Goal: Information Seeking & Learning: Find specific fact

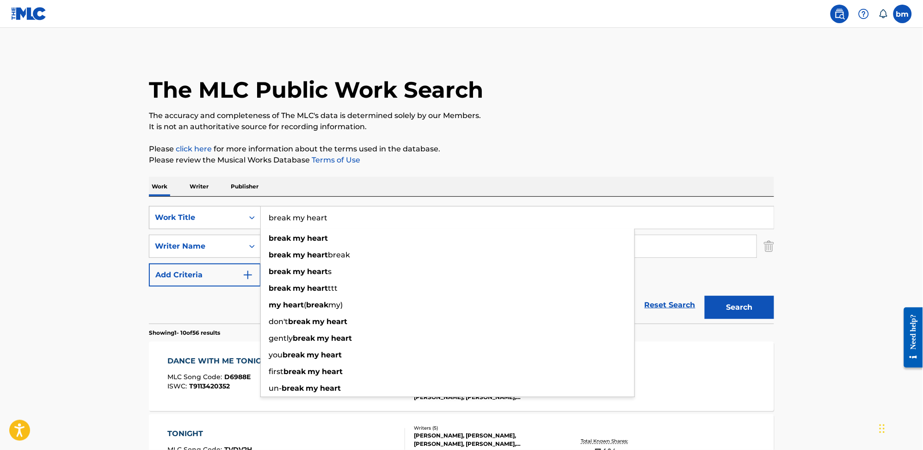
drag, startPoint x: 299, startPoint y: 217, endPoint x: 212, endPoint y: 217, distance: 87.0
click at [214, 217] on div "SearchWithCriteria0546d917-5ab8-4d01-bea1-451668e671c7 Work Title break my hear…" at bounding box center [461, 217] width 625 height 23
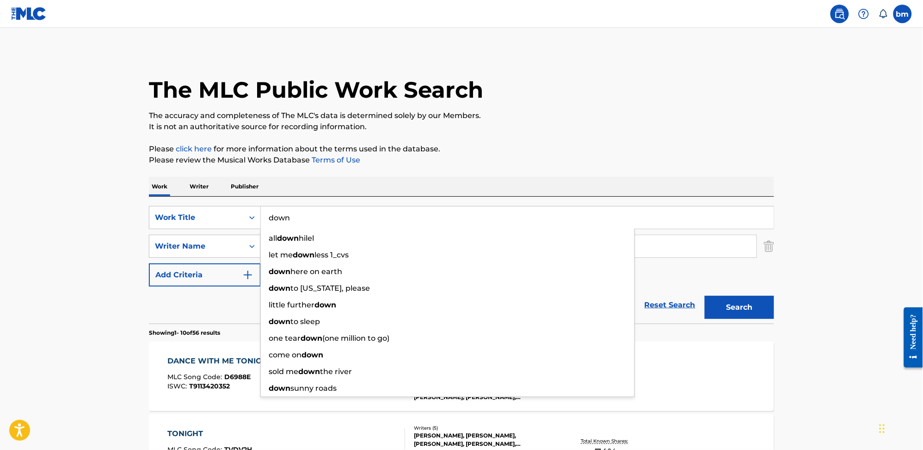
type input "down"
click at [634, 143] on p "Please click here for more information about the terms used in the database." at bounding box center [461, 148] width 625 height 11
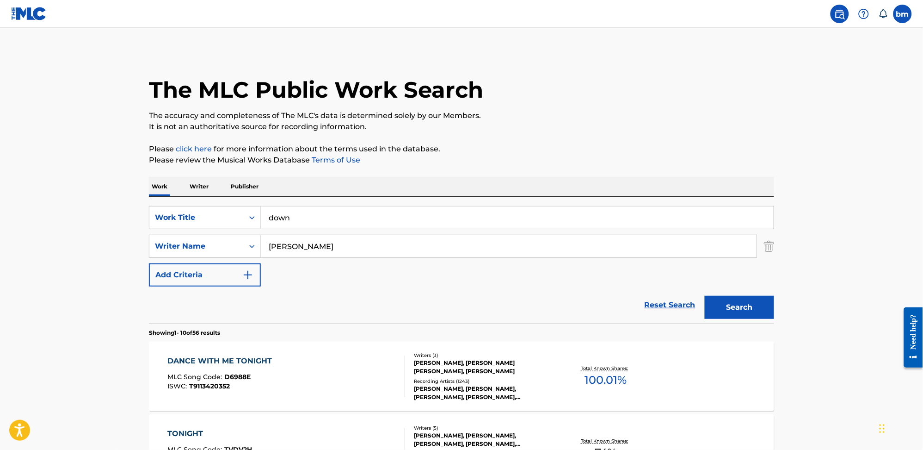
drag, startPoint x: 322, startPoint y: 261, endPoint x: 330, endPoint y: 249, distance: 14.1
click at [322, 256] on div "SearchWithCriteria0546d917-5ab8-4d01-bea1-451668e671c7 Work Title down SearchWi…" at bounding box center [461, 246] width 625 height 80
drag, startPoint x: 330, startPoint y: 249, endPoint x: 189, endPoint y: 245, distance: 140.7
click at [189, 245] on div "SearchWithCriteria0a0e701f-ca9e-47ac-9cf9-803f61fd4abd Writer Name [PERSON_NAME]" at bounding box center [461, 246] width 625 height 23
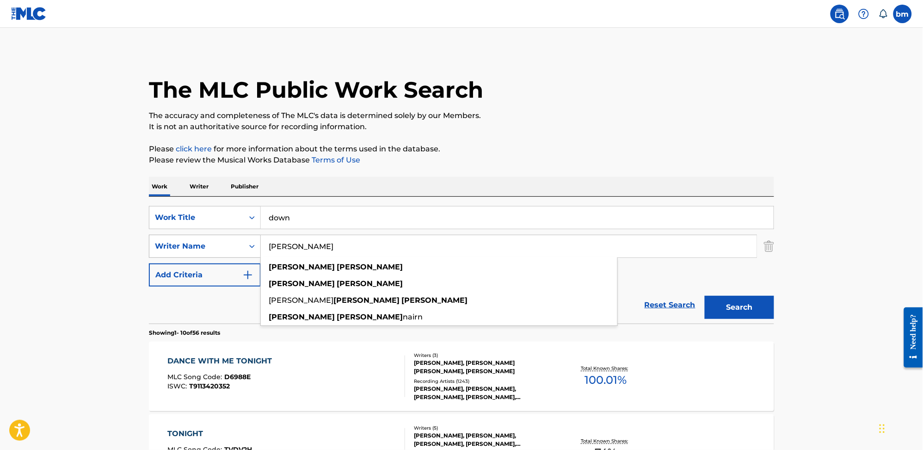
paste input "Down - Fifth Harmony"
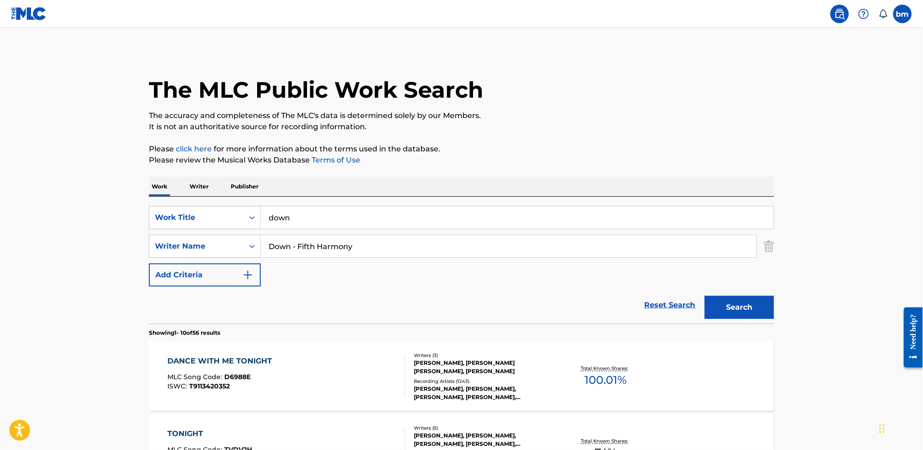
drag, startPoint x: 297, startPoint y: 249, endPoint x: 227, endPoint y: 262, distance: 71.6
click at [227, 262] on div "SearchWithCriteria0546d917-5ab8-4d01-bea1-451668e671c7 Work Title down SearchWi…" at bounding box center [461, 246] width 625 height 80
click at [726, 305] on button "Search" at bounding box center [739, 307] width 69 height 23
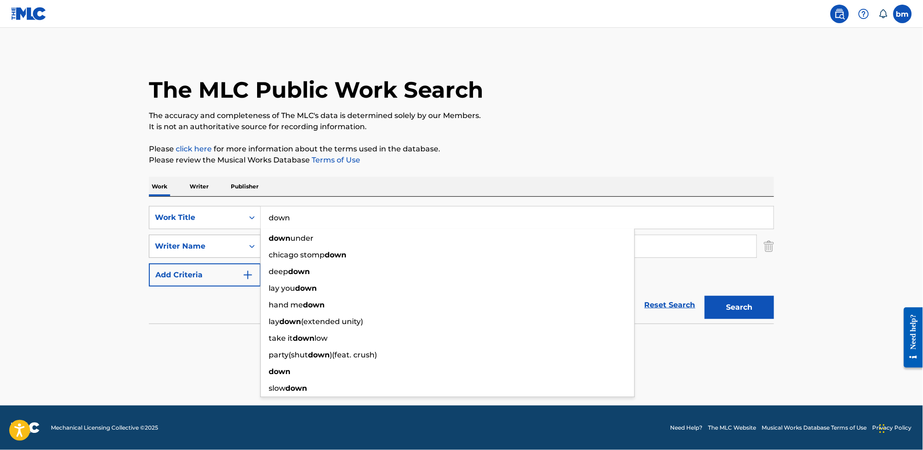
drag, startPoint x: 354, startPoint y: 227, endPoint x: 199, endPoint y: 239, distance: 155.9
click at [199, 239] on div "SearchWithCriteria0546d917-5ab8-4d01-bea1-451668e671c7 Work Title down down und…" at bounding box center [461, 246] width 625 height 80
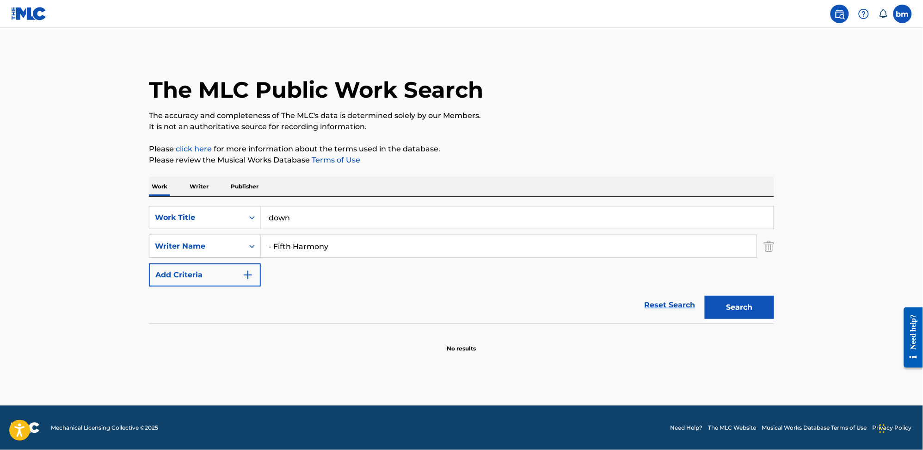
drag, startPoint x: 367, startPoint y: 244, endPoint x: 218, endPoint y: 247, distance: 148.5
click at [218, 247] on div "SearchWithCriteria0a0e701f-ca9e-47ac-9cf9-803f61fd4abd Writer Name - Fifth Harm…" at bounding box center [461, 246] width 625 height 23
paste input "[PERSON_NAME]"
click at [756, 312] on button "Search" at bounding box center [739, 307] width 69 height 23
drag, startPoint x: 371, startPoint y: 250, endPoint x: 141, endPoint y: 248, distance: 229.9
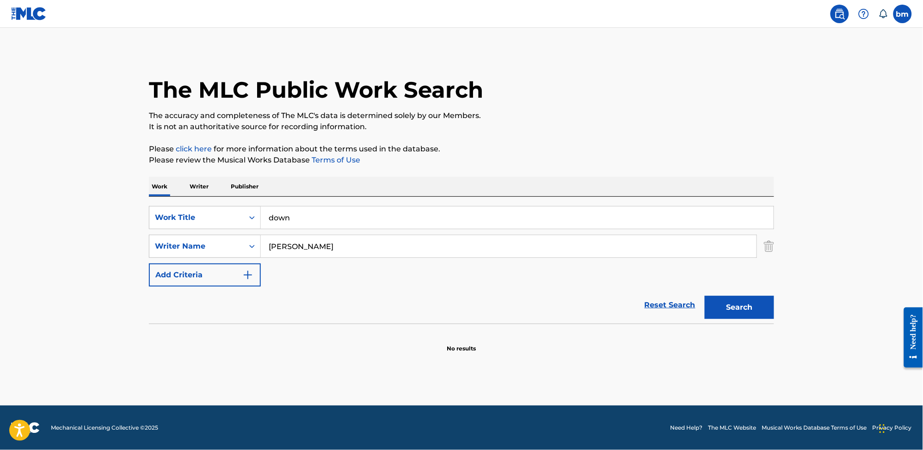
click at [134, 248] on main "The MLC Public Work Search The accuracy and completeness of The MLC's data is d…" at bounding box center [461, 216] width 923 height 377
paste input "[PERSON_NAME]"
type input "[PERSON_NAME]"
click at [757, 306] on button "Search" at bounding box center [739, 307] width 69 height 23
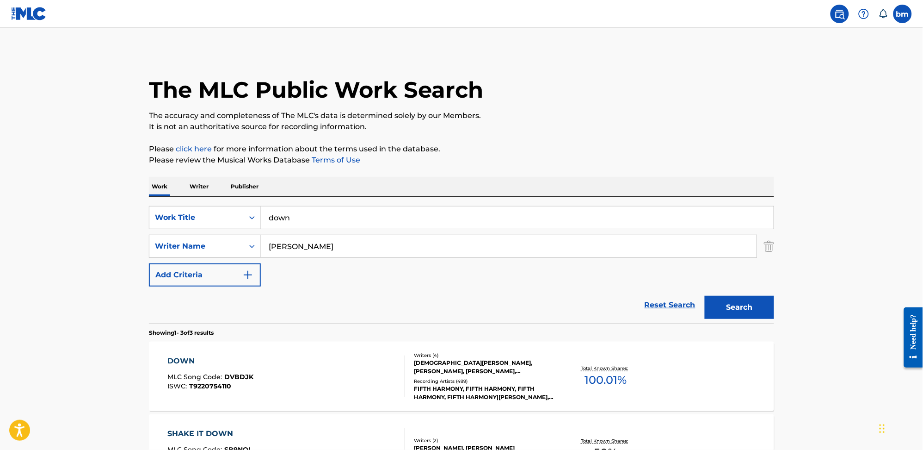
click at [252, 361] on div "DOWN MLC Song Code : DVBDJK ISWC : T9220754110" at bounding box center [287, 376] width 238 height 42
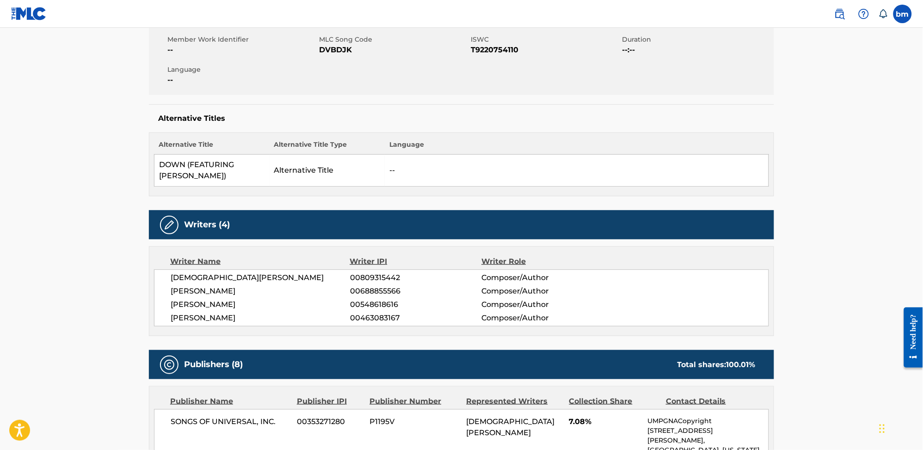
scroll to position [308, 0]
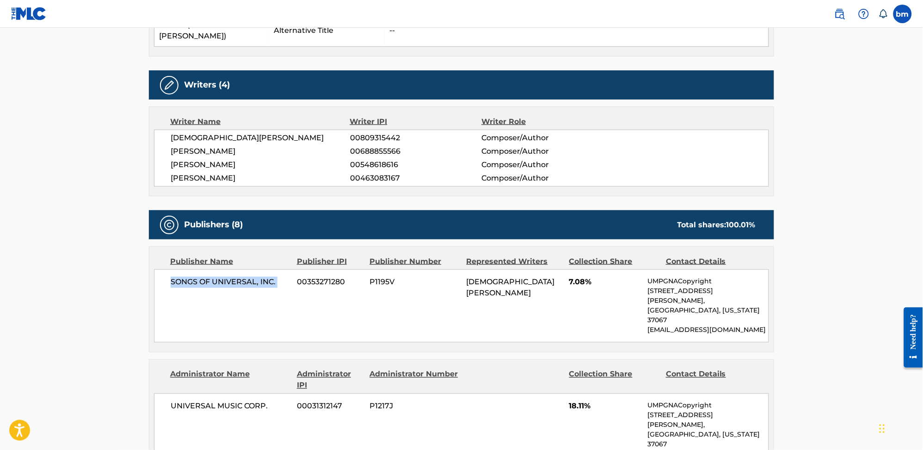
drag, startPoint x: 169, startPoint y: 282, endPoint x: 322, endPoint y: 317, distance: 157.1
click at [295, 290] on div "SONGS OF UNIVERSAL, INC. 00353271280 P1195V [PERSON_NAME] 7.08% UMPGNACopyright…" at bounding box center [461, 305] width 615 height 73
copy div "SONGS OF UNIVERSAL, INC."
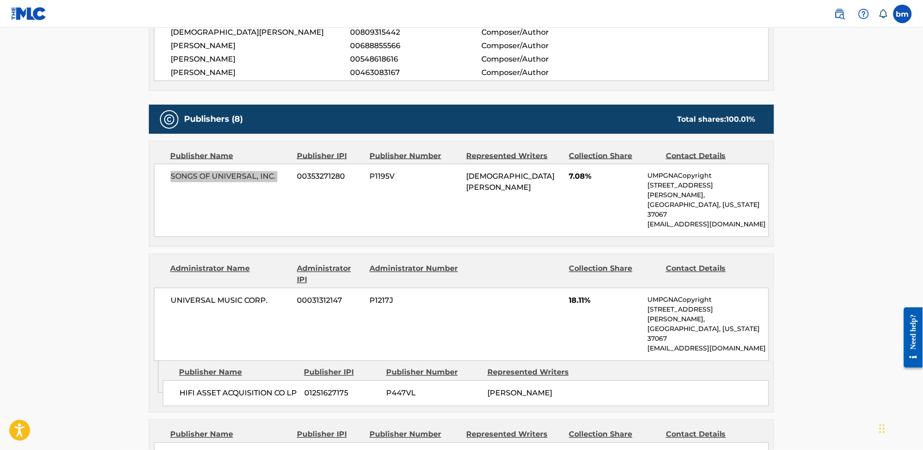
scroll to position [432, 0]
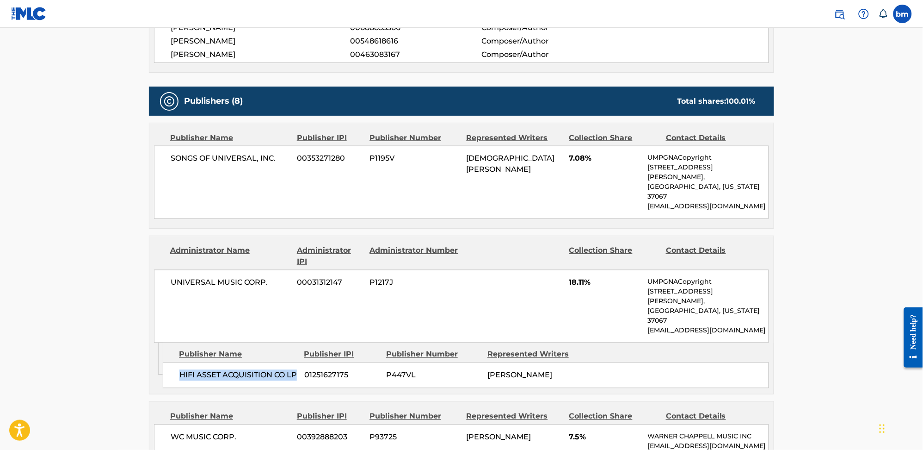
drag, startPoint x: 172, startPoint y: 328, endPoint x: 213, endPoint y: 343, distance: 43.6
click at [213, 362] on div "HIFI ASSET ACQUISITION CO LP 01251627175 P447VL [PERSON_NAME]" at bounding box center [466, 375] width 606 height 26
copy span "HIFI ASSET ACQUISITION CO LP"
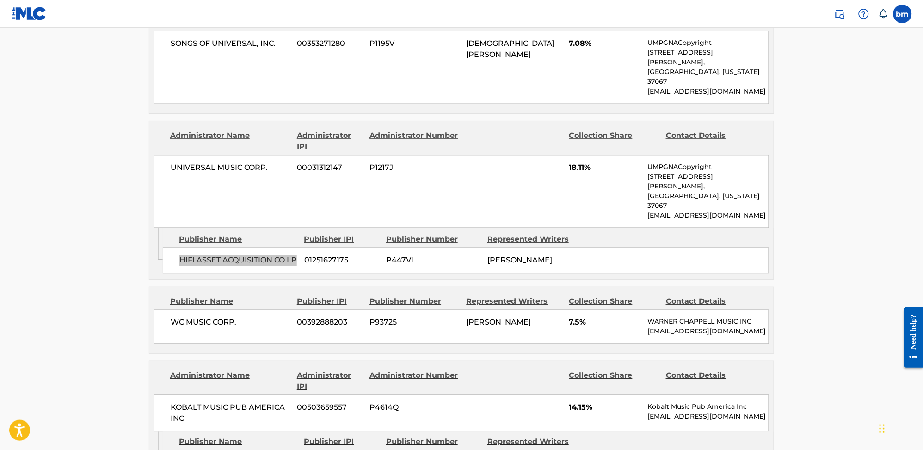
scroll to position [617, 0]
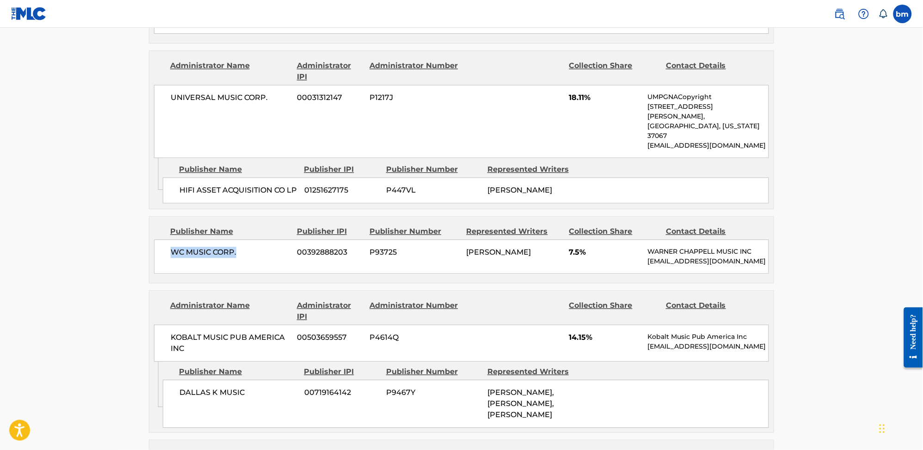
drag, startPoint x: 159, startPoint y: 232, endPoint x: 239, endPoint y: 227, distance: 80.2
click at [239, 239] on div "WC MUSIC CORP. 00392888203 P93725 [PERSON_NAME] 7.5% [PERSON_NAME] MUSIC INC [E…" at bounding box center [461, 256] width 615 height 34
copy span "WC MUSIC CORP."
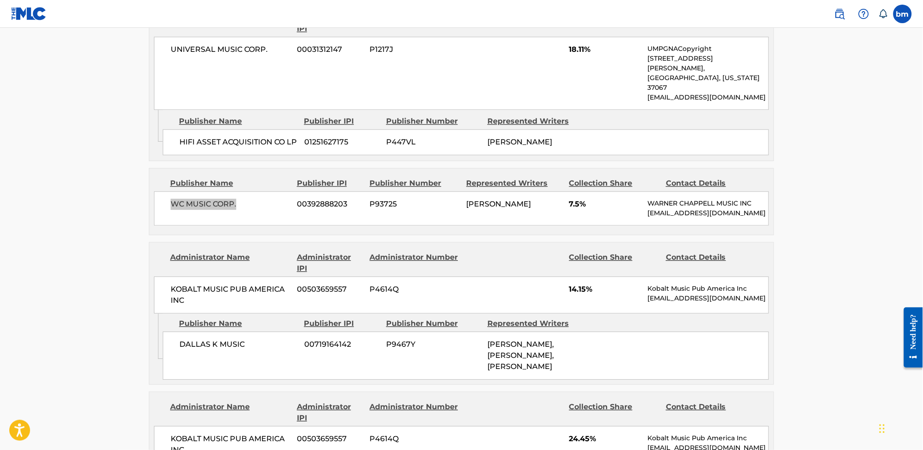
scroll to position [678, 0]
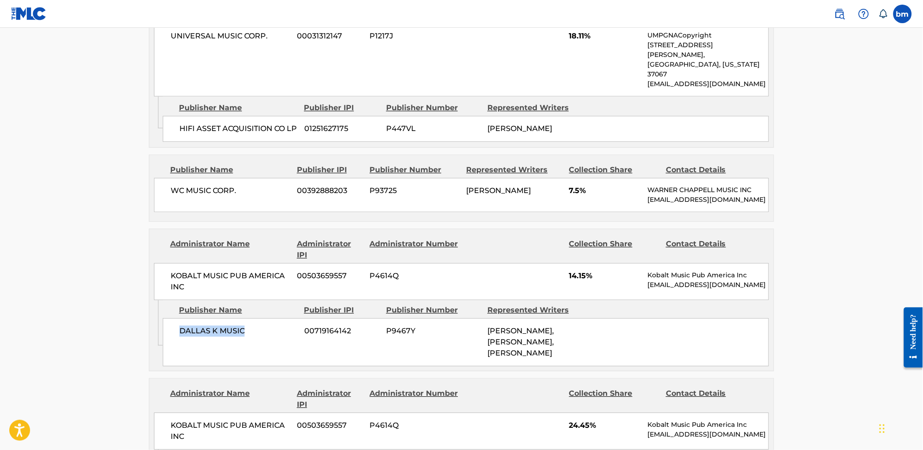
drag, startPoint x: 173, startPoint y: 306, endPoint x: 263, endPoint y: 308, distance: 90.2
click at [263, 318] on div "DALLAS K MUSIC 00719164142 P9467Y [PERSON_NAME], [PERSON_NAME], [PERSON_NAME]" at bounding box center [466, 342] width 606 height 48
copy span "DALLAS K MUSIC"
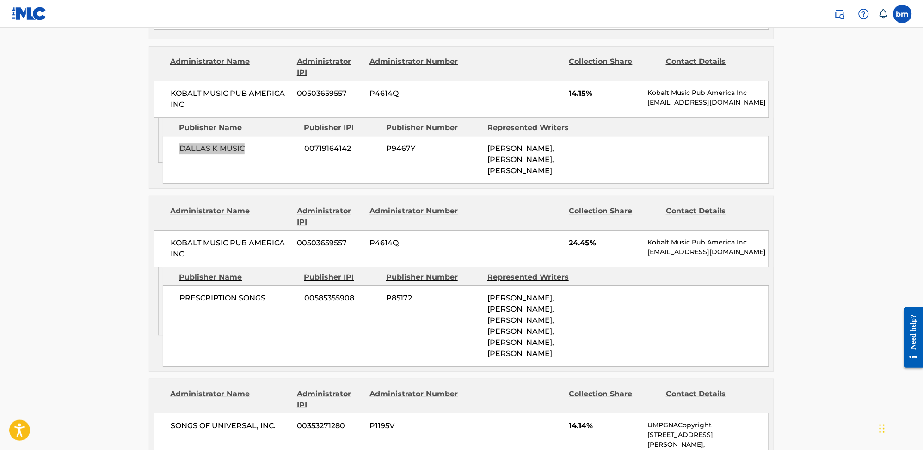
scroll to position [863, 0]
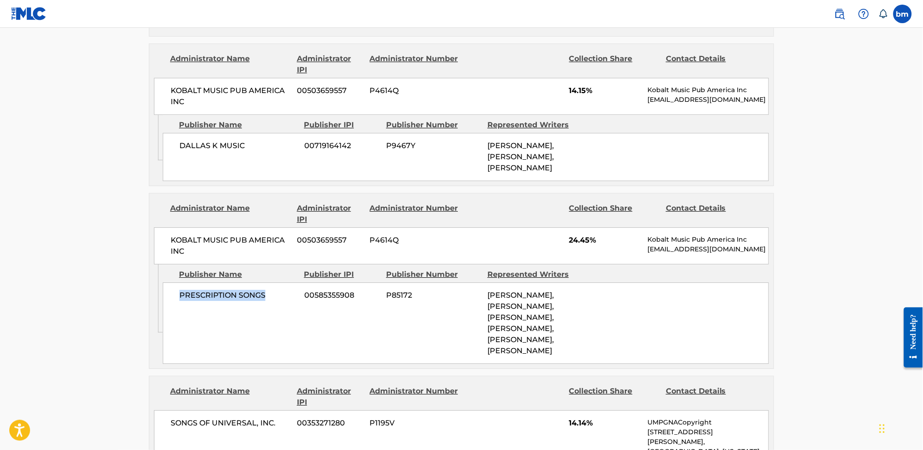
drag, startPoint x: 176, startPoint y: 296, endPoint x: 269, endPoint y: 296, distance: 92.5
click at [269, 296] on div "PRESCRIPTION SONGS 00585355908 P85172 [PERSON_NAME], [PERSON_NAME], [PERSON_NAM…" at bounding box center [466, 322] width 606 height 81
copy span "PRESCRIPTION SONGS"
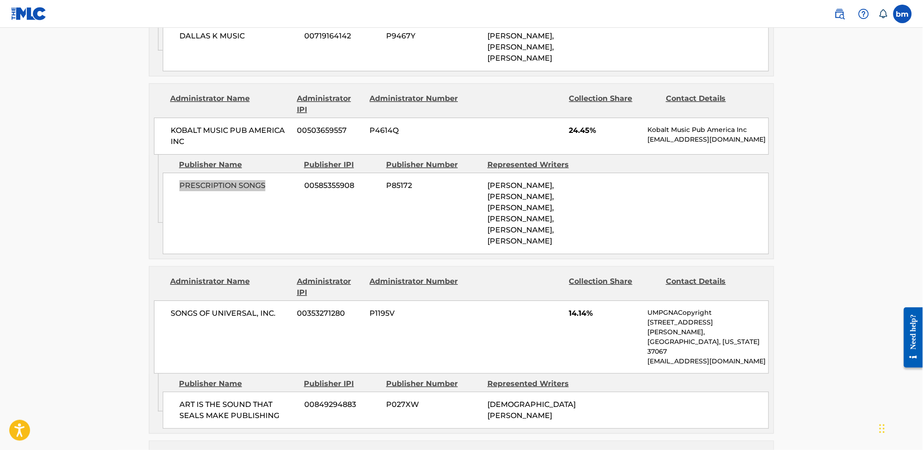
scroll to position [1172, 0]
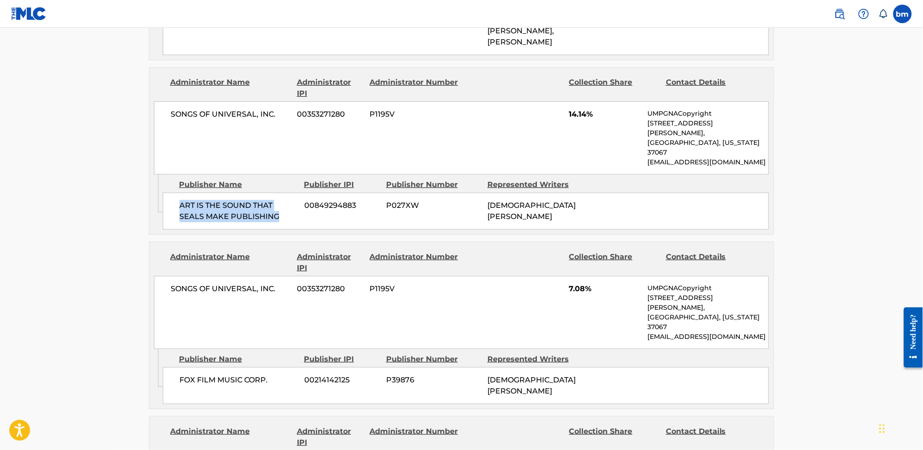
drag, startPoint x: 180, startPoint y: 224, endPoint x: 295, endPoint y: 240, distance: 115.7
click at [285, 222] on span "ART IS THE SOUND THAT SEALS MAKE PUBLISHING" at bounding box center [238, 211] width 118 height 22
copy span "ART IS THE SOUND THAT SEALS MAKE PUBLISHING"
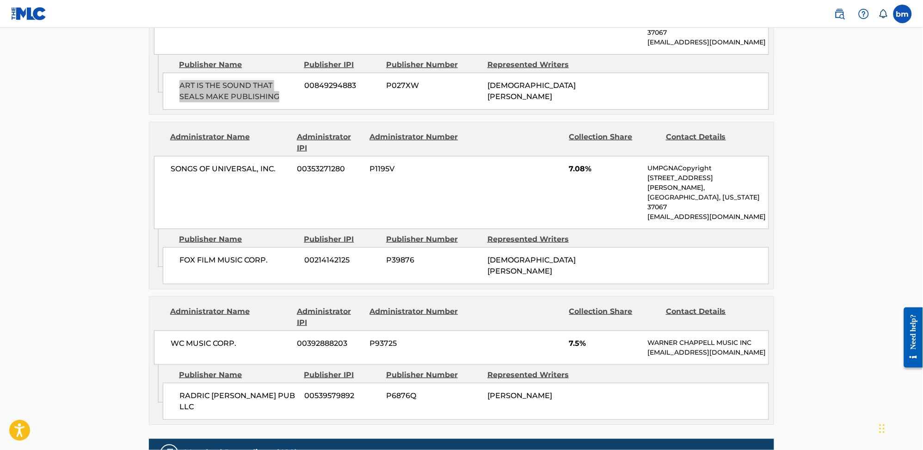
scroll to position [1295, 0]
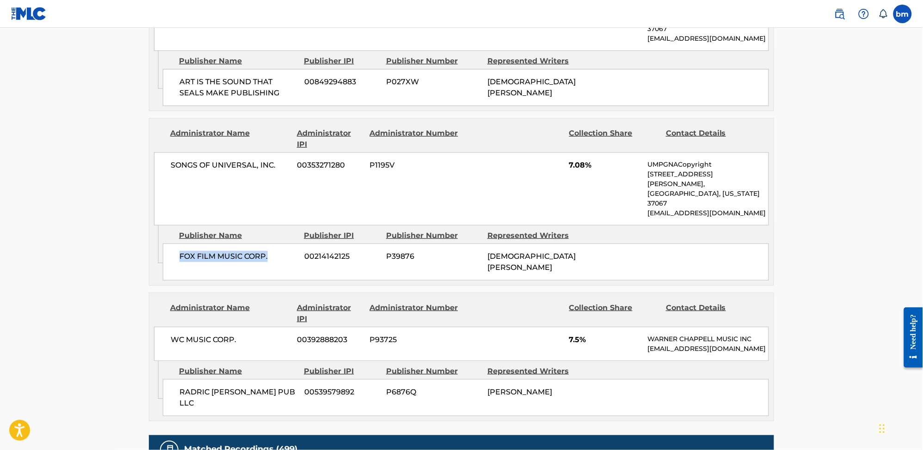
drag, startPoint x: 201, startPoint y: 255, endPoint x: 278, endPoint y: 254, distance: 76.3
click at [278, 254] on div "FOX FILM MUSIC CORP. 00214142125 P39876 [PERSON_NAME]" at bounding box center [466, 261] width 606 height 37
copy span "FOX FILM MUSIC CORP."
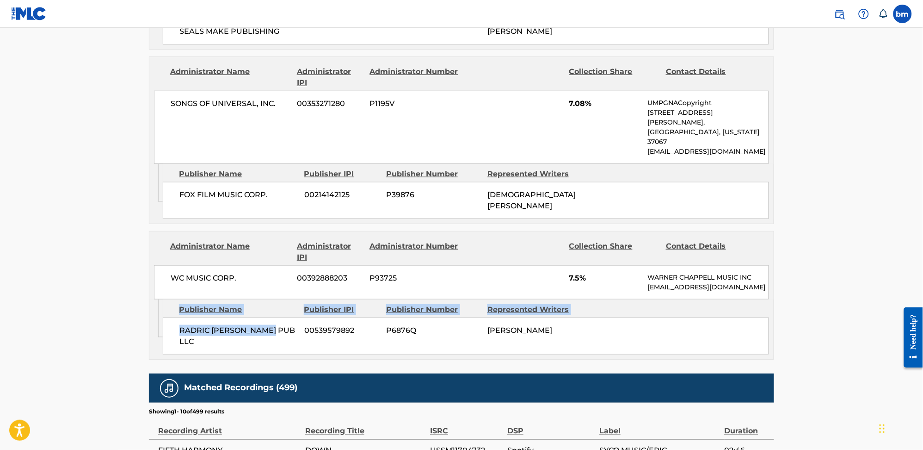
drag, startPoint x: 161, startPoint y: 328, endPoint x: 278, endPoint y: 328, distance: 117.5
click at [278, 328] on div "Admin Original Publisher Connecting Line Publisher Name Publisher IPI Publisher…" at bounding box center [461, 329] width 625 height 60
click at [184, 332] on span "RADRIC [PERSON_NAME] PUB LLC" at bounding box center [238, 336] width 118 height 22
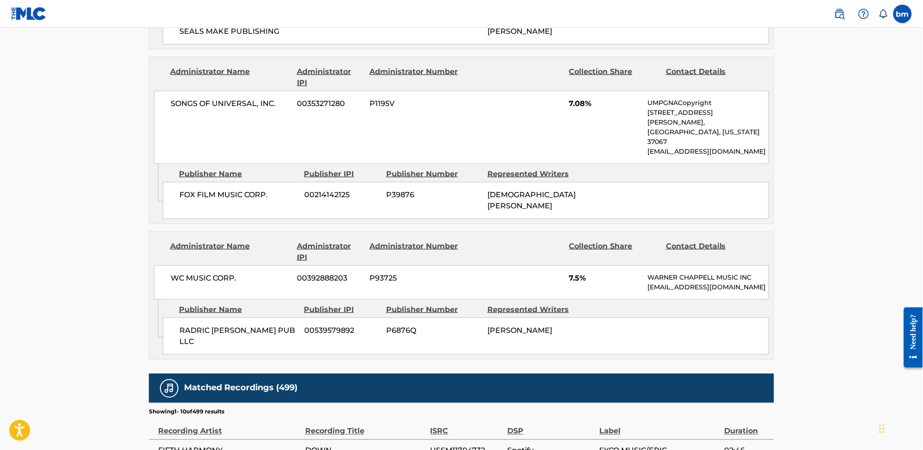
click at [206, 325] on span "RADRIC [PERSON_NAME] PUB LLC" at bounding box center [238, 336] width 118 height 22
copy div "RADRIC [PERSON_NAME] PUB LLC"
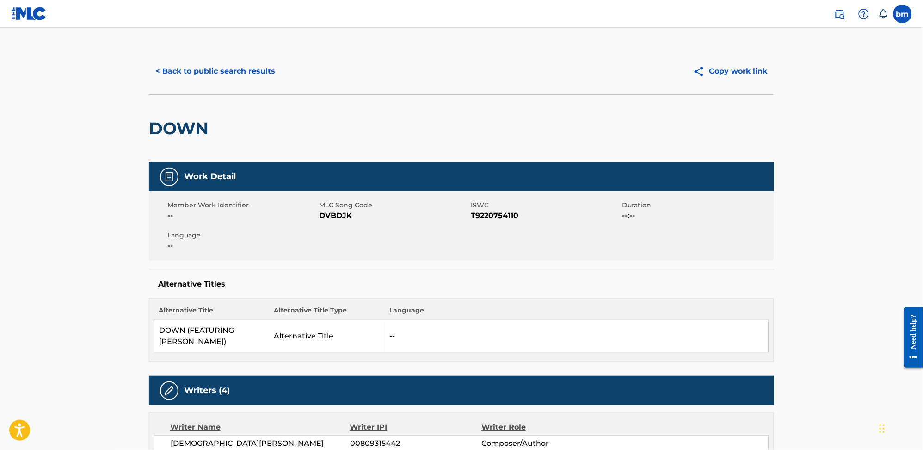
scroll to position [0, 0]
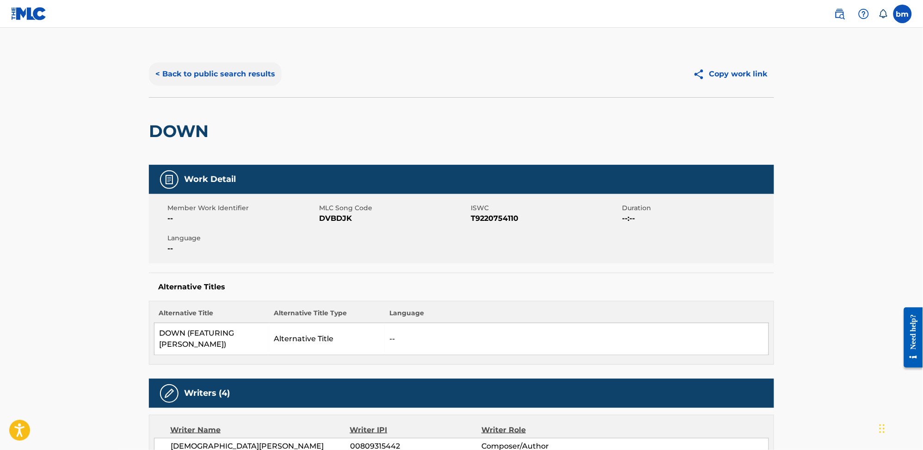
click at [164, 74] on button "< Back to public search results" at bounding box center [215, 73] width 133 height 23
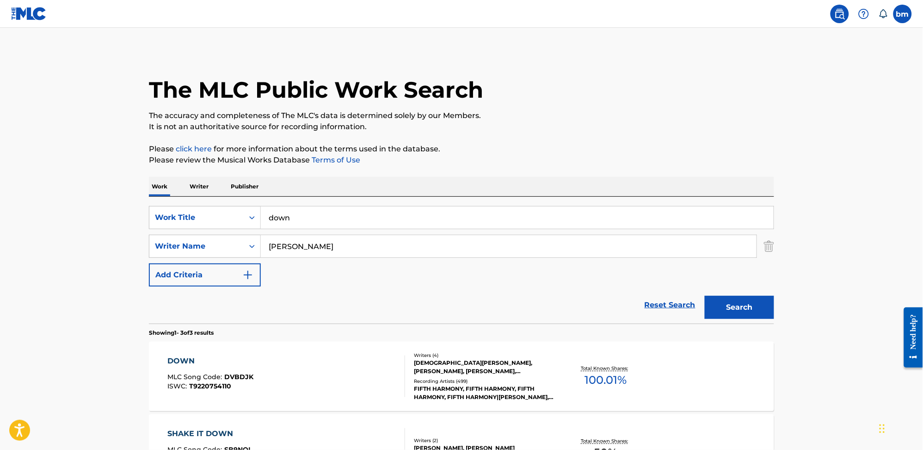
drag, startPoint x: 401, startPoint y: 247, endPoint x: 316, endPoint y: 232, distance: 86.9
click at [208, 246] on div "SearchWithCriteria0a0e701f-ca9e-47ac-9cf9-803f61fd4abd Writer Name [PERSON_NAME]" at bounding box center [461, 246] width 625 height 23
paste input "Fingers Crossed - [PERSON_NAME] [PERSON_NAME]"
type input "Fingers Crossed - [PERSON_NAME] [PERSON_NAME]"
drag, startPoint x: 384, startPoint y: 228, endPoint x: 176, endPoint y: 227, distance: 208.2
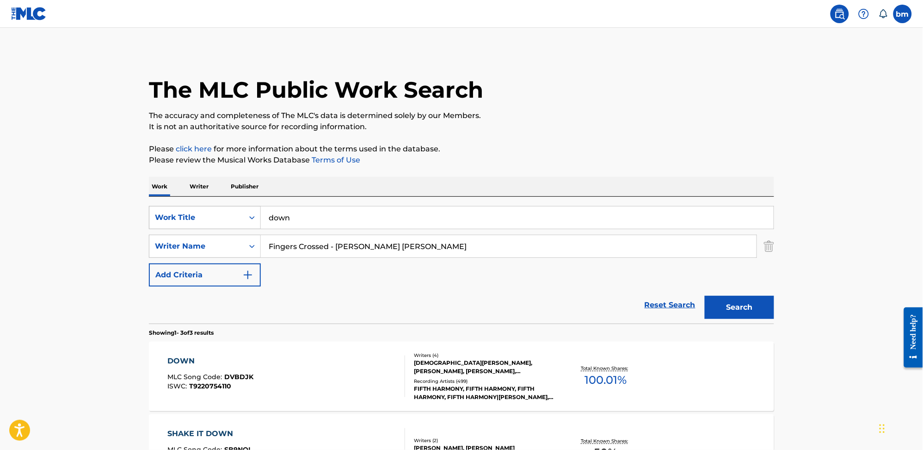
click at [176, 227] on div "SearchWithCriteria0546d917-5ab8-4d01-bea1-451668e671c7 Work Title down" at bounding box center [461, 217] width 625 height 23
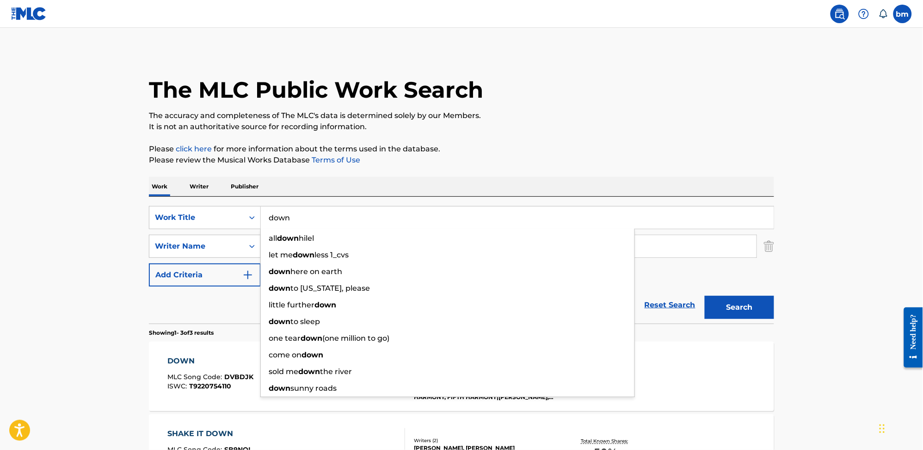
paste input "Fingers Crossed - [PERSON_NAME] [PERSON_NAME]"
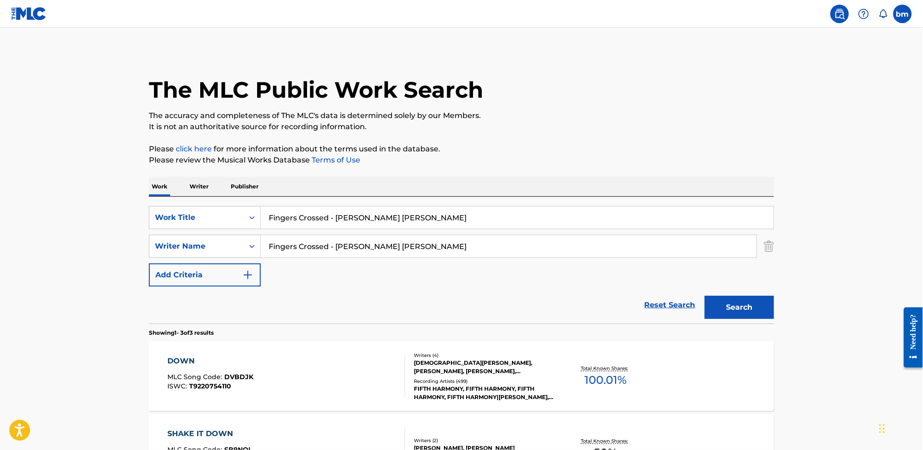
drag, startPoint x: 339, startPoint y: 217, endPoint x: 687, endPoint y: 225, distance: 348.4
click at [696, 225] on input "Fingers Crossed - [PERSON_NAME] [PERSON_NAME]" at bounding box center [517, 217] width 513 height 22
drag, startPoint x: 416, startPoint y: 225, endPoint x: 334, endPoint y: 223, distance: 82.9
click at [334, 223] on input "Fingers Crossed -" at bounding box center [517, 217] width 513 height 22
type input "Fingers Crossed"
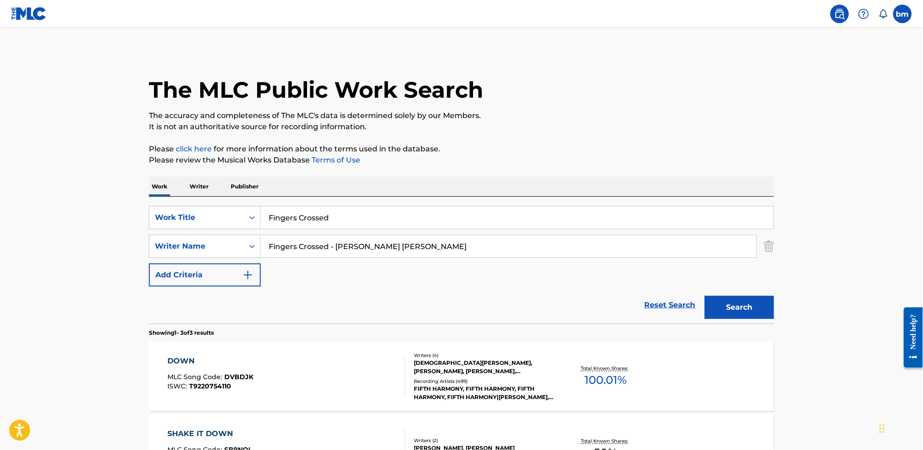
drag, startPoint x: 621, startPoint y: 124, endPoint x: 558, endPoint y: 155, distance: 69.7
click at [622, 123] on p "It is not an authoritative source for recording information." at bounding box center [461, 126] width 625 height 11
drag, startPoint x: 340, startPoint y: 248, endPoint x: 179, endPoint y: 248, distance: 161.9
click at [179, 248] on div "SearchWithCriteria0a0e701f-ca9e-47ac-9cf9-803f61fd4abd Writer Name Fingers Cros…" at bounding box center [461, 246] width 625 height 23
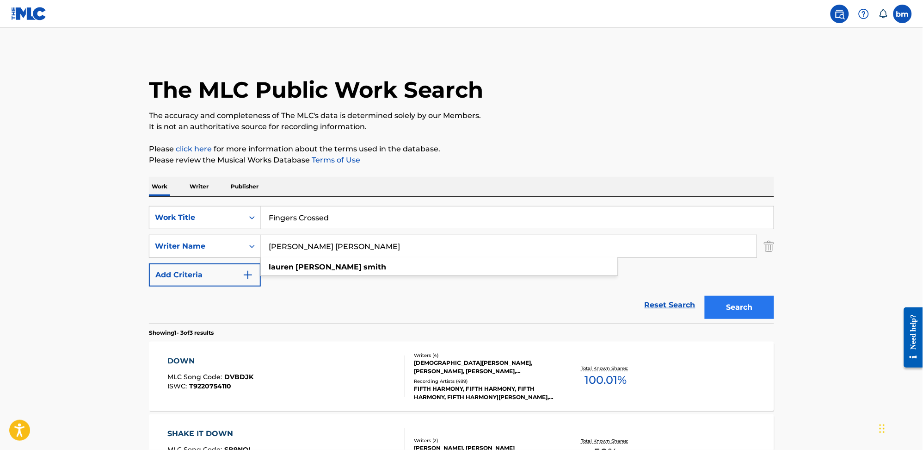
type input "[PERSON_NAME] [PERSON_NAME]"
click at [734, 308] on button "Search" at bounding box center [739, 307] width 69 height 23
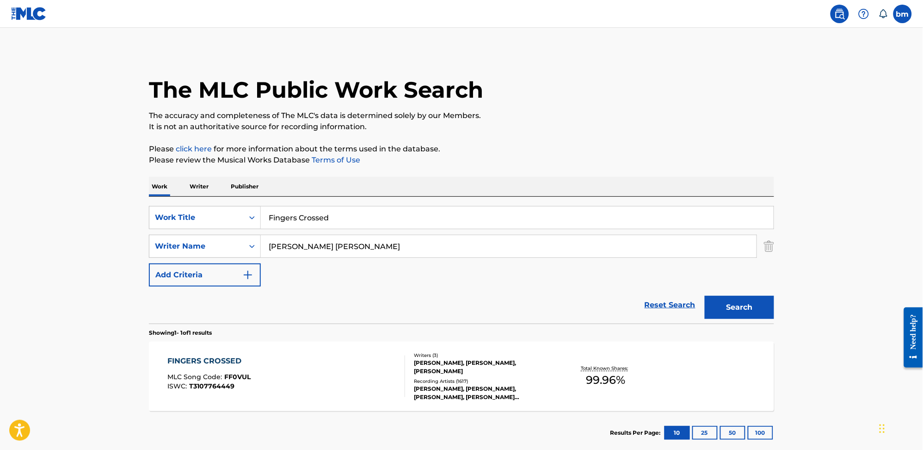
click at [349, 368] on div "FINGERS CROSSED MLC Song Code : FF0VUL ISWC : T3107764449" at bounding box center [287, 376] width 238 height 42
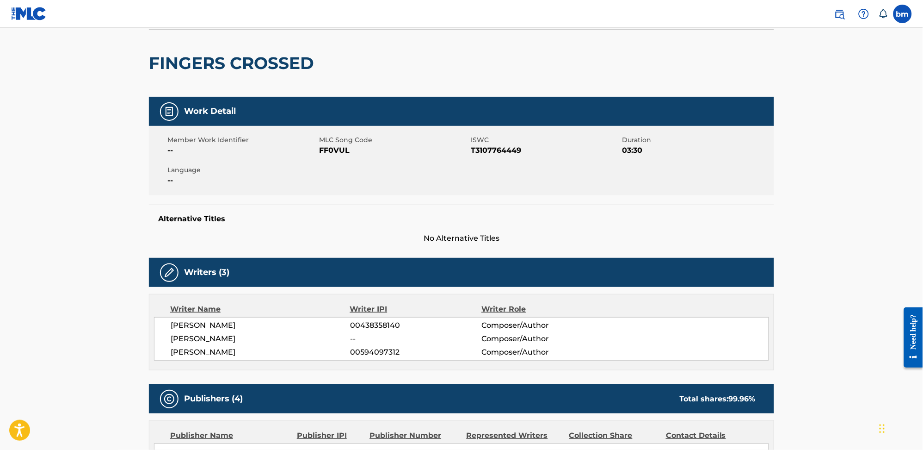
scroll to position [308, 0]
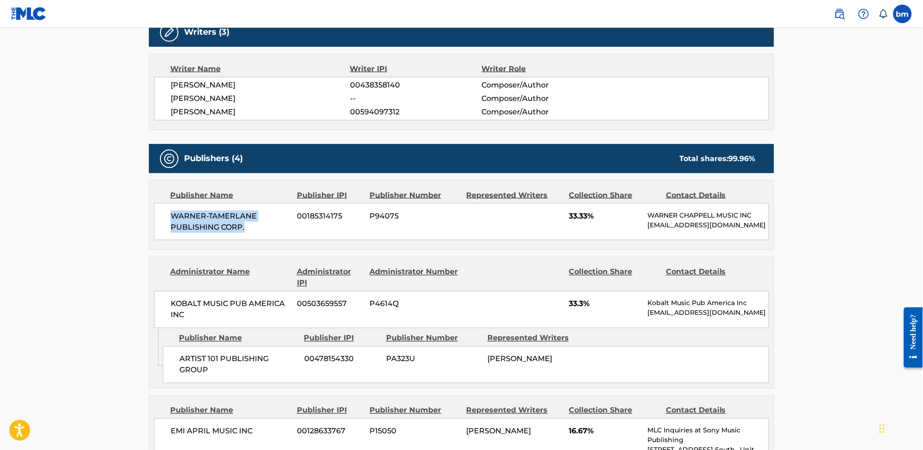
drag, startPoint x: 165, startPoint y: 213, endPoint x: 268, endPoint y: 233, distance: 105.6
click at [268, 233] on div "WARNER-[PERSON_NAME] PUBLISHING CORP. 00185314175 P94075 33.33% [PERSON_NAME] M…" at bounding box center [461, 221] width 615 height 37
copy span "WARNER-TAMERLANE PUBLISHING CORP."
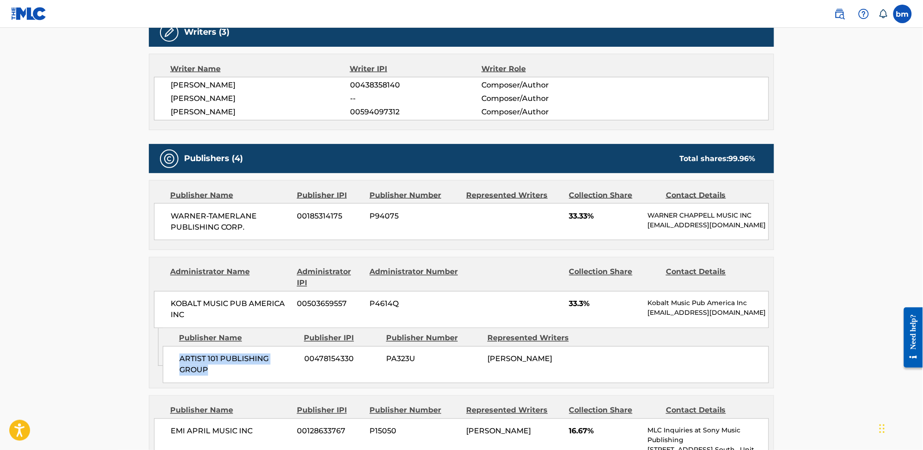
drag, startPoint x: 173, startPoint y: 368, endPoint x: 230, endPoint y: 385, distance: 59.3
click at [230, 383] on div "ARTIST 101 PUBLISHING GROUP 00478154330 PA323U [PERSON_NAME]" at bounding box center [466, 364] width 606 height 37
copy span "ARTIST 101 PUBLISHING GROUP"
drag, startPoint x: 561, startPoint y: 307, endPoint x: 594, endPoint y: 310, distance: 33.1
click at [594, 310] on div "KOBALT MUSIC PUB AMERICA INC 00503659557 P4614Q 33.3% Kobalt Music Pub America …" at bounding box center [461, 309] width 615 height 37
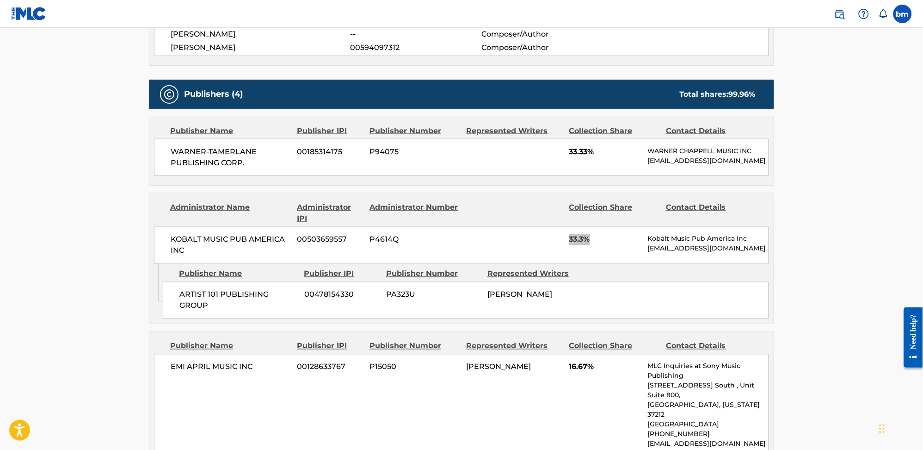
scroll to position [493, 0]
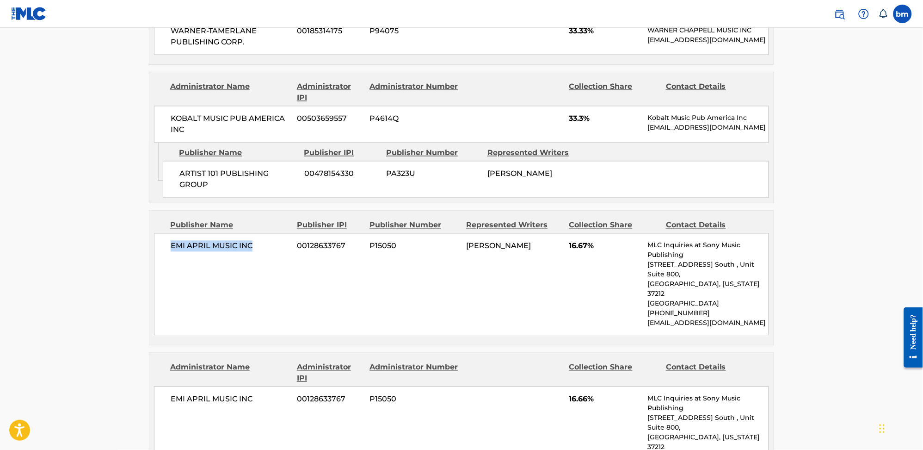
drag, startPoint x: 165, startPoint y: 258, endPoint x: 287, endPoint y: 257, distance: 121.7
click at [287, 257] on div "EMI APRIL MUSIC INC 00128633767 P15050 [PERSON_NAME] 16.67% MLC Inquiries at So…" at bounding box center [461, 284] width 615 height 102
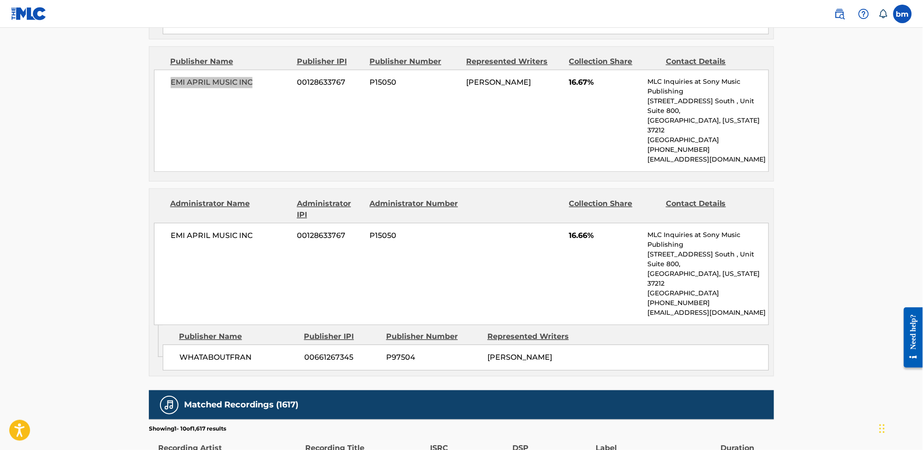
scroll to position [678, 0]
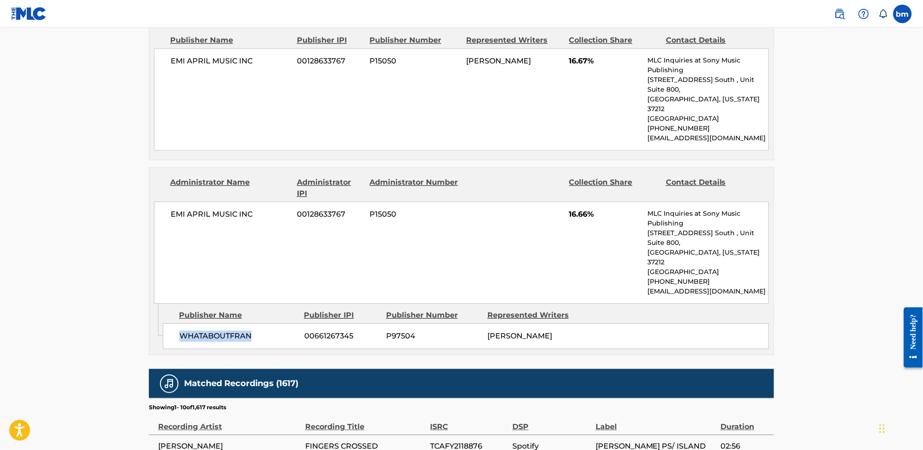
drag, startPoint x: 180, startPoint y: 305, endPoint x: 272, endPoint y: 317, distance: 91.9
click at [272, 323] on div "WHATABOUTFRAN 00661267345 P97504 [PERSON_NAME]" at bounding box center [466, 336] width 606 height 26
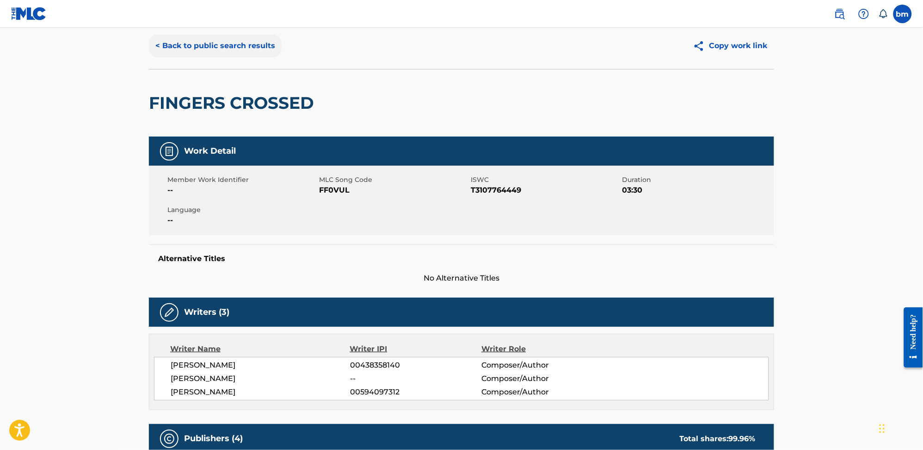
scroll to position [0, 0]
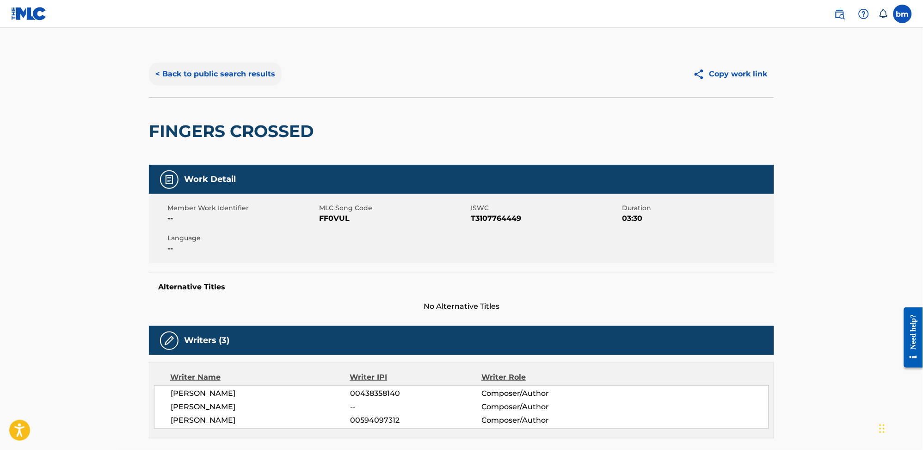
click at [241, 73] on button "< Back to public search results" at bounding box center [215, 73] width 133 height 23
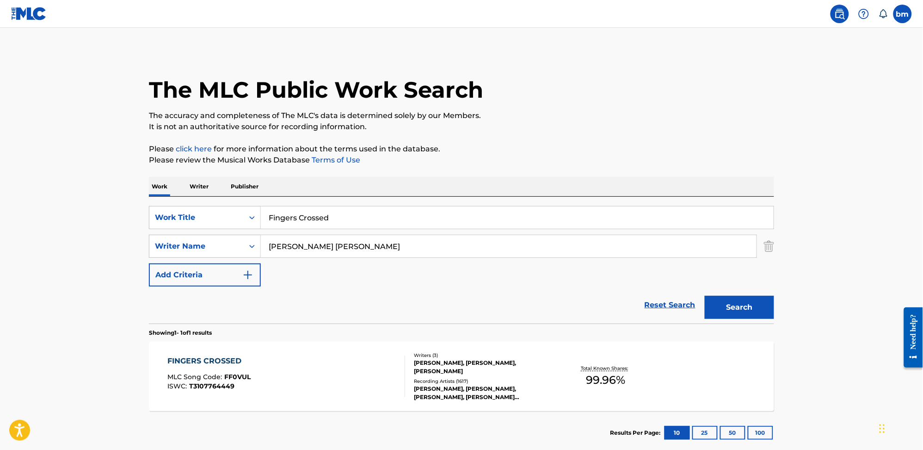
click at [366, 193] on div "Work Writer Publisher" at bounding box center [461, 186] width 625 height 19
drag, startPoint x: 210, startPoint y: 206, endPoint x: 272, endPoint y: 203, distance: 62.1
click at [181, 203] on div "SearchWithCriteria0546d917-5ab8-4d01-bea1-451668e671c7 Work Title Fingers Cross…" at bounding box center [461, 260] width 625 height 127
paste input "Heartbreak Anthem"
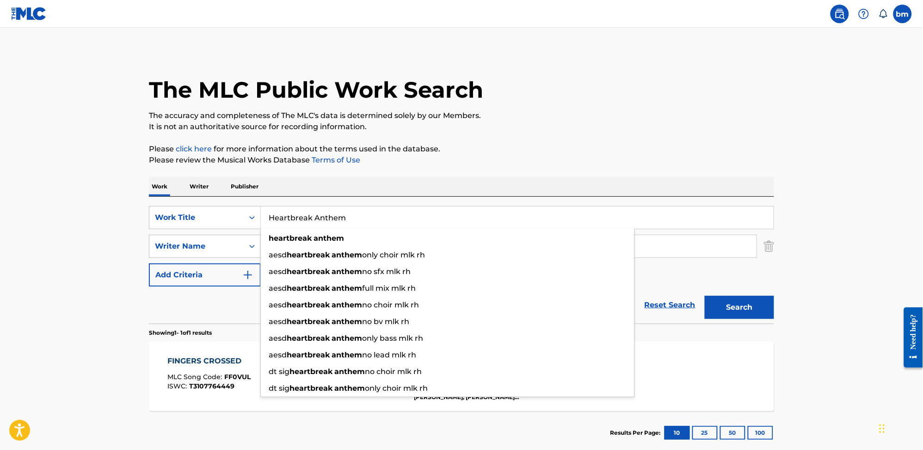
type input "Heartbreak Anthem"
click at [543, 155] on p "Please review the Musical Works Database Terms of Use" at bounding box center [461, 160] width 625 height 11
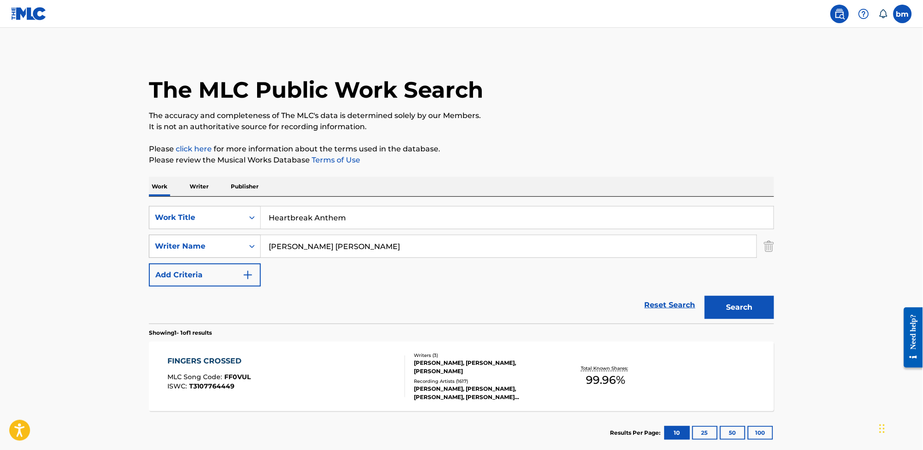
drag, startPoint x: 348, startPoint y: 240, endPoint x: 156, endPoint y: 242, distance: 192.0
click at [156, 242] on div "SearchWithCriteria0a0e701f-ca9e-47ac-9cf9-803f61fd4abd Writer Name [PERSON_NAME…" at bounding box center [461, 246] width 625 height 23
paste input "Heartbreak Anthem - [PERSON_NAME], [PERSON_NAME] & [PERSON_NAME]"
drag, startPoint x: 434, startPoint y: 247, endPoint x: 598, endPoint y: 251, distance: 163.8
click at [571, 251] on input "Heartbreak Anthem - [PERSON_NAME], [PERSON_NAME] & [PERSON_NAME]" at bounding box center [509, 246] width 496 height 22
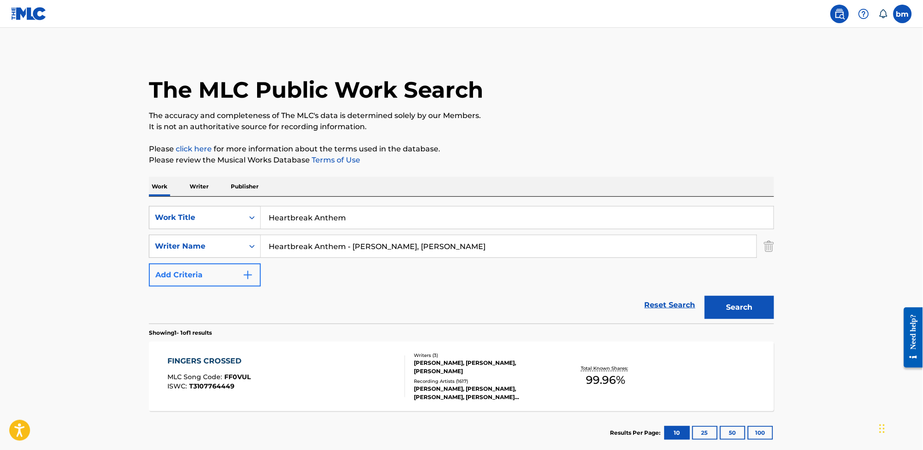
drag, startPoint x: 383, startPoint y: 247, endPoint x: 169, endPoint y: 266, distance: 214.1
click at [181, 264] on div "SearchWithCriteria0546d917-5ab8-4d01-bea1-451668e671c7 Work Title Heartbreak An…" at bounding box center [461, 246] width 625 height 80
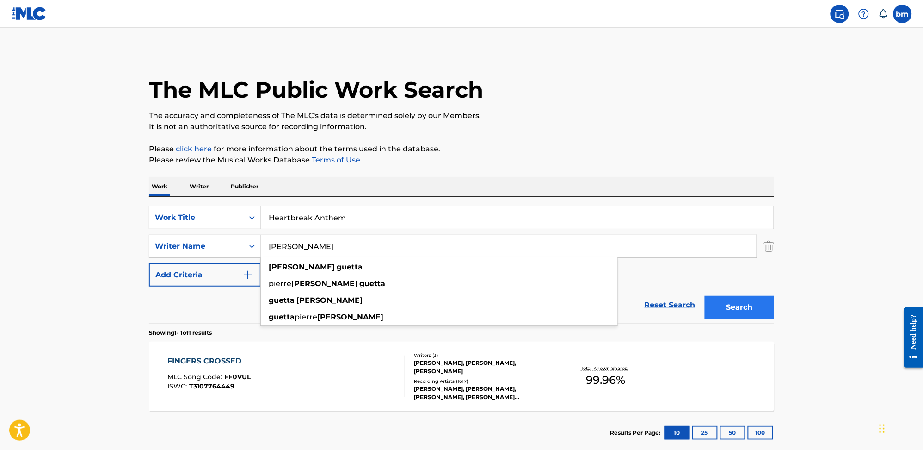
type input "[PERSON_NAME]"
click at [723, 310] on button "Search" at bounding box center [739, 307] width 69 height 23
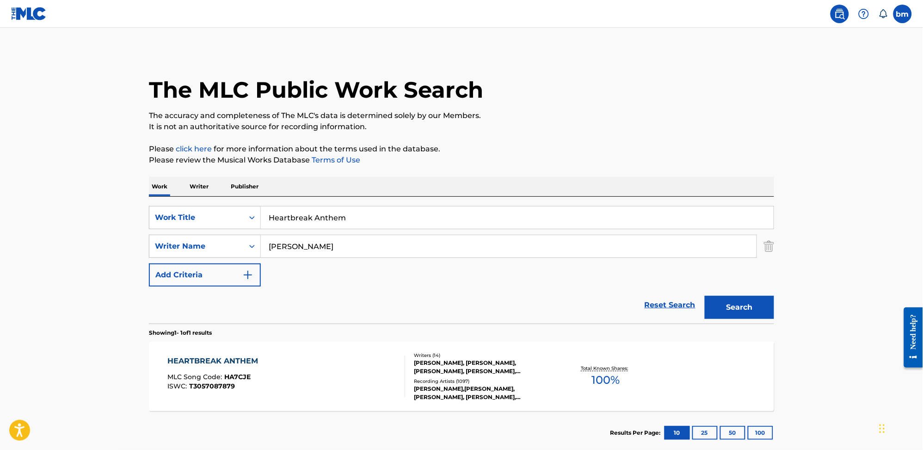
click at [346, 394] on div "HEARTBREAK ANTHEM MLC Song Code : HA7CJE ISWC : T3057087879" at bounding box center [287, 376] width 238 height 42
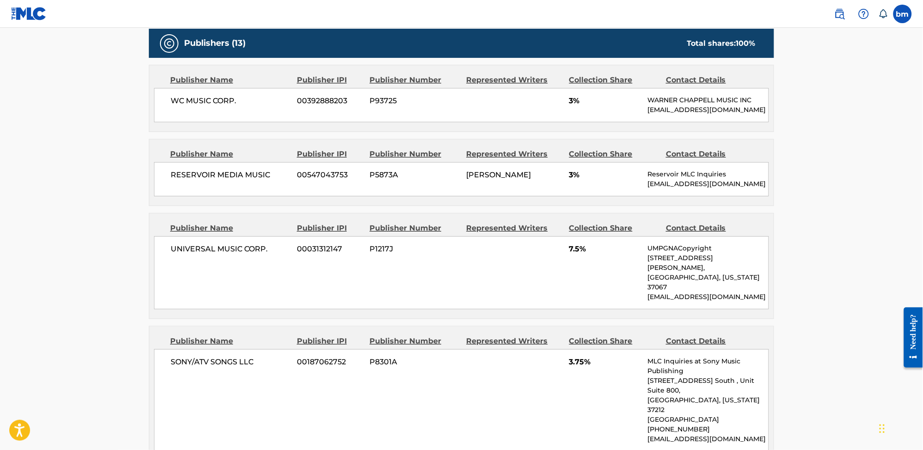
scroll to position [740, 0]
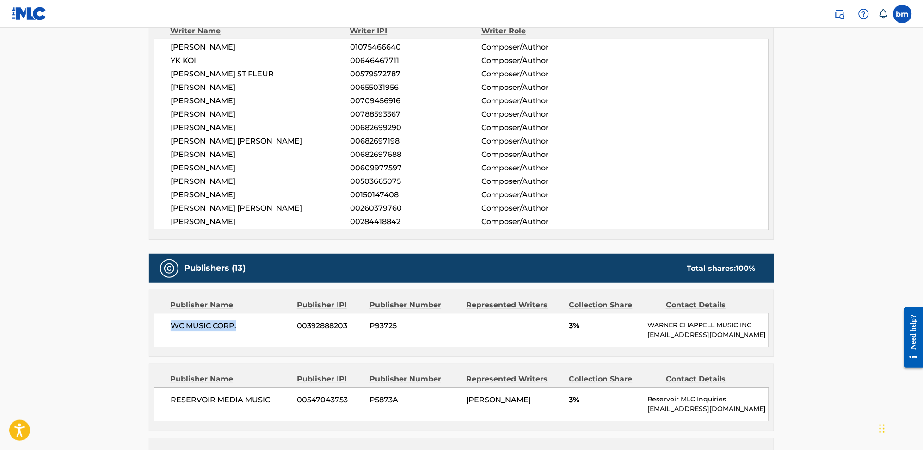
drag, startPoint x: 174, startPoint y: 319, endPoint x: 256, endPoint y: 322, distance: 82.4
click at [256, 322] on div "WC MUSIC CORP. 00392888203 P93725 3% [PERSON_NAME] MUSIC INC [EMAIL_ADDRESS][DO…" at bounding box center [461, 330] width 615 height 34
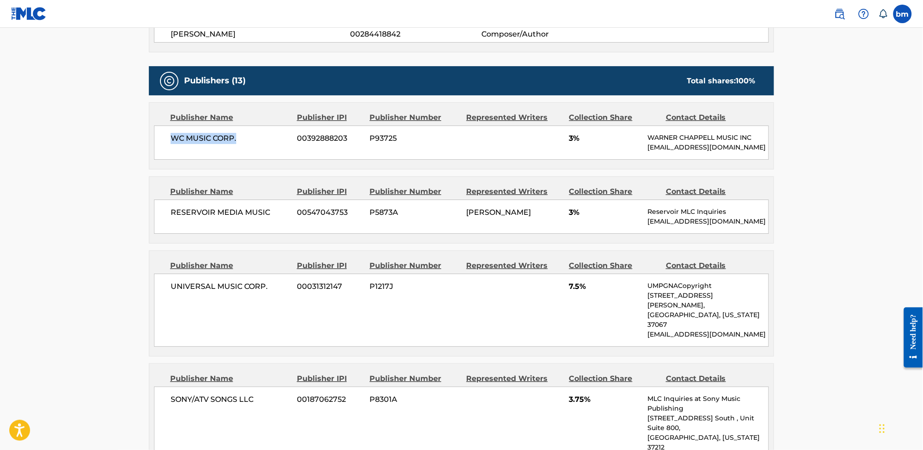
scroll to position [925, 0]
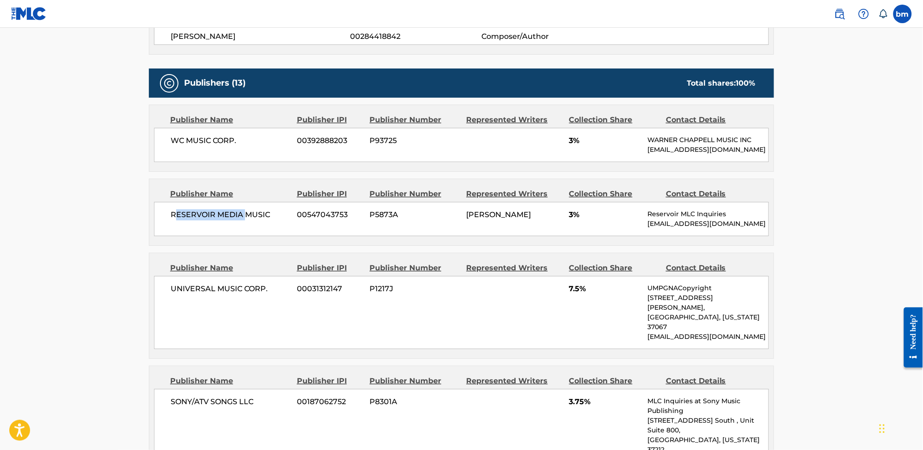
drag, startPoint x: 175, startPoint y: 211, endPoint x: 248, endPoint y: 214, distance: 73.1
click at [248, 214] on span "RESERVOIR MEDIA MUSIC" at bounding box center [231, 214] width 120 height 11
click at [248, 215] on span "RESERVOIR MEDIA MUSIC" at bounding box center [231, 214] width 120 height 11
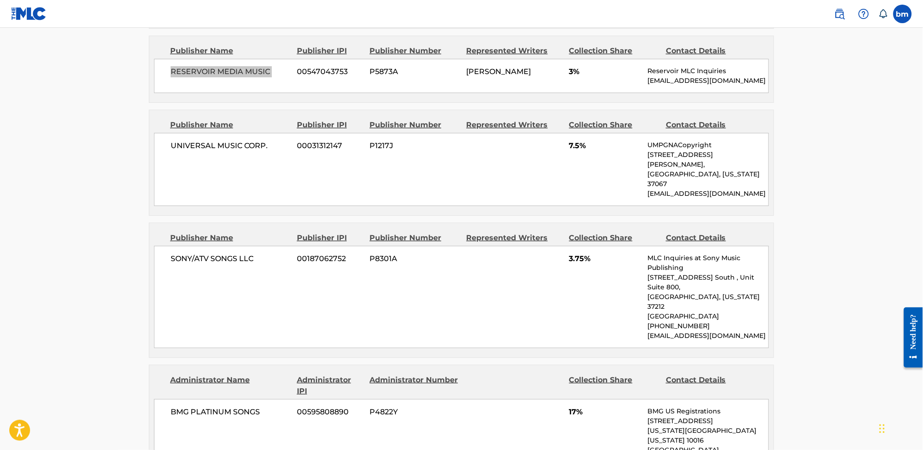
scroll to position [1048, 0]
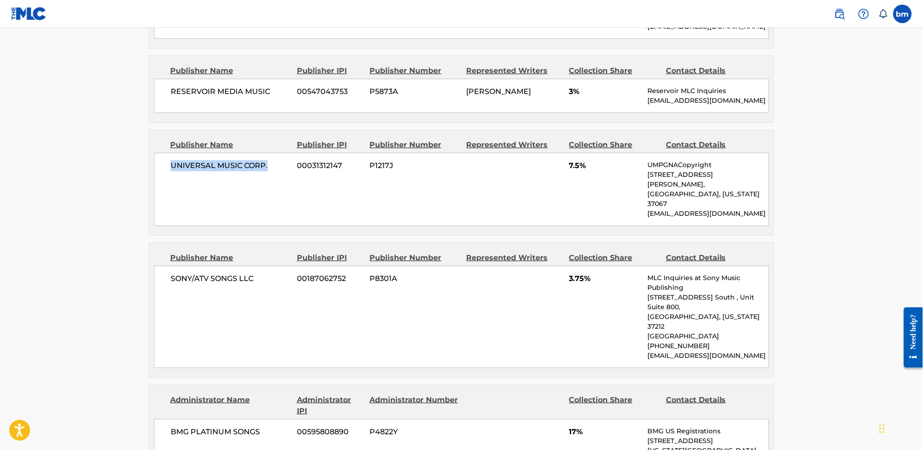
drag, startPoint x: 172, startPoint y: 162, endPoint x: 274, endPoint y: 166, distance: 102.3
click at [274, 166] on div "UNIVERSAL MUSIC CORP. 00031312147 P1217J 7.5% UMPGNACopyright [STREET_ADDRESS][…" at bounding box center [461, 189] width 615 height 73
drag, startPoint x: 166, startPoint y: 257, endPoint x: 280, endPoint y: 261, distance: 114.8
click at [280, 266] on div "SONY/ATV SONGS LLC 00187062752 P8301A 3.75% MLC Inquiries at Sony Music Publish…" at bounding box center [461, 317] width 615 height 102
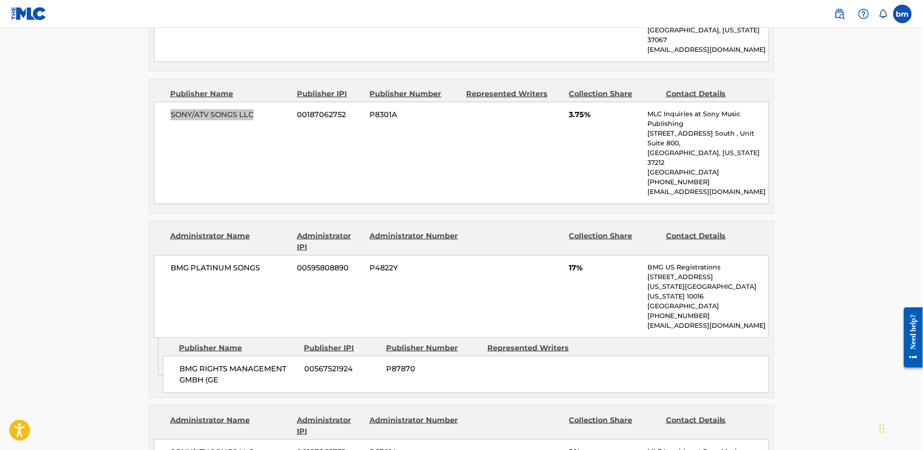
scroll to position [1233, 0]
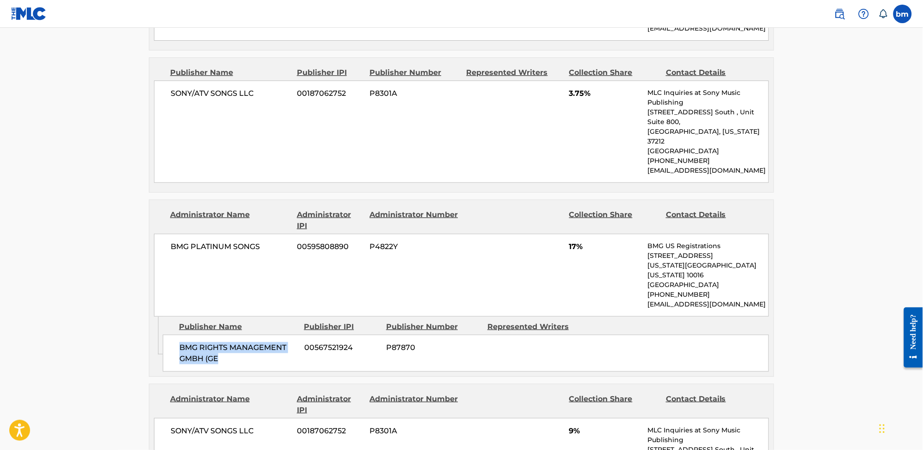
drag, startPoint x: 176, startPoint y: 297, endPoint x: 236, endPoint y: 311, distance: 61.8
click at [236, 334] on div "BMG RIGHTS MANAGEMENT GMBH (GE 00567521924 P87870" at bounding box center [466, 352] width 606 height 37
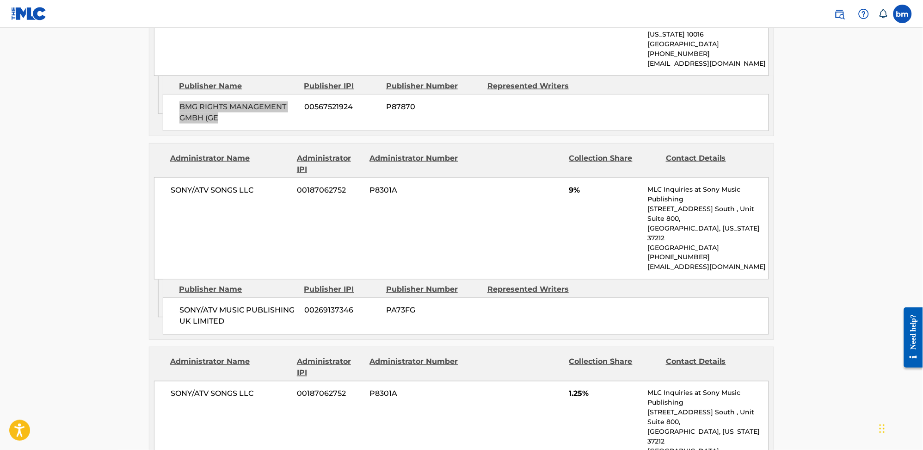
scroll to position [1480, 0]
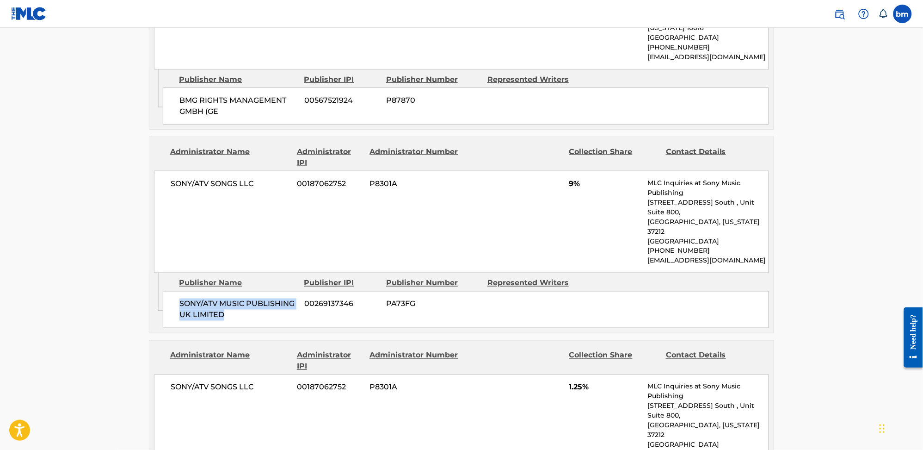
drag, startPoint x: 175, startPoint y: 232, endPoint x: 267, endPoint y: 250, distance: 93.7
click at [267, 291] on div "SONY/ATV MUSIC PUBLISHING UK LIMITED 00269137346 PA73FG" at bounding box center [466, 309] width 606 height 37
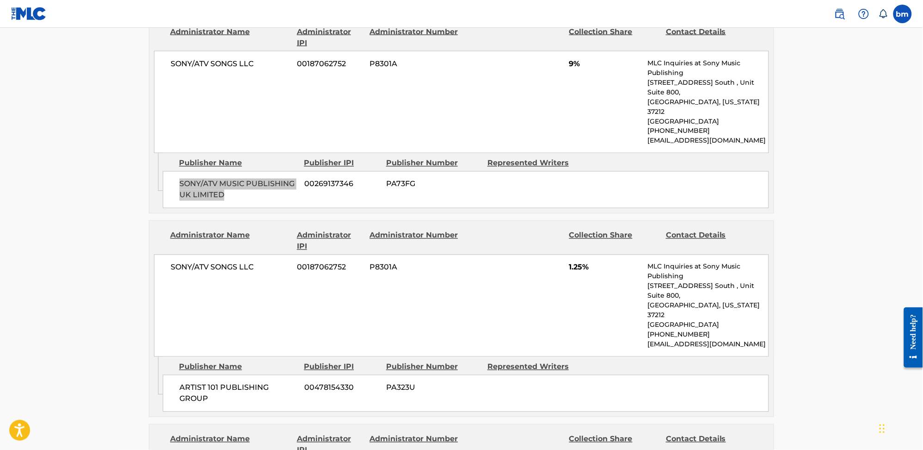
scroll to position [1665, 0]
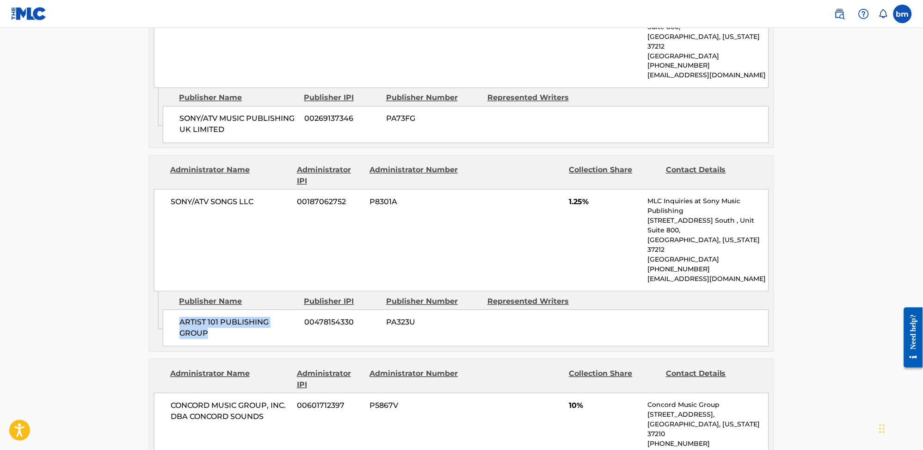
drag, startPoint x: 171, startPoint y: 234, endPoint x: 228, endPoint y: 253, distance: 60.1
click at [228, 309] on div "ARTIST 101 PUBLISHING GROUP 00478154330 PA323U" at bounding box center [466, 327] width 606 height 37
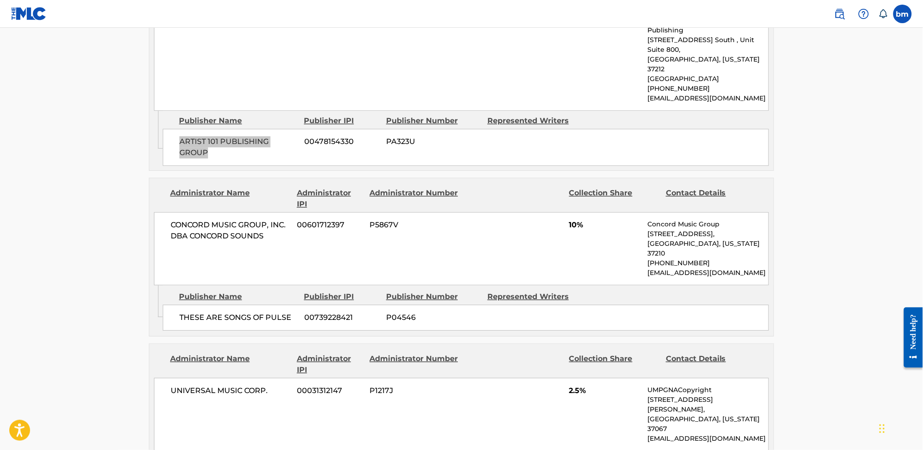
scroll to position [1912, 0]
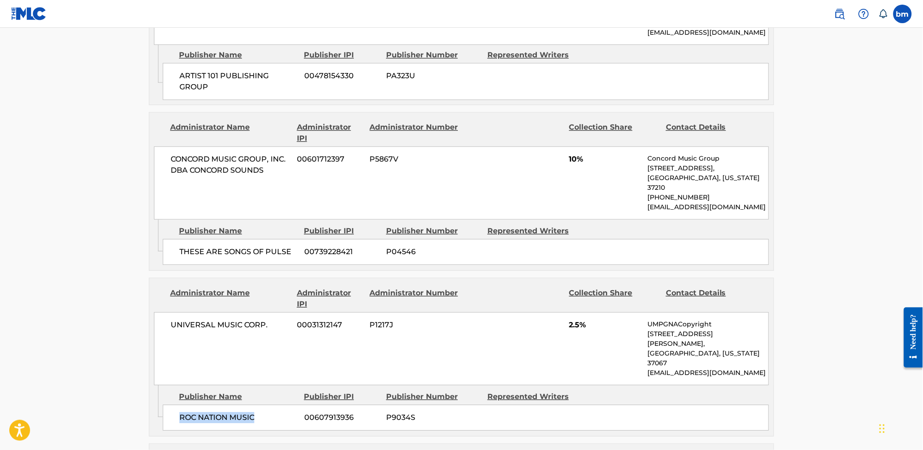
drag, startPoint x: 169, startPoint y: 305, endPoint x: 272, endPoint y: 312, distance: 103.4
click at [272, 404] on div "ROC NATION MUSIC 00607913936 P9034S" at bounding box center [466, 417] width 606 height 26
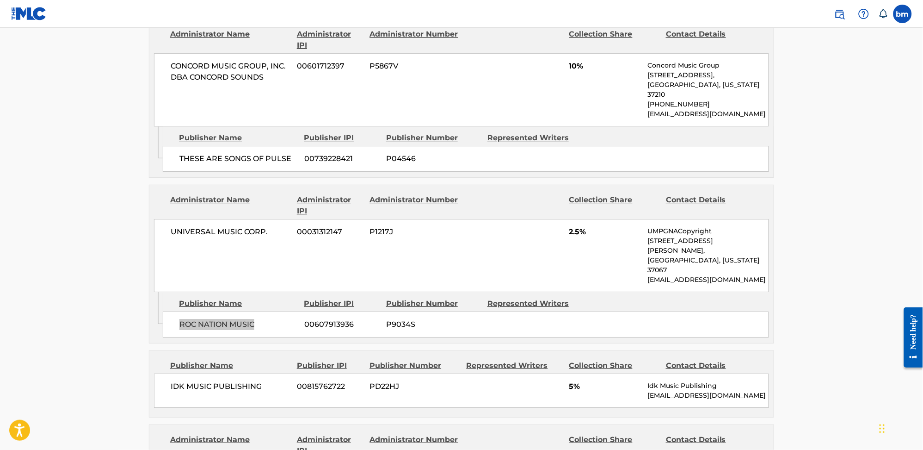
scroll to position [2036, 0]
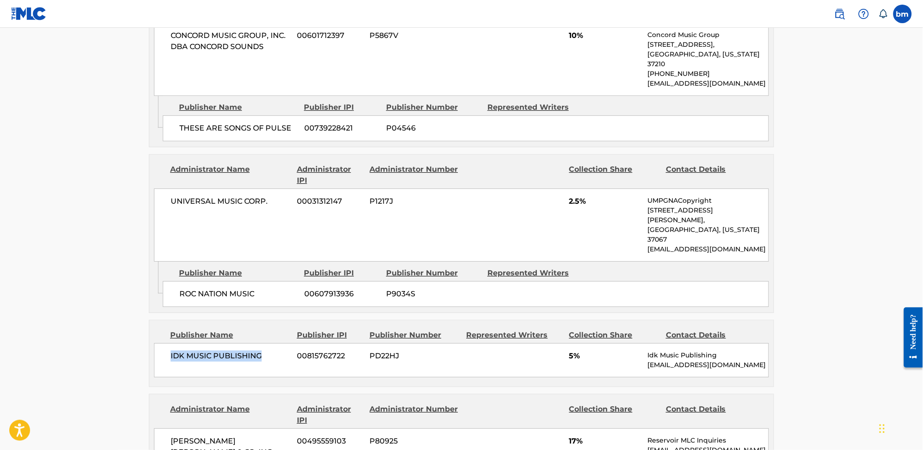
drag, startPoint x: 166, startPoint y: 243, endPoint x: 273, endPoint y: 248, distance: 107.5
click at [273, 343] on div "IDK MUSIC PUBLISHING 00815762722 PD22HJ 5% Idk Music Publishing [EMAIL_ADDRESS]…" at bounding box center [461, 360] width 615 height 34
drag, startPoint x: 168, startPoint y: 372, endPoint x: 243, endPoint y: 394, distance: 77.9
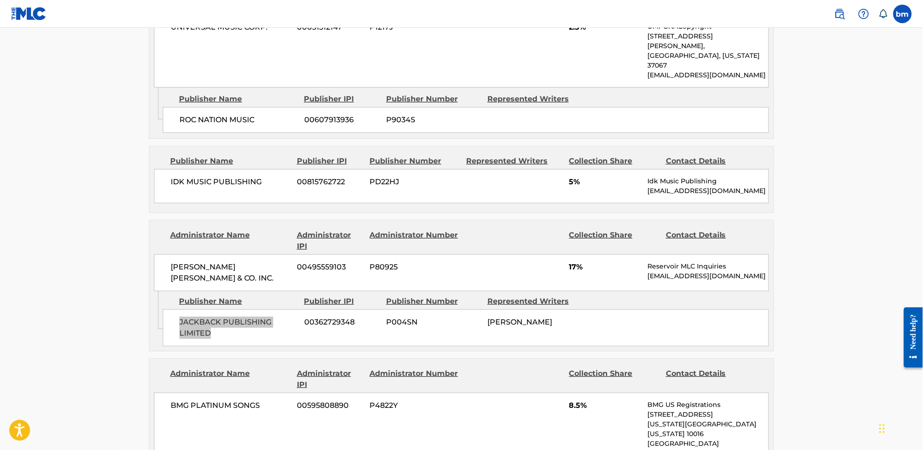
scroll to position [2221, 0]
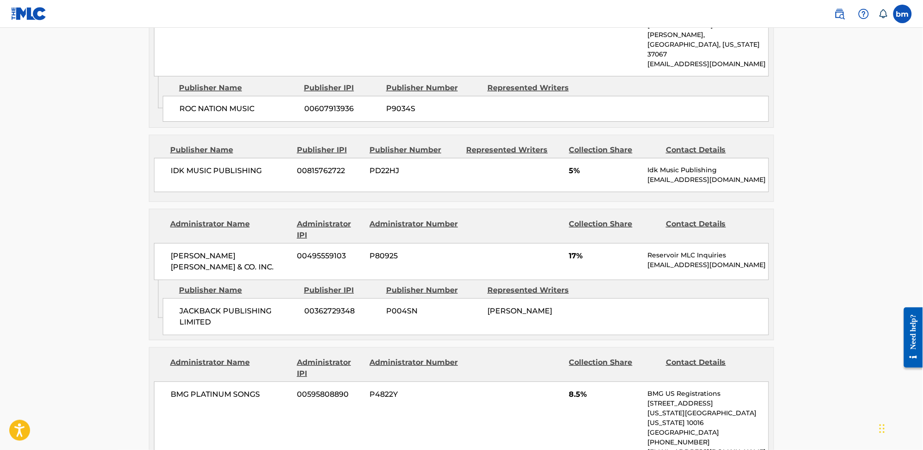
drag, startPoint x: 176, startPoint y: 370, endPoint x: 241, endPoint y: 386, distance: 66.8
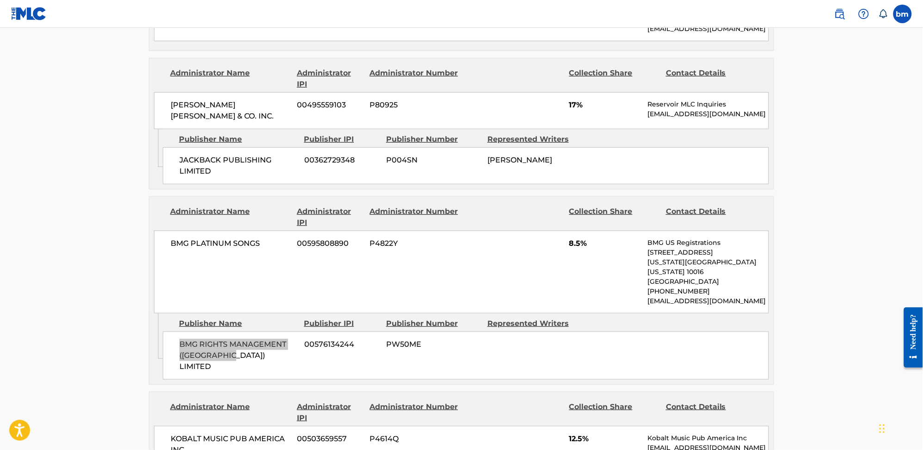
scroll to position [2467, 0]
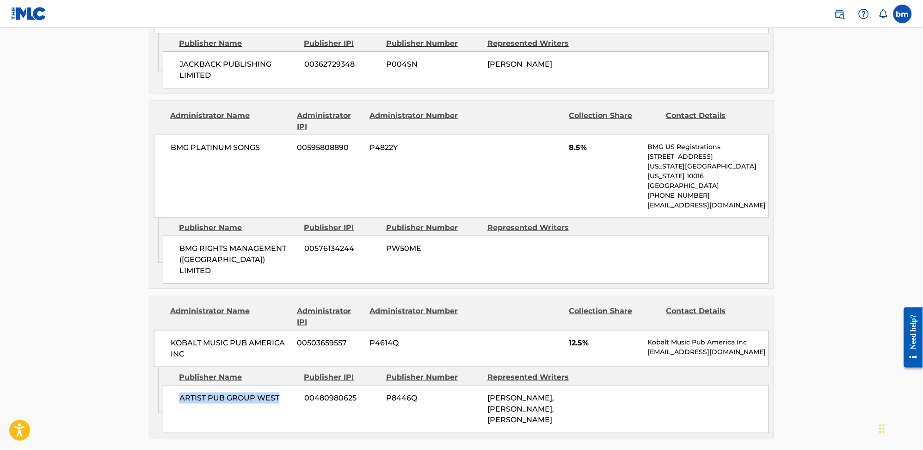
drag, startPoint x: 173, startPoint y: 257, endPoint x: 291, endPoint y: 272, distance: 119.4
click at [291, 385] on div "ARTIST PUB GROUP WEST 00480980625 P8446Q [PERSON_NAME], [PERSON_NAME], [PERSON_…" at bounding box center [466, 409] width 606 height 48
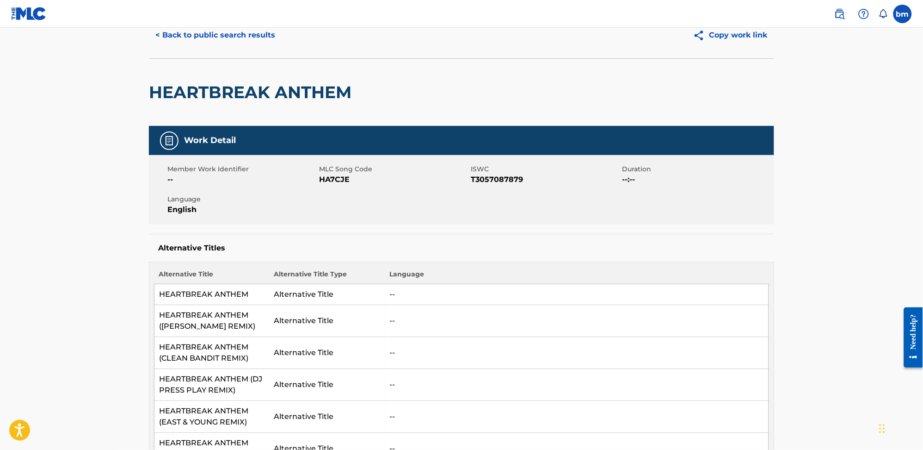
scroll to position [0, 0]
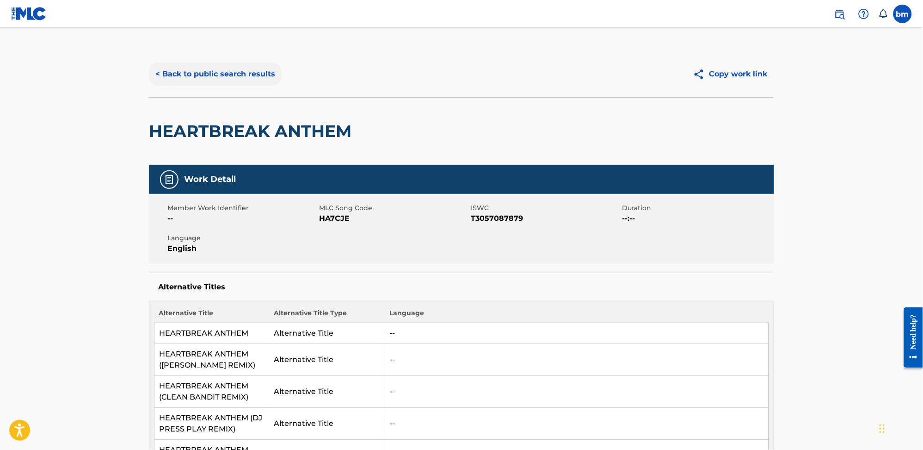
click at [225, 78] on button "< Back to public search results" at bounding box center [215, 73] width 133 height 23
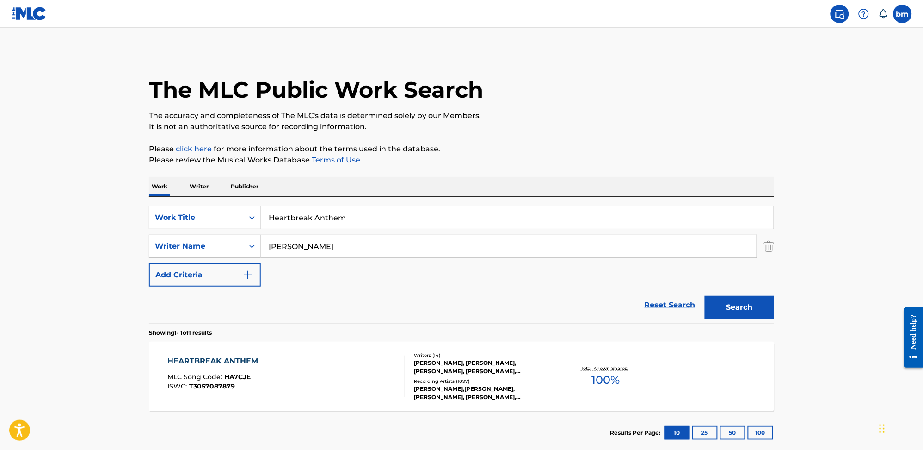
drag, startPoint x: 340, startPoint y: 248, endPoint x: 190, endPoint y: 252, distance: 149.5
click at [190, 252] on div "SearchWithCriteria0a0e701f-ca9e-47ac-9cf9-803f61fd4abd Writer Name [PERSON_NAME]" at bounding box center [461, 246] width 625 height 23
paste input "Let's Go Home Together - [PERSON_NAME] & [PERSON_NAME]"
type input "Let's Go Home Together - [PERSON_NAME] & [PERSON_NAME]"
drag, startPoint x: 373, startPoint y: 207, endPoint x: 162, endPoint y: 207, distance: 211.4
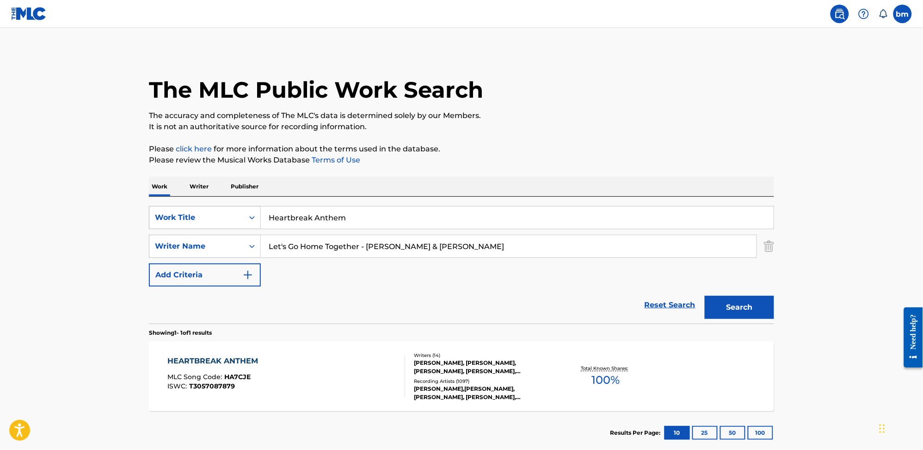
click at [162, 207] on div "SearchWithCriteria0546d917-5ab8-4d01-bea1-451668e671c7 Work Title Heartbreak An…" at bounding box center [461, 217] width 625 height 23
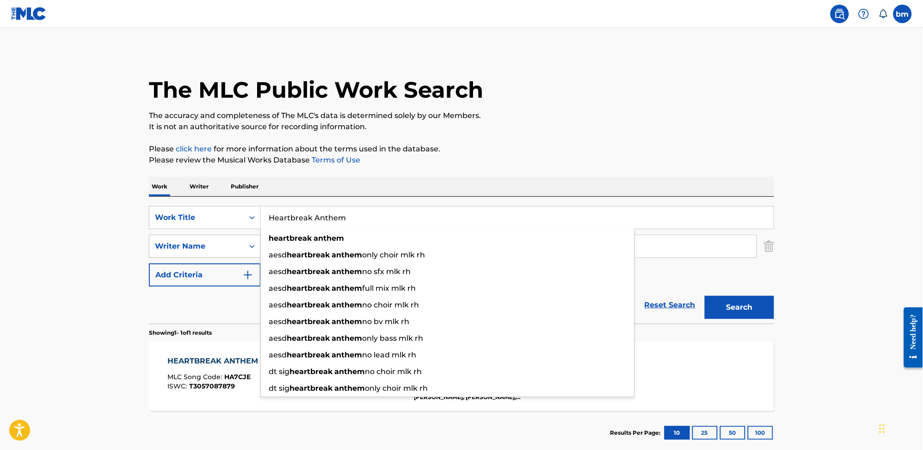
paste input "Let's Go Home Together - [PERSON_NAME] & [PERSON_NAME]"
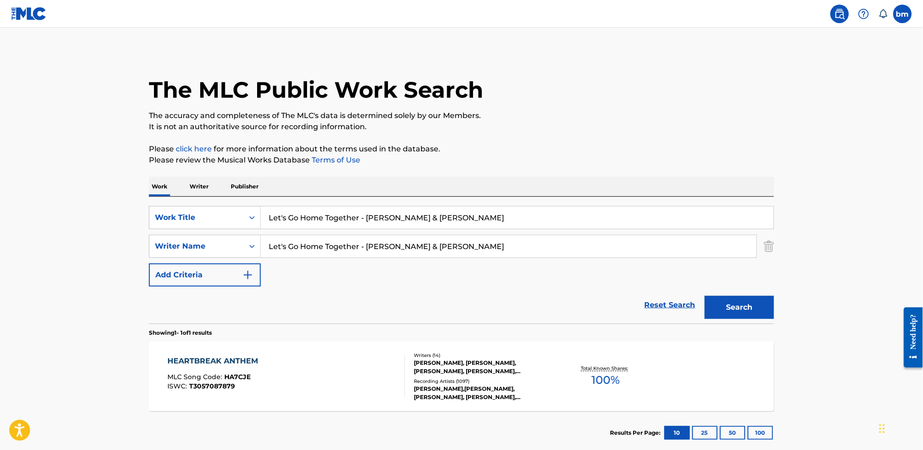
click at [361, 211] on input "Let's Go Home Together - [PERSON_NAME] & [PERSON_NAME]" at bounding box center [517, 217] width 513 height 22
drag, startPoint x: 359, startPoint y: 214, endPoint x: 708, endPoint y: 143, distance: 356.9
click at [795, 195] on main "The MLC Public Work Search The accuracy and completeness of The MLC's data is d…" at bounding box center [461, 243] width 923 height 431
type input "Let's Go Home Together"
click at [682, 126] on p "It is not an authoritative source for recording information." at bounding box center [461, 126] width 625 height 11
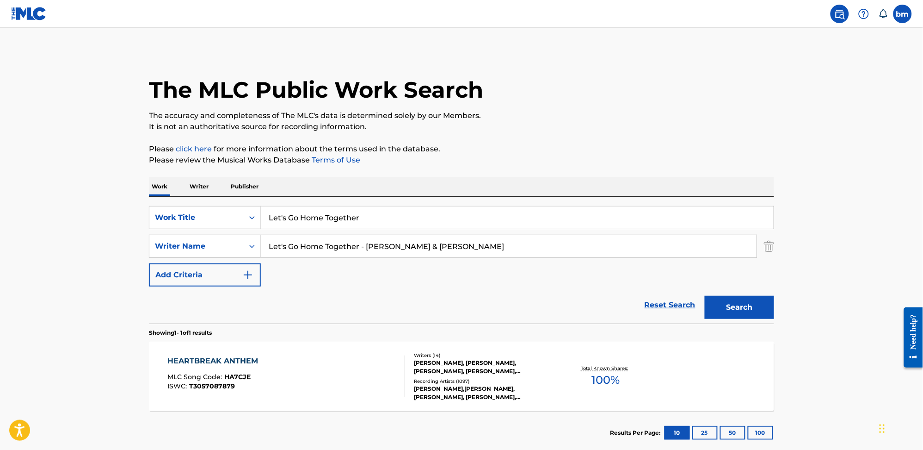
click at [438, 248] on input "Let's Go Home Together - [PERSON_NAME] & [PERSON_NAME]" at bounding box center [509, 246] width 496 height 22
drag, startPoint x: 433, startPoint y: 246, endPoint x: 115, endPoint y: 254, distance: 318.4
click at [116, 253] on main "The MLC Public Work Search The accuracy and completeness of The MLC's data is d…" at bounding box center [461, 243] width 923 height 431
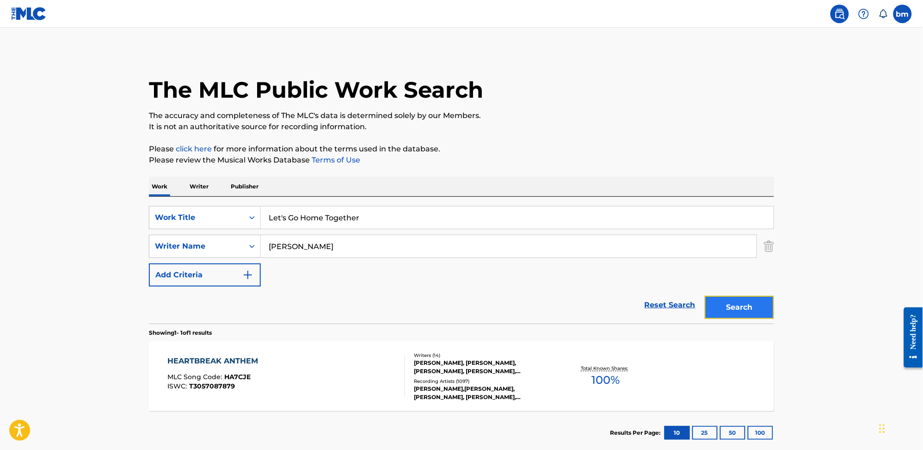
click at [726, 306] on button "Search" at bounding box center [739, 307] width 69 height 23
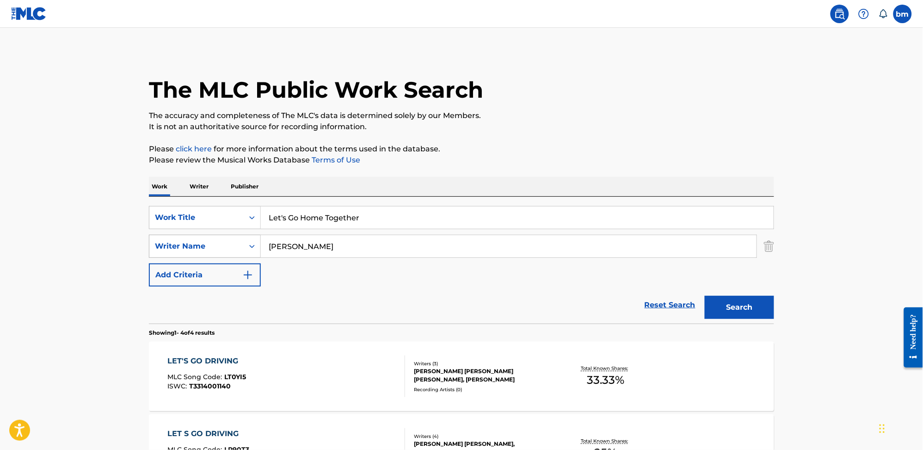
drag, startPoint x: 323, startPoint y: 250, endPoint x: 178, endPoint y: 248, distance: 145.3
click at [174, 248] on div "SearchWithCriteria0a0e701f-ca9e-47ac-9cf9-803f61fd4abd Writer Name [PERSON_NAME]" at bounding box center [461, 246] width 625 height 23
paste input "Let's Go Home Together - [PERSON_NAME] &"
click at [374, 253] on input "Let's Go Home Together - [PERSON_NAME] &" at bounding box center [509, 246] width 496 height 22
drag, startPoint x: 371, startPoint y: 253, endPoint x: 95, endPoint y: 276, distance: 276.3
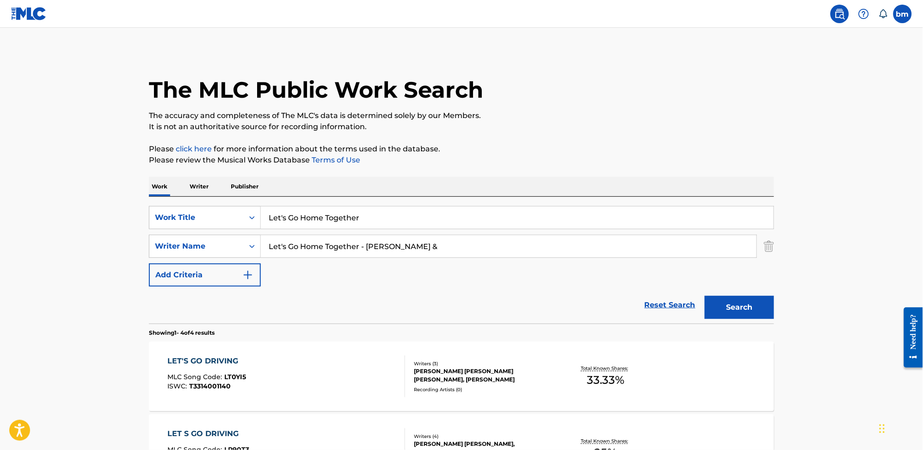
click at [95, 276] on main "The MLC Public Work Search The accuracy and completeness of The MLC's data is d…" at bounding box center [461, 352] width 923 height 649
drag, startPoint x: 364, startPoint y: 252, endPoint x: 328, endPoint y: 245, distance: 35.8
click at [328, 245] on input "[PERSON_NAME] &" at bounding box center [509, 246] width 496 height 22
type input "[PERSON_NAME]"
click at [585, 167] on div "The MLC Public Work Search The accuracy and completeness of The MLC's data is d…" at bounding box center [462, 361] width 648 height 621
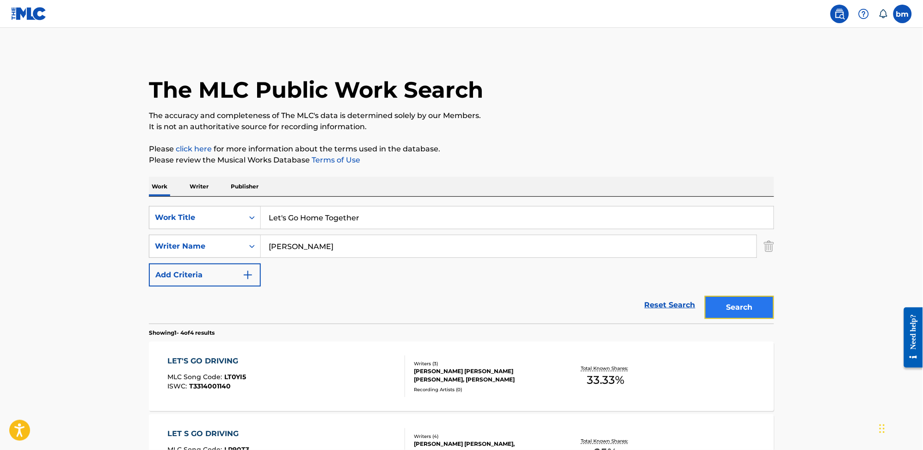
click at [759, 306] on button "Search" at bounding box center [739, 307] width 69 height 23
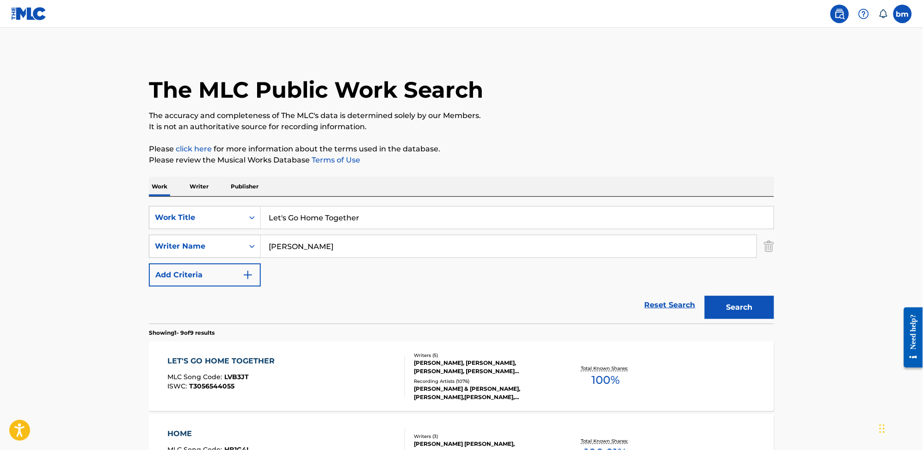
click at [317, 365] on div "LET'S GO HOME TOGETHER MLC Song Code : LVB3JT ISWC : T3056544055" at bounding box center [287, 376] width 238 height 42
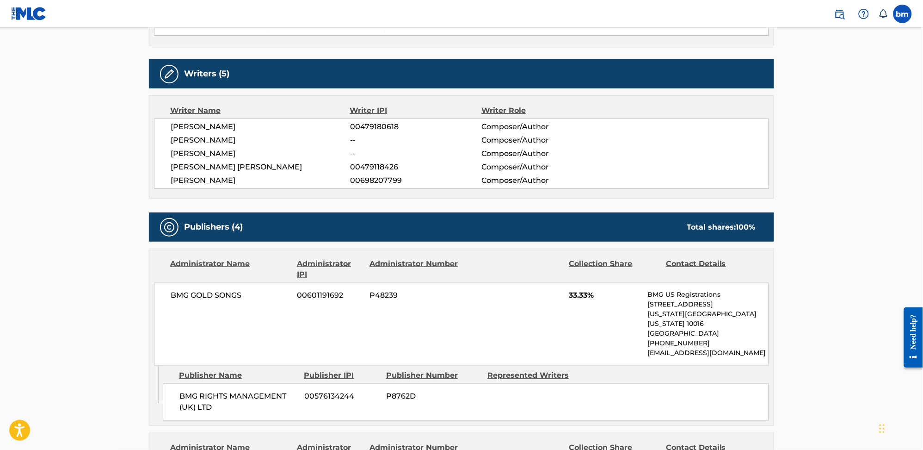
scroll to position [432, 0]
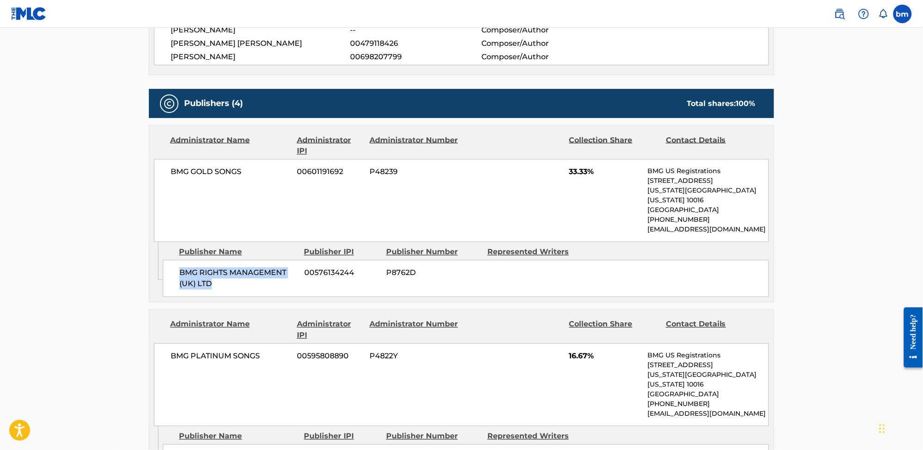
drag, startPoint x: 179, startPoint y: 261, endPoint x: 269, endPoint y: 290, distance: 94.4
click at [269, 290] on div "Admin Original Publisher Connecting Line Publisher Name Publisher IPI Publisher…" at bounding box center [461, 272] width 625 height 60
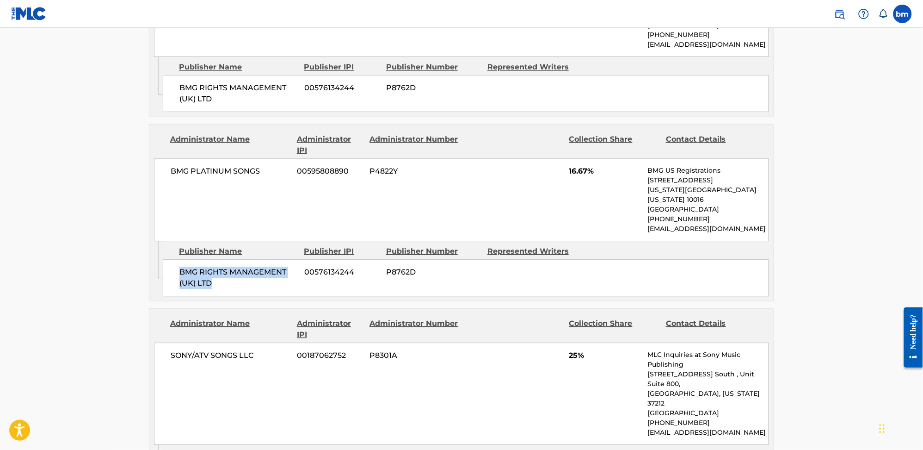
drag, startPoint x: 176, startPoint y: 251, endPoint x: 236, endPoint y: 274, distance: 64.4
click at [236, 274] on div "BMG RIGHTS MANAGEMENT (UK) LTD 00576134244 P8762D" at bounding box center [466, 277] width 606 height 37
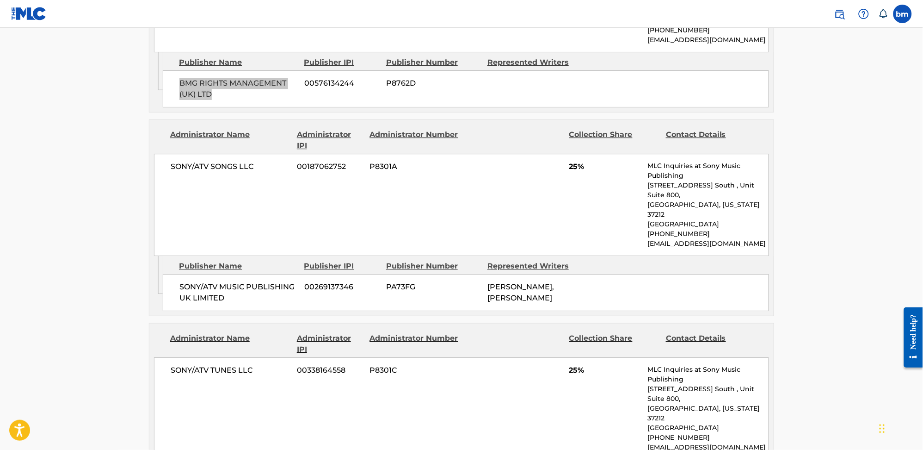
scroll to position [863, 0]
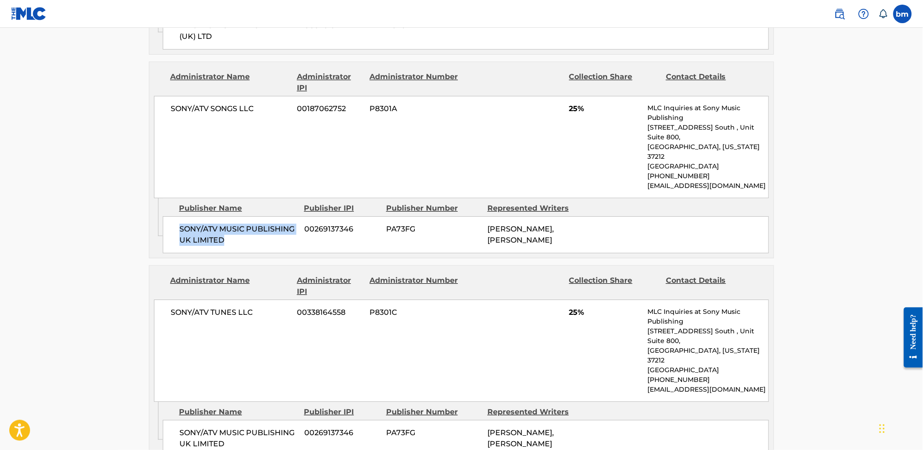
drag, startPoint x: 169, startPoint y: 189, endPoint x: 241, endPoint y: 207, distance: 73.8
click at [241, 216] on div "SONY/ATV MUSIC PUBLISHING UK LIMITED 00269137346 PA73FG [PERSON_NAME], [PERSON_…" at bounding box center [466, 234] width 606 height 37
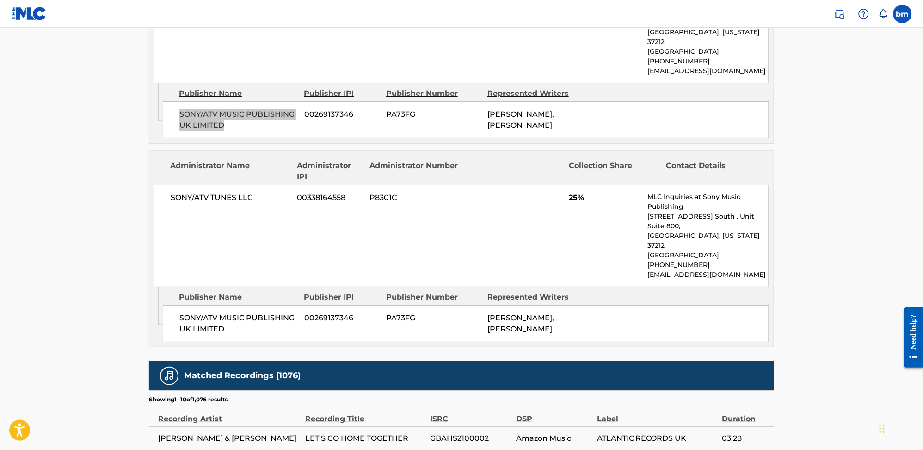
scroll to position [925, 0]
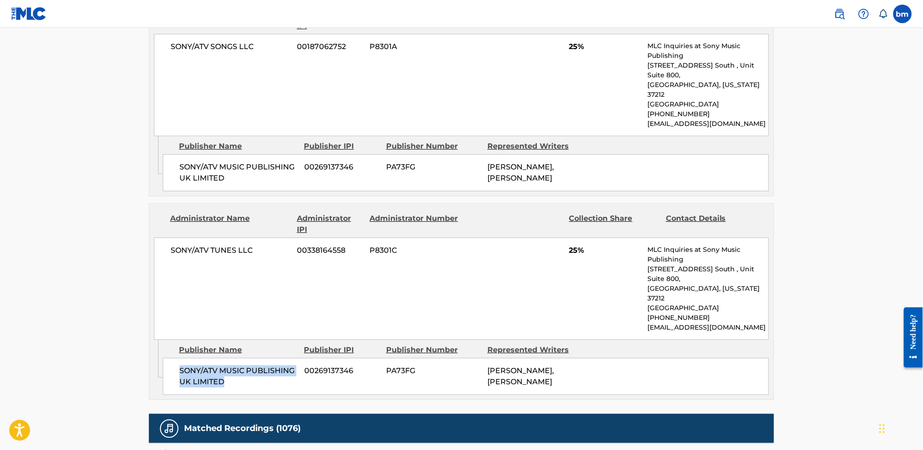
drag, startPoint x: 174, startPoint y: 313, endPoint x: 487, endPoint y: 327, distance: 313.5
click at [245, 358] on div "SONY/ATV MUSIC PUBLISHING UK LIMITED 00269137346 PA73FG [PERSON_NAME], [PERSON_…" at bounding box center [466, 376] width 606 height 37
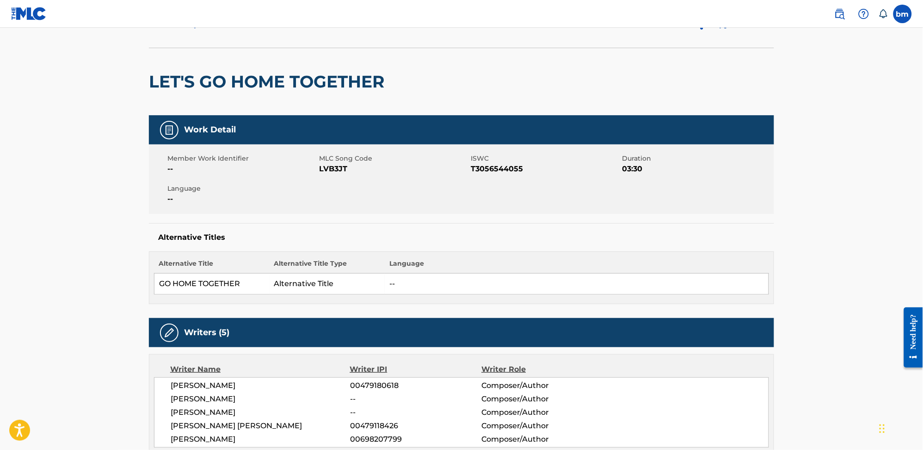
scroll to position [0, 0]
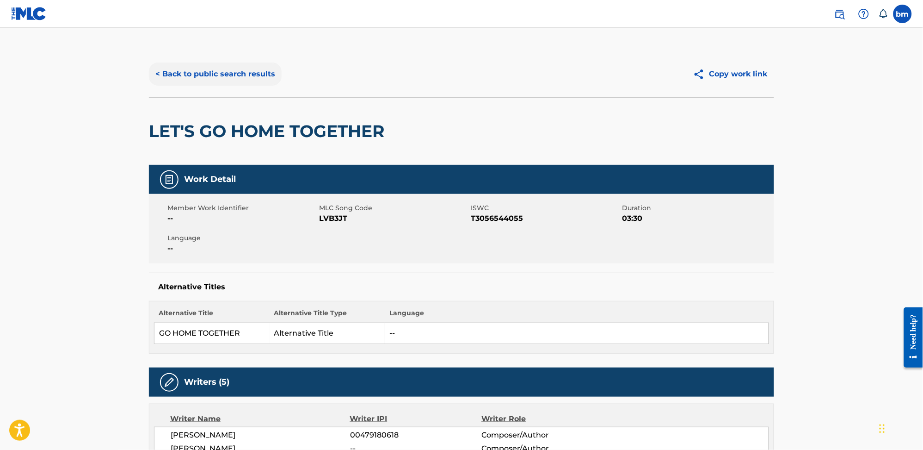
click at [216, 81] on button "< Back to public search results" at bounding box center [215, 73] width 133 height 23
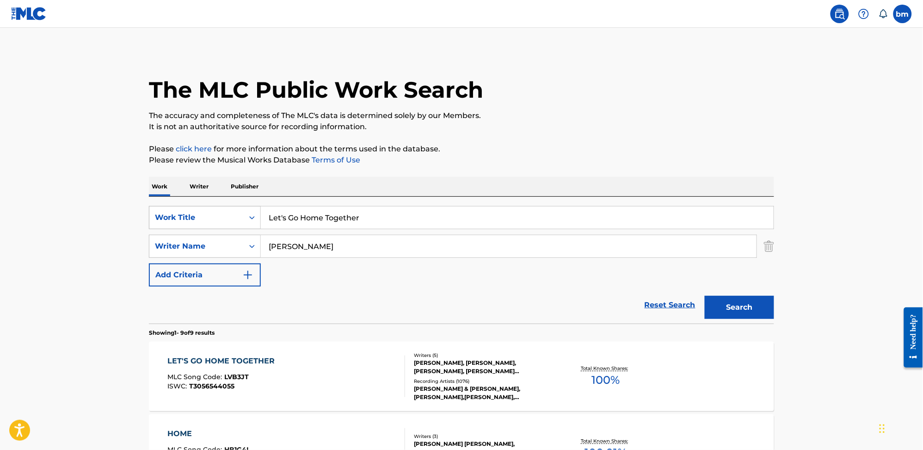
drag, startPoint x: 395, startPoint y: 211, endPoint x: 209, endPoint y: 210, distance: 186.0
click at [185, 210] on div "SearchWithCriteria0546d917-5ab8-4d01-bea1-451668e671c7 Work Title Let's Go Home…" at bounding box center [461, 217] width 625 height 23
paste input "- [PERSON_NAME] & [PERSON_NAME]"
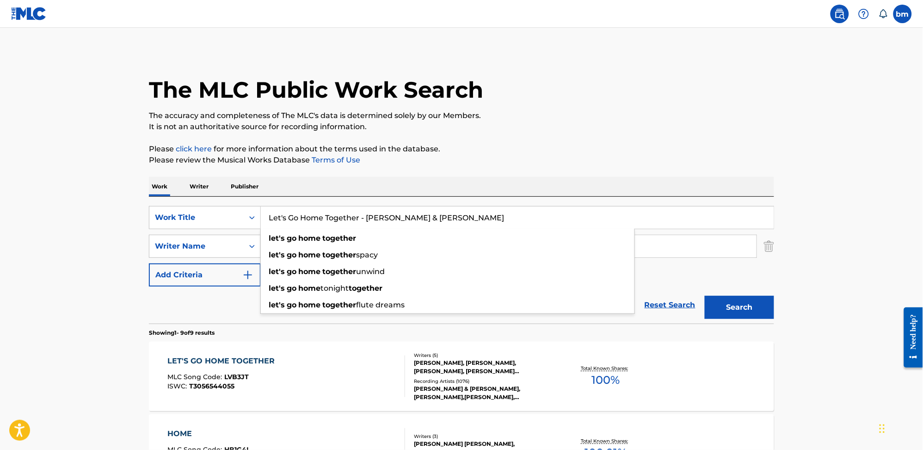
click at [322, 207] on input "Let's Go Home Together - [PERSON_NAME] & [PERSON_NAME]" at bounding box center [517, 217] width 513 height 22
click at [366, 210] on input "Let's Go Home Together - [PERSON_NAME] & [PERSON_NAME]" at bounding box center [517, 217] width 513 height 22
click at [371, 212] on input "Let's Go Home Together - [PERSON_NAME] & [PERSON_NAME]" at bounding box center [517, 217] width 513 height 22
drag, startPoint x: 366, startPoint y: 216, endPoint x: 424, endPoint y: 222, distance: 58.1
click at [424, 222] on input "Let's Go Home Together - [PERSON_NAME] & [PERSON_NAME]" at bounding box center [517, 217] width 513 height 22
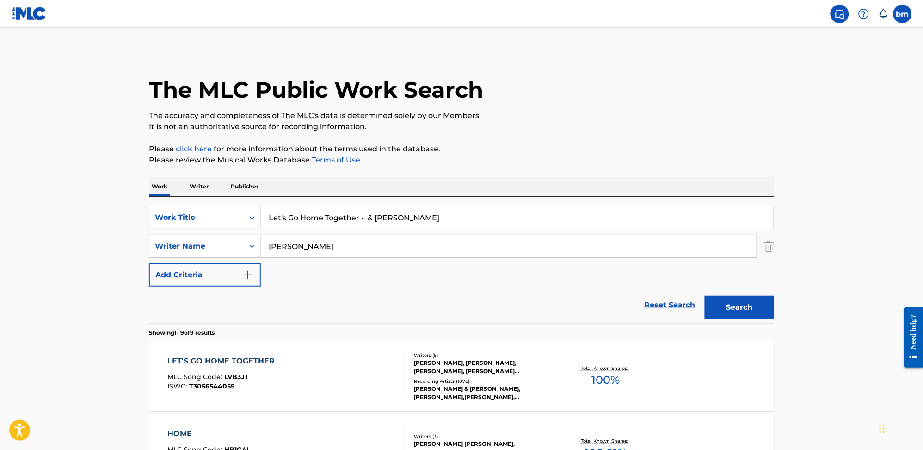
drag, startPoint x: 380, startPoint y: 224, endPoint x: 358, endPoint y: 222, distance: 22.3
click at [358, 222] on input "Let's Go Home Together - & [PERSON_NAME]" at bounding box center [517, 217] width 513 height 22
type input "Let's Go Home Together"
click at [480, 164] on p "Please review the Musical Works Database Terms of Use" at bounding box center [461, 160] width 625 height 11
drag, startPoint x: 349, startPoint y: 244, endPoint x: 519, endPoint y: 320, distance: 185.8
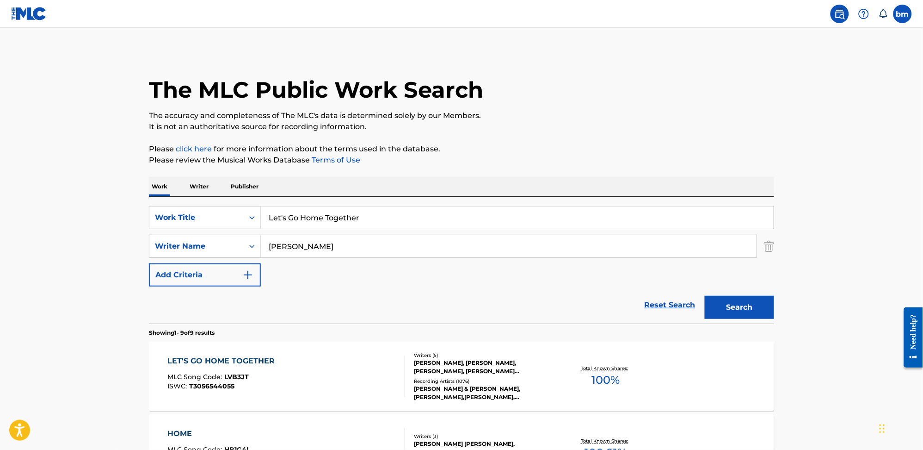
click at [221, 245] on div "SearchWithCriteria0a0e701f-ca9e-47ac-9cf9-803f61fd4abd Writer Name [PERSON_NAME]" at bounding box center [461, 246] width 625 height 23
paste input "[PERSON_NAME]"
type input "[PERSON_NAME]"
drag, startPoint x: 748, startPoint y: 310, endPoint x: 842, endPoint y: 330, distance: 96.4
click at [753, 314] on button "Search" at bounding box center [739, 307] width 69 height 23
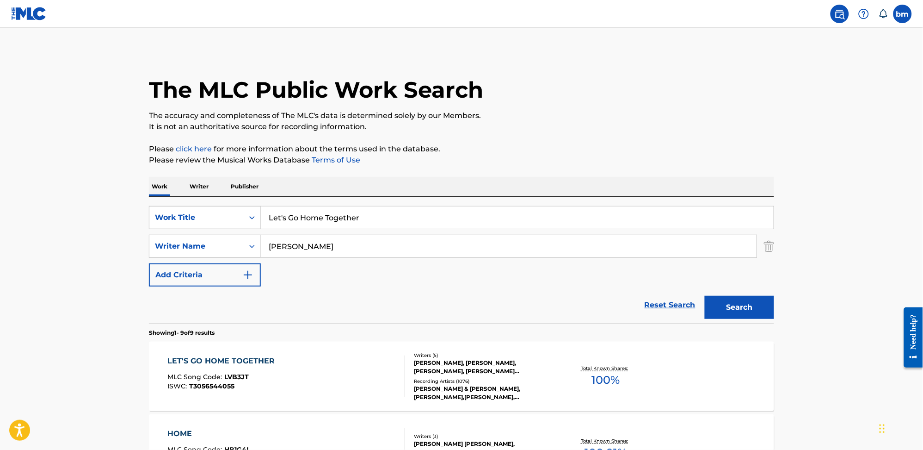
drag, startPoint x: 373, startPoint y: 219, endPoint x: 235, endPoint y: 223, distance: 138.4
click at [229, 223] on div "SearchWithCriteria0546d917-5ab8-4d01-bea1-451668e671c7 Work Title Let's Go Home…" at bounding box center [461, 217] width 625 height 23
paste input "Million Reasons - [DEMOGRAPHIC_DATA][PERSON_NAME]"
drag, startPoint x: 390, startPoint y: 235, endPoint x: 374, endPoint y: 232, distance: 16.1
click at [390, 233] on div "SearchWithCriteria0546d917-5ab8-4d01-bea1-451668e671c7 Work Title Million Reaso…" at bounding box center [461, 246] width 625 height 80
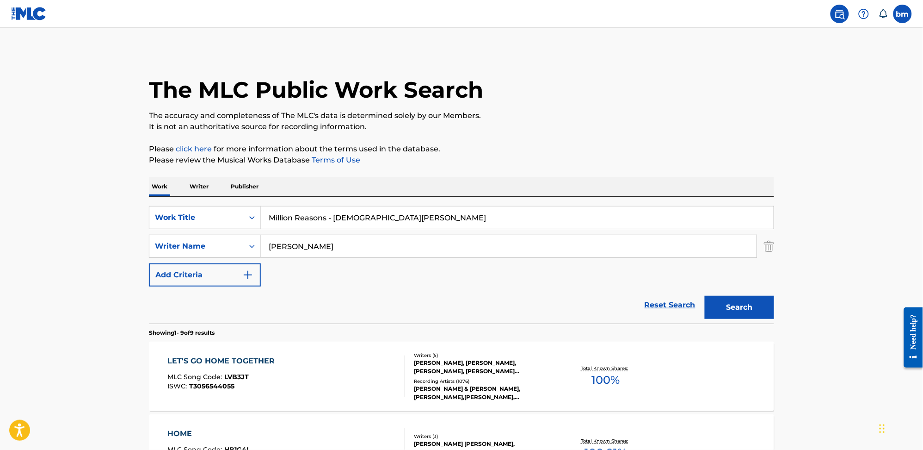
drag, startPoint x: 330, startPoint y: 218, endPoint x: 363, endPoint y: 247, distance: 43.9
click at [449, 217] on input "Million Reasons - [DEMOGRAPHIC_DATA][PERSON_NAME]" at bounding box center [517, 217] width 513 height 22
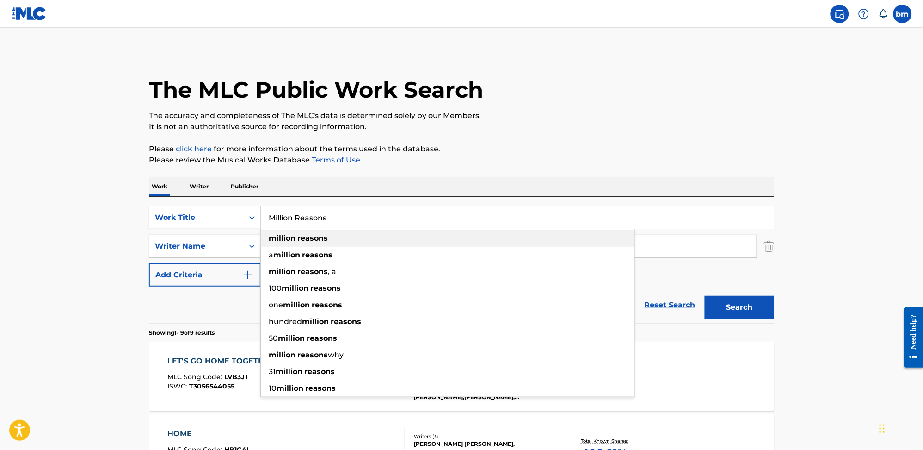
type input "Million Reasons"
click at [496, 152] on p "Please click here for more information about the terms used in the database." at bounding box center [461, 148] width 625 height 11
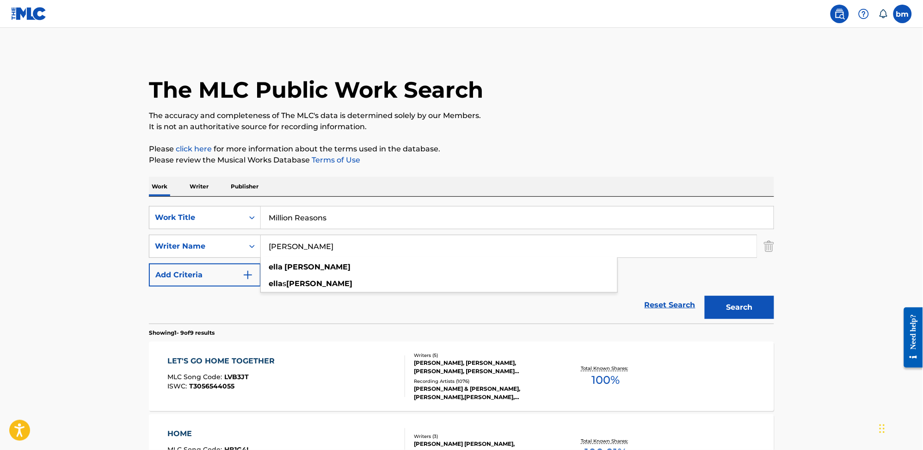
drag, startPoint x: 363, startPoint y: 238, endPoint x: 205, endPoint y: 262, distance: 159.6
click at [205, 262] on div "SearchWithCriteria0546d917-5ab8-4d01-bea1-451668e671c7 Work Title Million Reaso…" at bounding box center [461, 246] width 625 height 80
paste input "- [DEMOGRAPHIC_DATA][PERSON_NAME]"
drag, startPoint x: 272, startPoint y: 250, endPoint x: 265, endPoint y: 254, distance: 8.1
click at [265, 254] on input "- [DEMOGRAPHIC_DATA][PERSON_NAME]" at bounding box center [509, 246] width 496 height 22
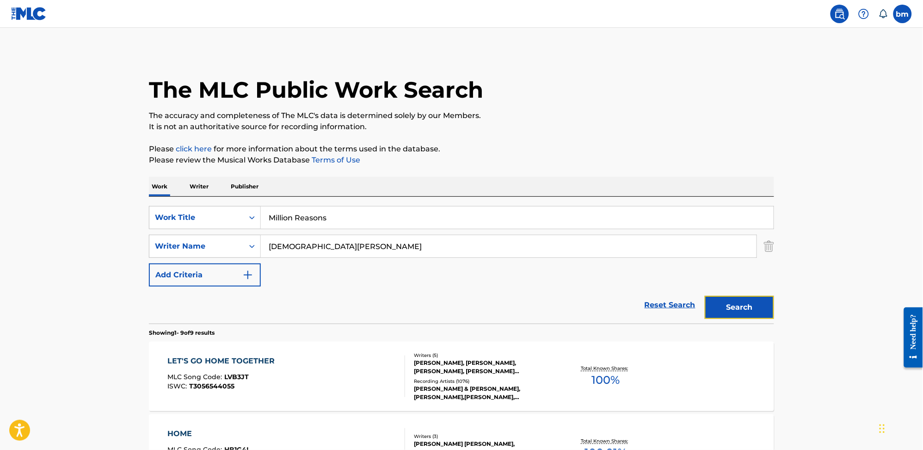
click at [730, 315] on button "Search" at bounding box center [739, 307] width 69 height 23
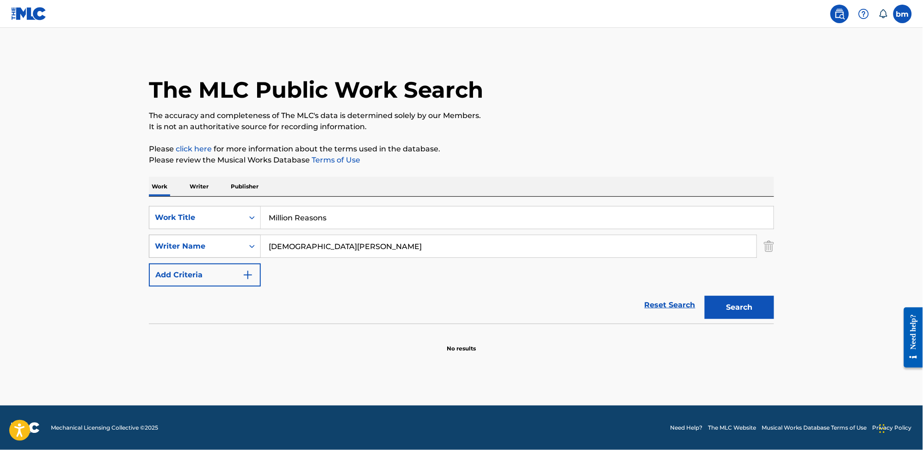
drag, startPoint x: 309, startPoint y: 246, endPoint x: 260, endPoint y: 244, distance: 48.1
click at [245, 244] on div "SearchWithCriteria0a0e701f-ca9e-47ac-9cf9-803f61fd4abd Writer Name [DEMOGRAPHIC…" at bounding box center [461, 246] width 625 height 23
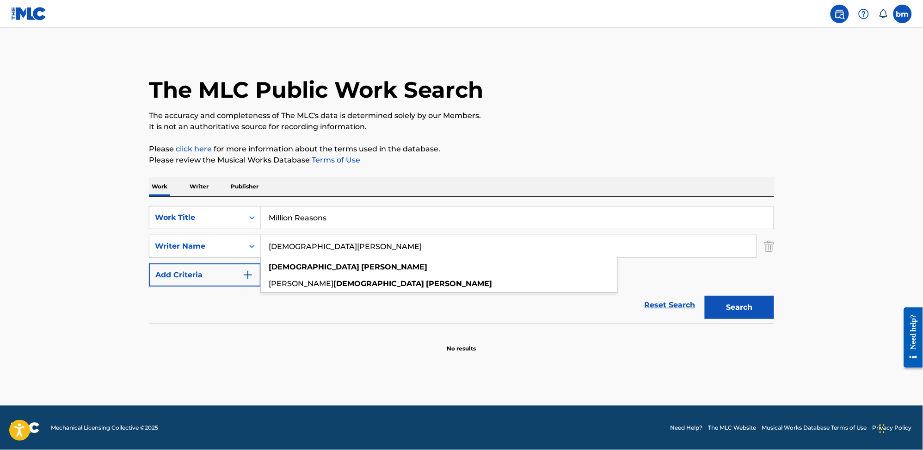
drag, startPoint x: 369, startPoint y: 244, endPoint x: 230, endPoint y: 260, distance: 139.2
click at [230, 260] on div "SearchWithCriteria0546d917-5ab8-4d01-bea1-451668e671c7 Work Title Million Reaso…" at bounding box center [461, 246] width 625 height 80
paste input "[PERSON_NAME]"
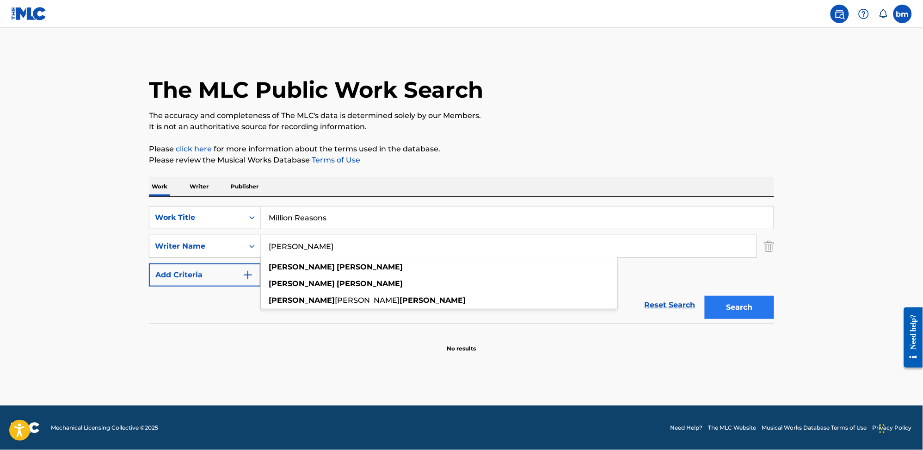
type input "[PERSON_NAME]"
click at [730, 316] on button "Search" at bounding box center [739, 307] width 69 height 23
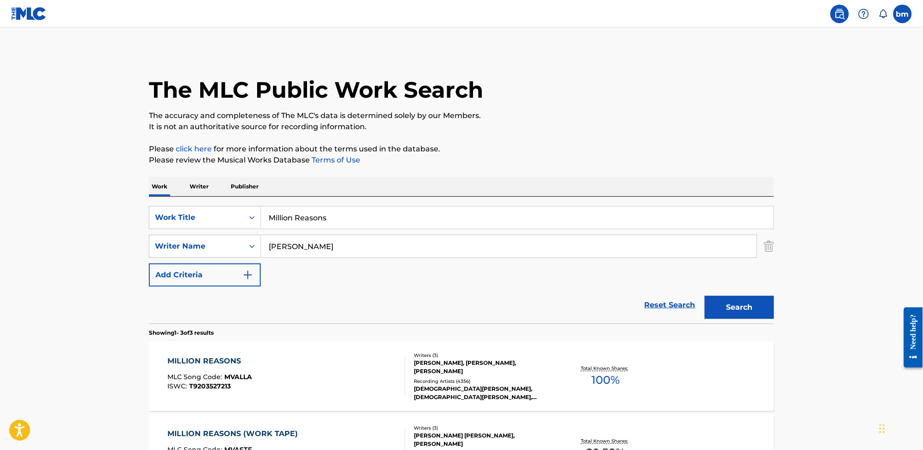
click at [298, 370] on div "MILLION REASONS MLC Song Code : MVALLA ISWC : T9203527213" at bounding box center [287, 376] width 238 height 42
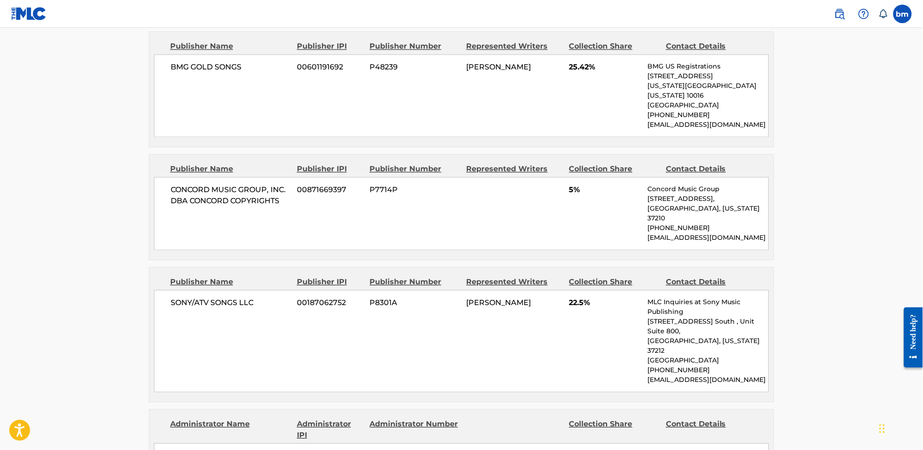
scroll to position [493, 0]
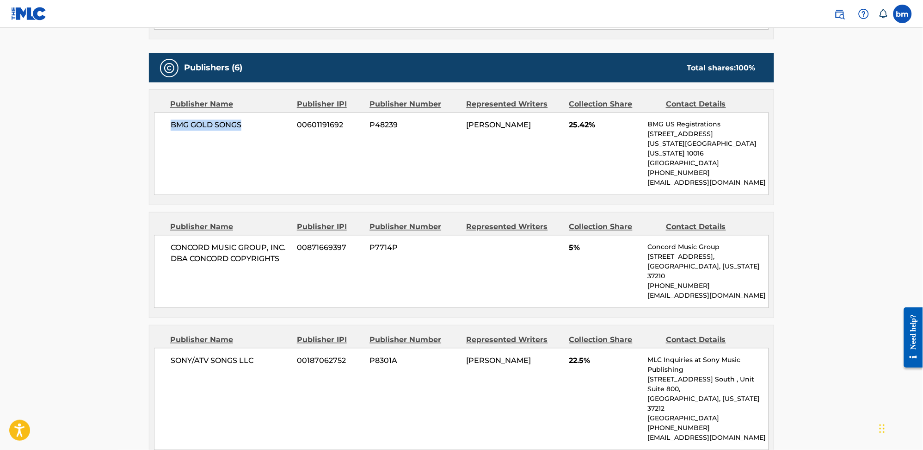
drag, startPoint x: 171, startPoint y: 122, endPoint x: 768, endPoint y: 274, distance: 616.8
click at [267, 122] on span "BMG GOLD SONGS" at bounding box center [231, 125] width 120 height 11
drag, startPoint x: 568, startPoint y: 124, endPoint x: 596, endPoint y: 124, distance: 27.8
click at [596, 124] on div "BMG GOLD SONGS 00601191692 P48239 [PERSON_NAME] 25.42% BMG US Registrations [ST…" at bounding box center [461, 153] width 615 height 83
drag, startPoint x: 194, startPoint y: 249, endPoint x: 299, endPoint y: 251, distance: 105.0
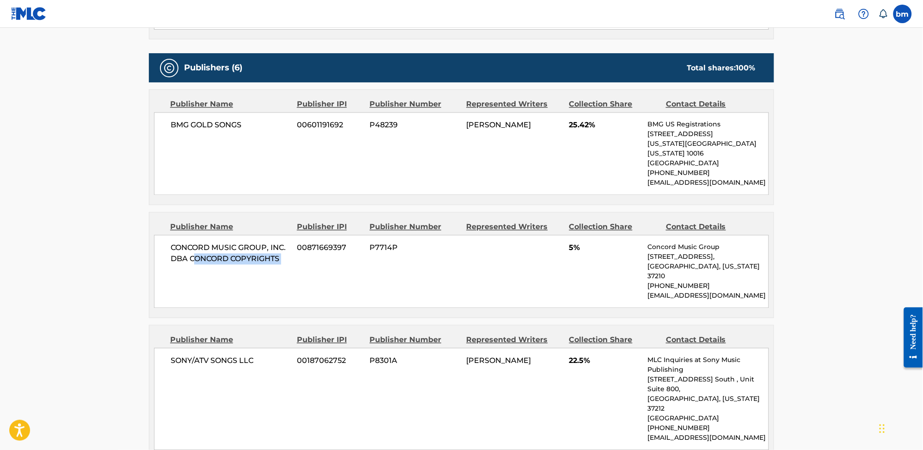
click at [299, 251] on div "CONCORD MUSIC GROUP, INC. DBA CONCORD COPYRIGHTS 00871669397 P7714P 5% Concord …" at bounding box center [461, 271] width 615 height 73
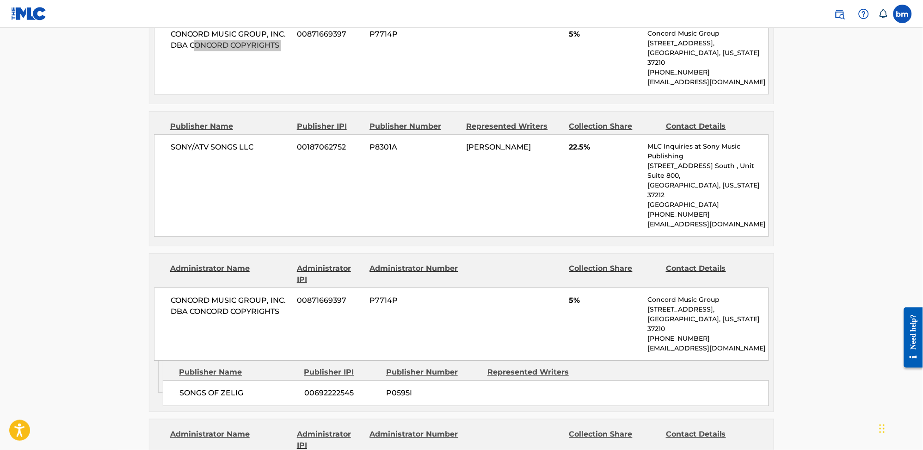
scroll to position [740, 0]
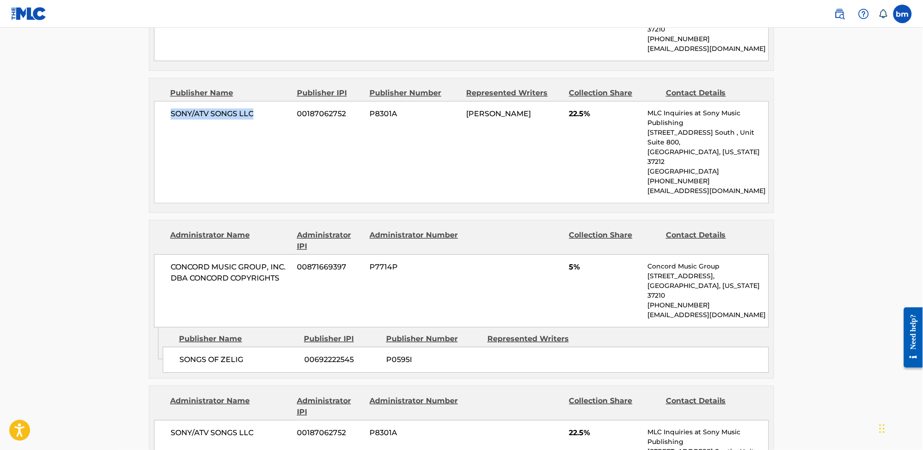
drag, startPoint x: 168, startPoint y: 95, endPoint x: 266, endPoint y: 95, distance: 98.1
click at [266, 101] on div "SONY/ATV SONGS LLC 00187062752 P8301A [PERSON_NAME] 22.5% MLC Inquiries at Sony…" at bounding box center [461, 152] width 615 height 102
drag, startPoint x: 164, startPoint y: 311, endPoint x: 246, endPoint y: 307, distance: 82.4
click at [246, 347] on div "SONGS OF ZELIG 00692222545 P0595I" at bounding box center [466, 360] width 606 height 26
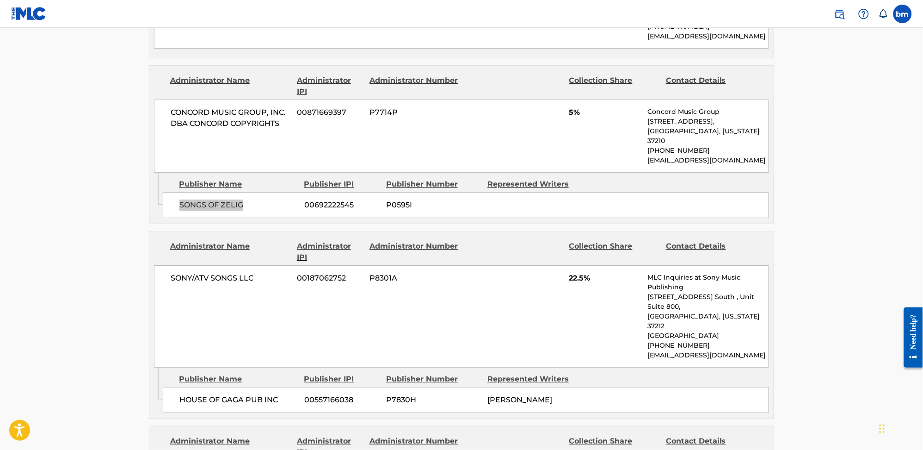
scroll to position [925, 0]
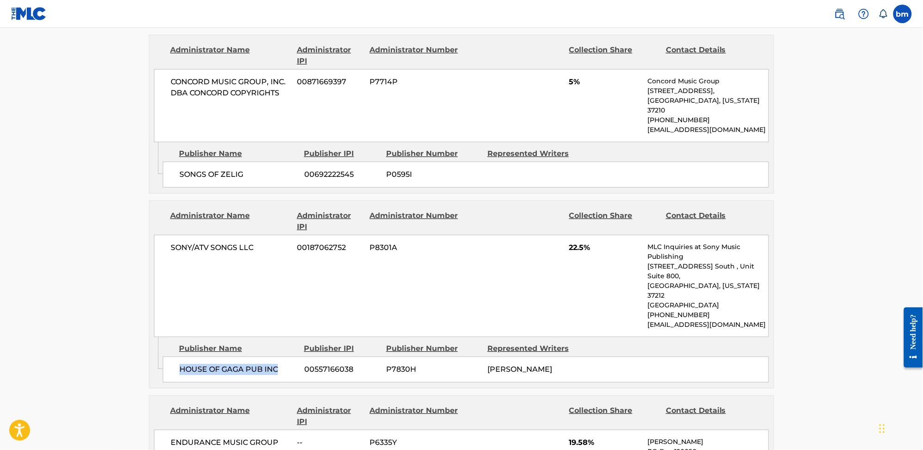
drag, startPoint x: 174, startPoint y: 298, endPoint x: 284, endPoint y: 310, distance: 110.3
click at [284, 356] on div "HOUSE OF GAGA PUB INC 00557166038 P7830H [PERSON_NAME]" at bounding box center [466, 369] width 606 height 26
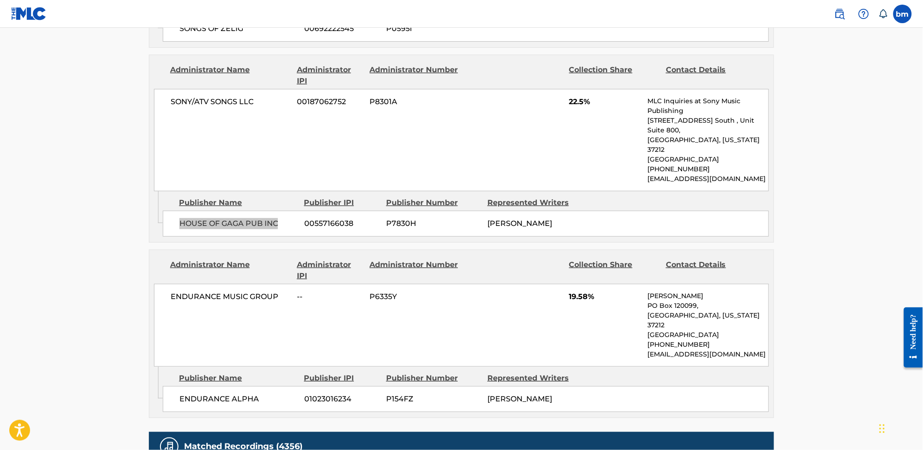
scroll to position [1110, 0]
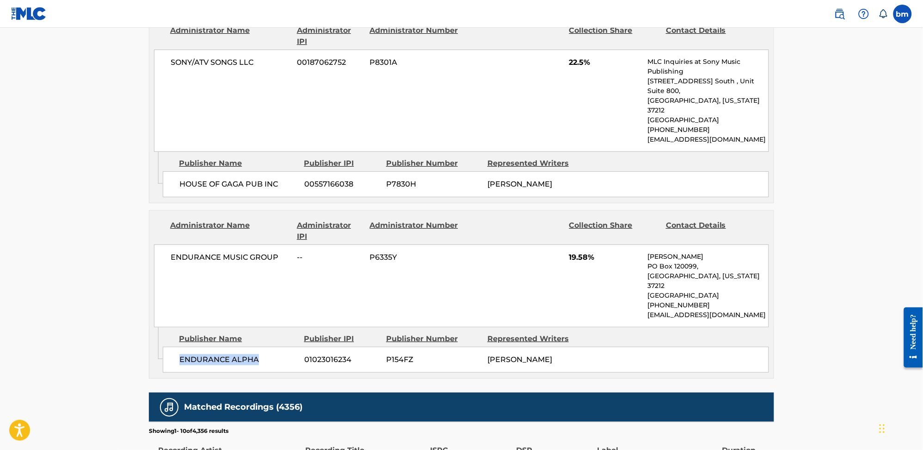
drag, startPoint x: 173, startPoint y: 273, endPoint x: 266, endPoint y: 280, distance: 93.7
click at [266, 347] on div "ENDURANCE ALPHA 01023016234 P154FZ [PERSON_NAME]" at bounding box center [466, 360] width 606 height 26
drag, startPoint x: 565, startPoint y: 186, endPoint x: 597, endPoint y: 185, distance: 31.5
click at [597, 244] on div "ENDURANCE MUSIC GROUP -- P6335Y 19.58% [PERSON_NAME] [GEOGRAPHIC_DATA][US_STATE…" at bounding box center [461, 285] width 615 height 83
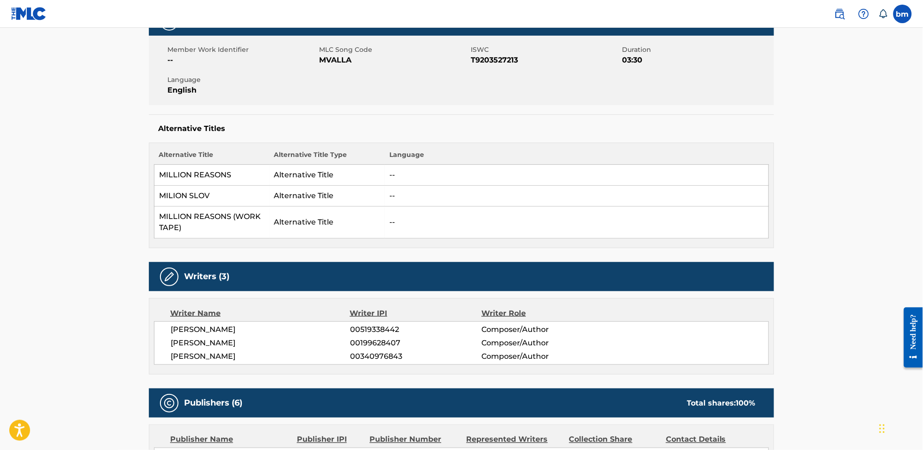
scroll to position [0, 0]
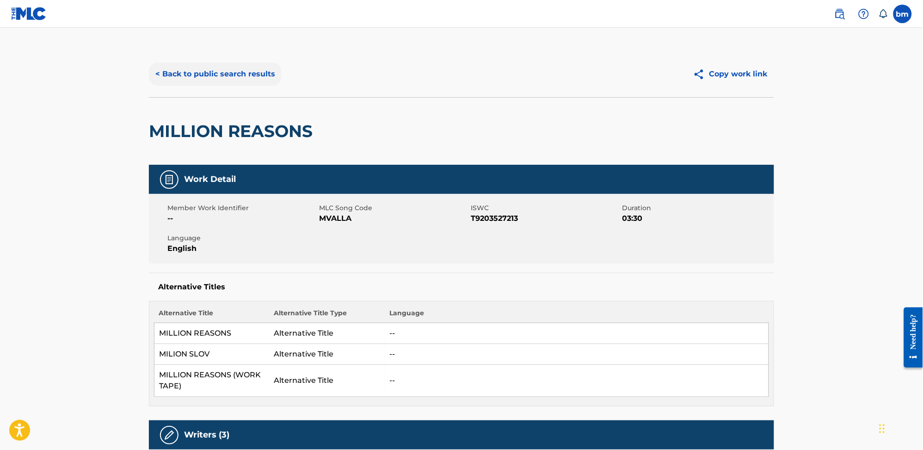
click at [239, 66] on button "< Back to public search results" at bounding box center [215, 73] width 133 height 23
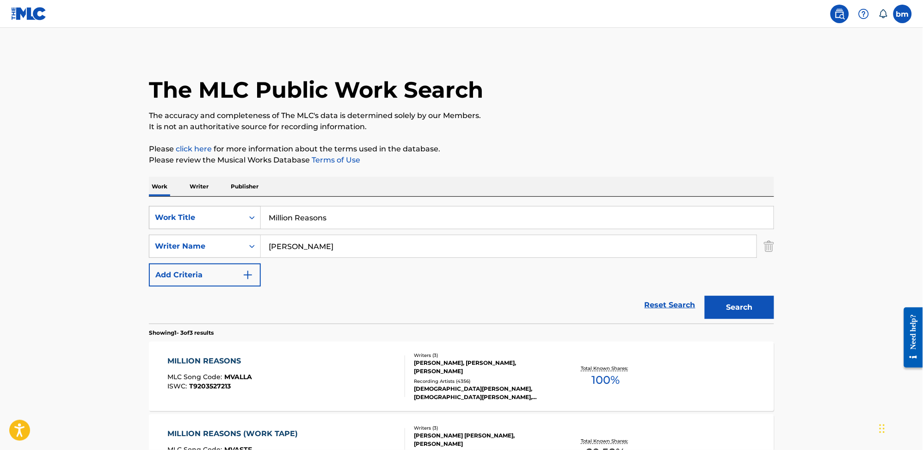
drag, startPoint x: 361, startPoint y: 222, endPoint x: 203, endPoint y: 223, distance: 158.2
click at [203, 223] on div "SearchWithCriteria0546d917-5ab8-4d01-bea1-451668e671c7 Work Title Million Reaso…" at bounding box center [461, 217] width 625 height 23
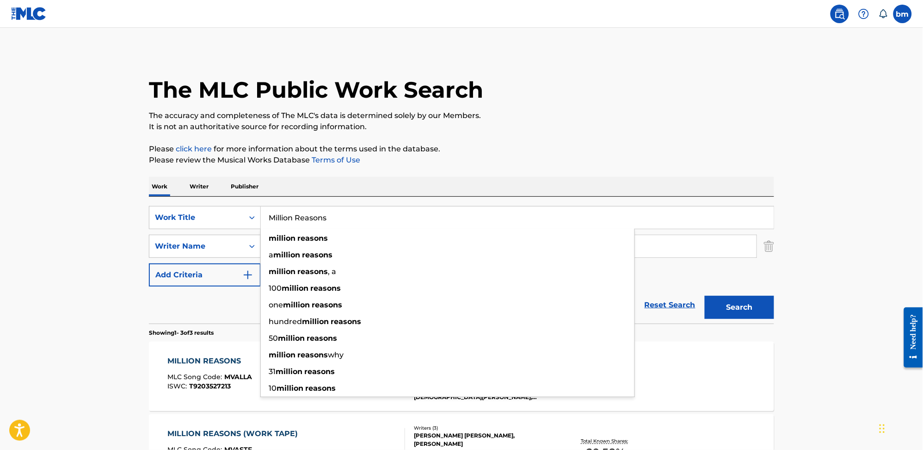
paste input "Like I'm Gonna Lose You - [PERSON_NAME] & [PERSON_NAME]"
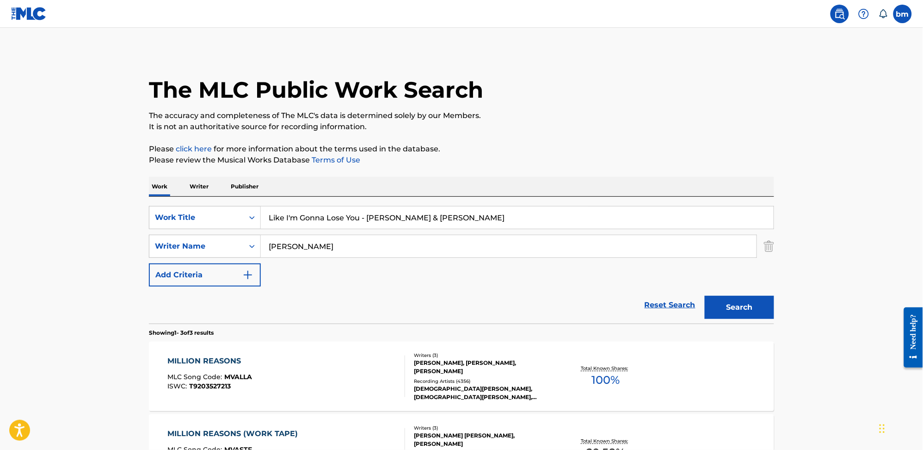
click at [361, 220] on input "Like I'm Gonna Lose You - [PERSON_NAME] & [PERSON_NAME]" at bounding box center [517, 217] width 513 height 22
drag, startPoint x: 365, startPoint y: 220, endPoint x: 424, endPoint y: 217, distance: 59.3
click at [424, 217] on input "Like I'm Gonna Lose You [PERSON_NAME] & [PERSON_NAME]" at bounding box center [517, 217] width 513 height 22
drag, startPoint x: 423, startPoint y: 217, endPoint x: 365, endPoint y: 217, distance: 58.3
click at [365, 217] on input "Like I'm Gonna Lose You & [PERSON_NAME]" at bounding box center [517, 217] width 513 height 22
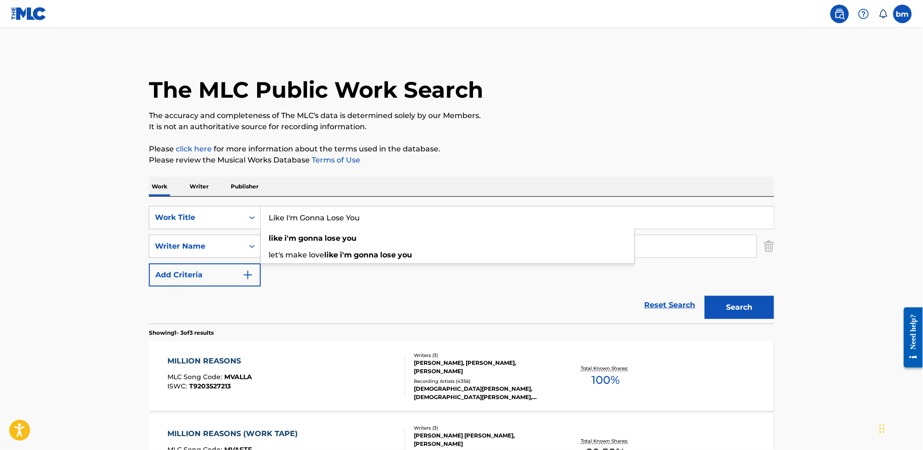
type input "Like I'm Gonna Lose You"
click at [412, 177] on div "Work Writer Publisher" at bounding box center [461, 186] width 625 height 19
click at [314, 253] on input "[PERSON_NAME]" at bounding box center [509, 246] width 496 height 22
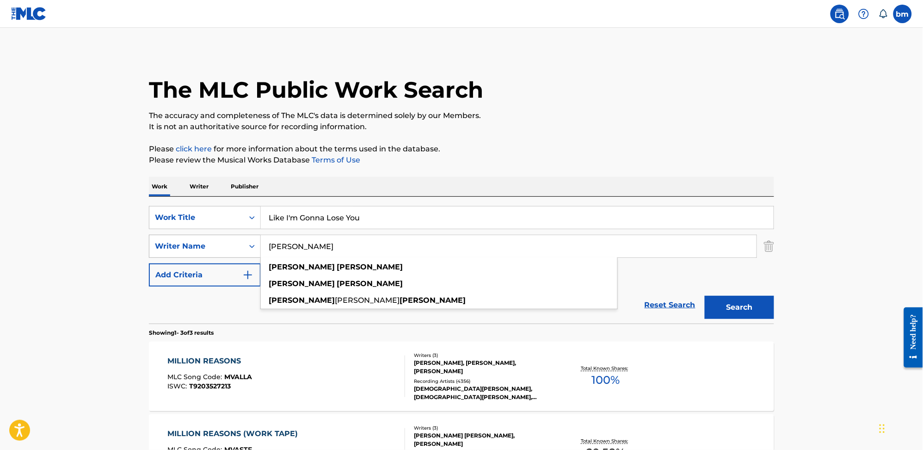
drag, startPoint x: 335, startPoint y: 248, endPoint x: 192, endPoint y: 248, distance: 142.5
click at [192, 248] on div "SearchWithCriteria0a0e701f-ca9e-47ac-9cf9-803f61fd4abd Writer Name [PERSON_NAME…" at bounding box center [461, 246] width 625 height 23
paste input "[PERSON_NAME]"
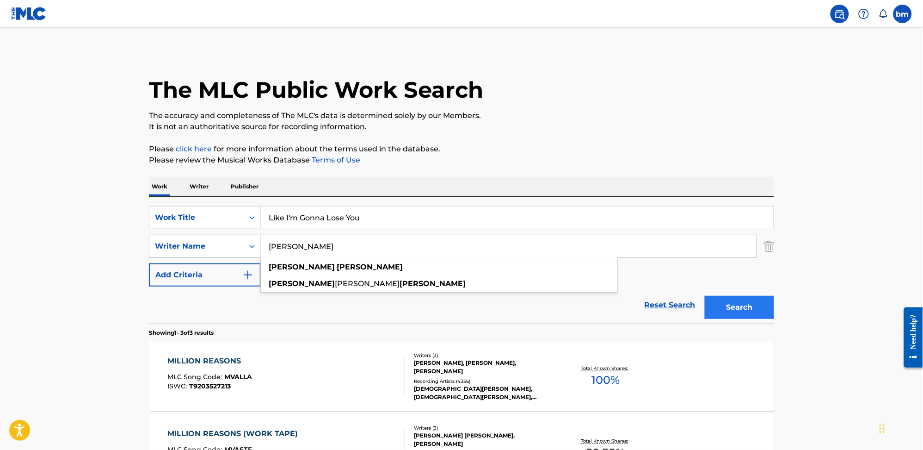
type input "[PERSON_NAME]"
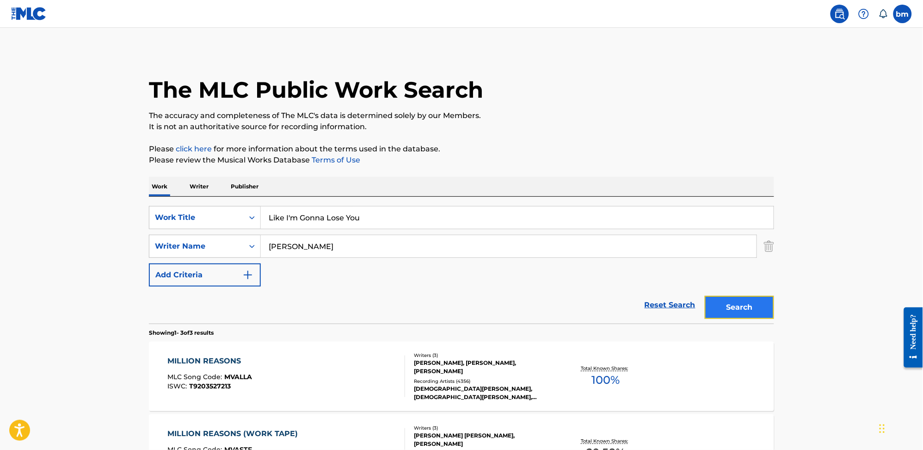
click at [743, 311] on button "Search" at bounding box center [739, 307] width 69 height 23
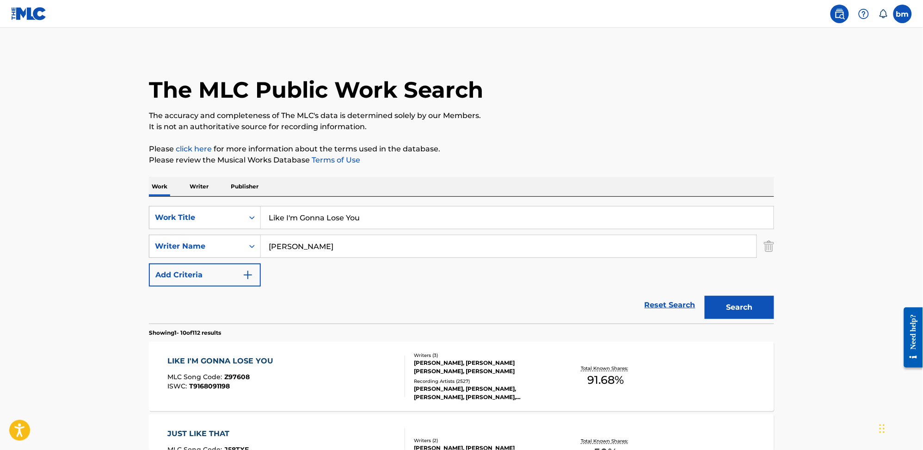
click at [301, 369] on div "LIKE I'M GONNA LOSE YOU MLC Song Code : Z97608 ISWC : T9168091198" at bounding box center [287, 376] width 238 height 42
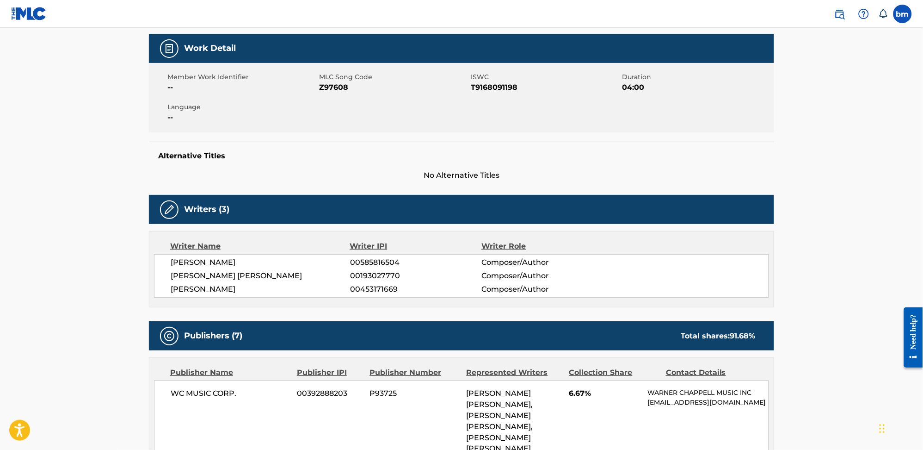
scroll to position [308, 0]
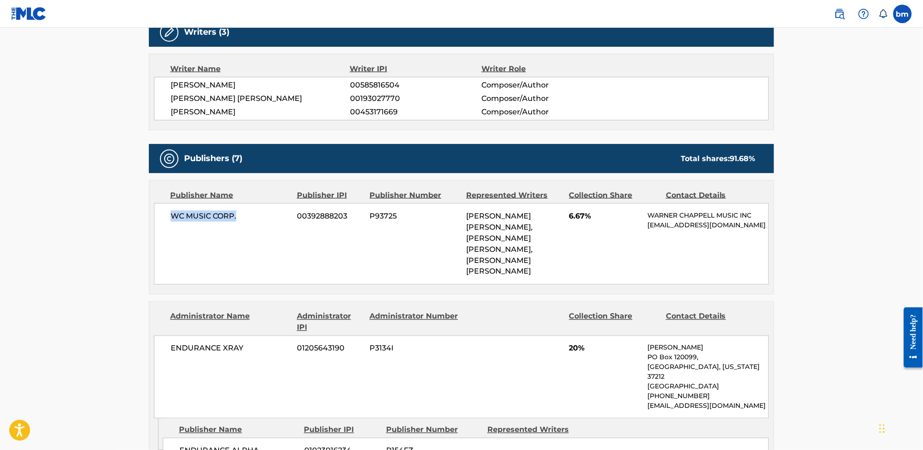
drag, startPoint x: 167, startPoint y: 219, endPoint x: 244, endPoint y: 218, distance: 77.3
click at [244, 218] on div "WC MUSIC CORP. 00392888203 P93725 [PERSON_NAME] [PERSON_NAME], [PERSON_NAME] [P…" at bounding box center [461, 243] width 615 height 81
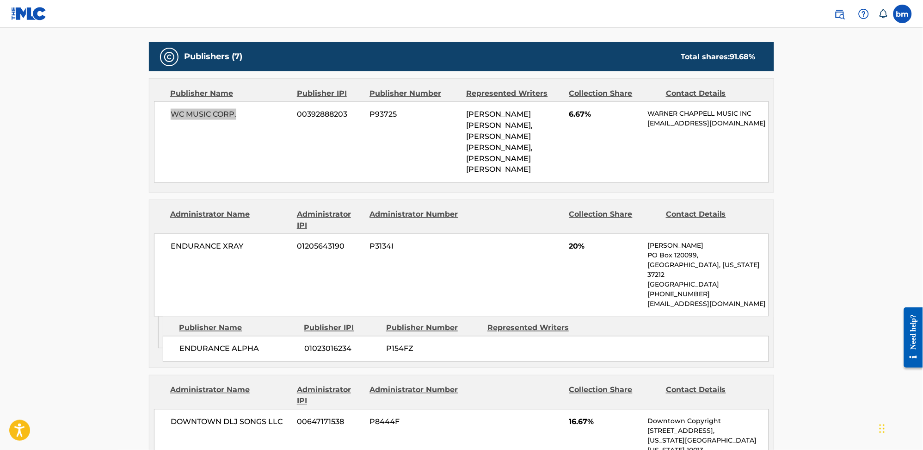
scroll to position [432, 0]
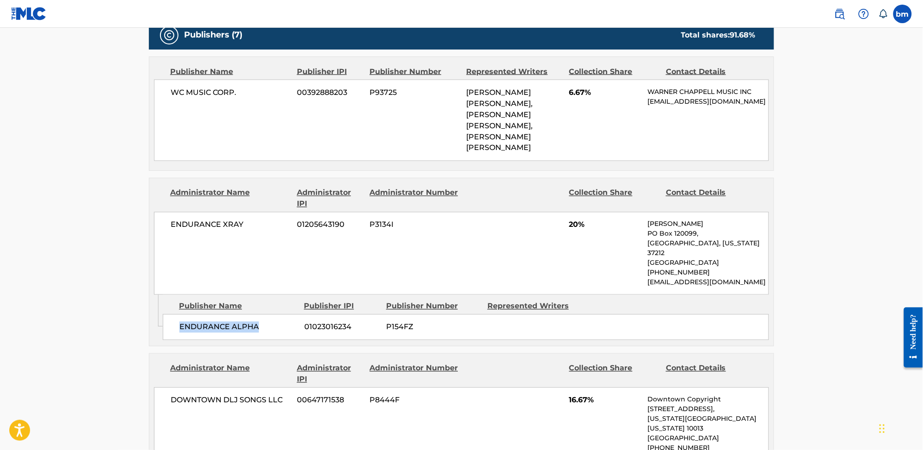
drag, startPoint x: 179, startPoint y: 308, endPoint x: 354, endPoint y: 314, distance: 175.9
click at [267, 314] on div "ENDURANCE ALPHA 01023016234 P154FZ" at bounding box center [466, 327] width 606 height 26
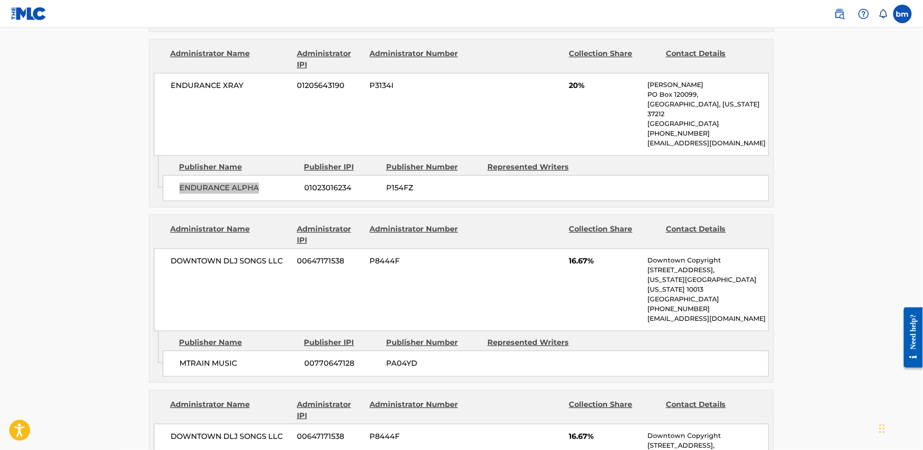
scroll to position [678, 0]
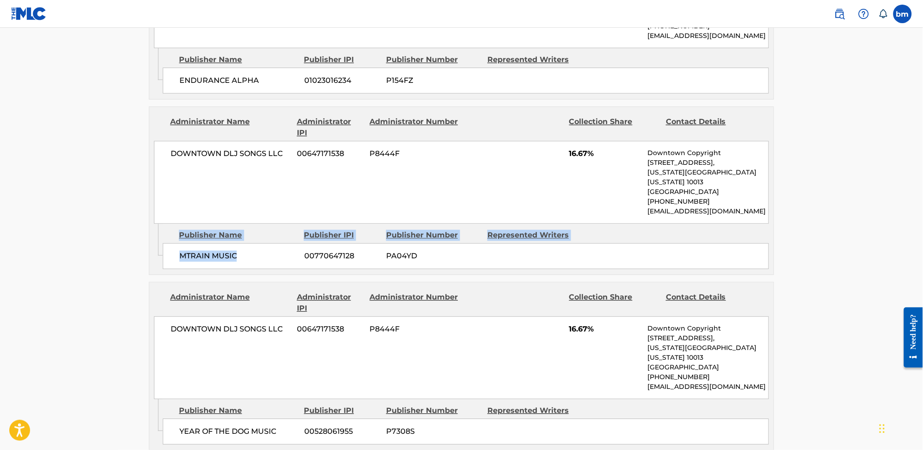
drag, startPoint x: 164, startPoint y: 221, endPoint x: 205, endPoint y: 229, distance: 42.1
click at [273, 232] on div "Admin Original Publisher Connecting Line Publisher Name Publisher IPI Publisher…" at bounding box center [461, 248] width 625 height 51
click at [186, 250] on span "MTRAIN MUSIC" at bounding box center [238, 255] width 118 height 11
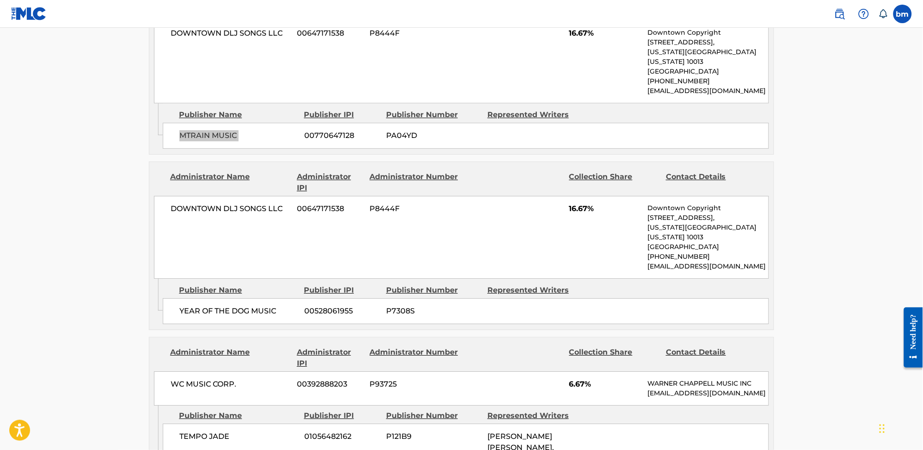
scroll to position [802, 0]
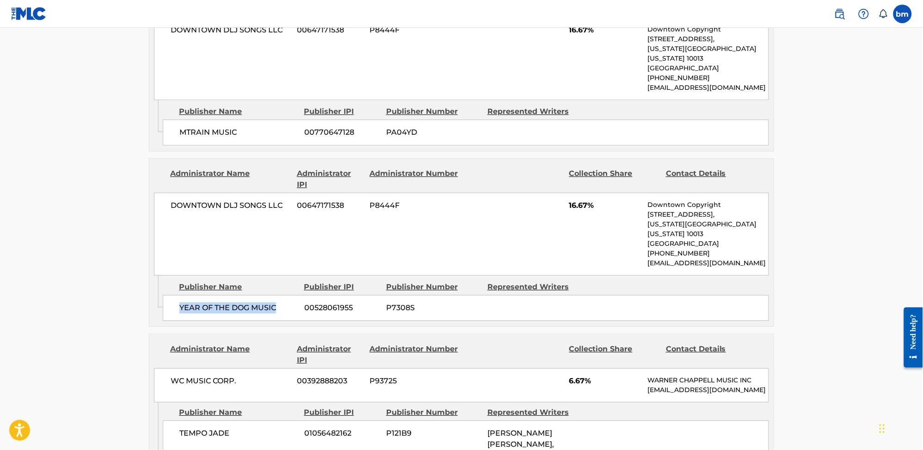
drag, startPoint x: 168, startPoint y: 267, endPoint x: 278, endPoint y: 265, distance: 109.7
click at [278, 295] on div "YEAR OF THE DOG MUSIC 00528061955 P7308S" at bounding box center [466, 308] width 606 height 26
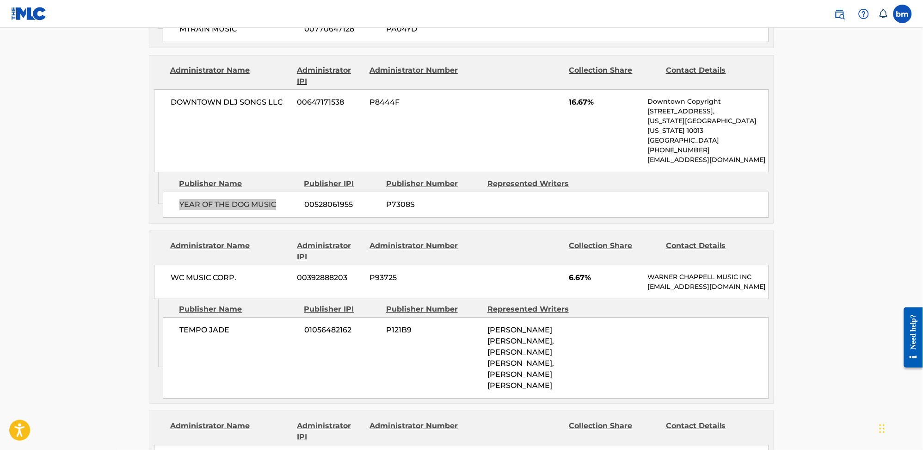
scroll to position [925, 0]
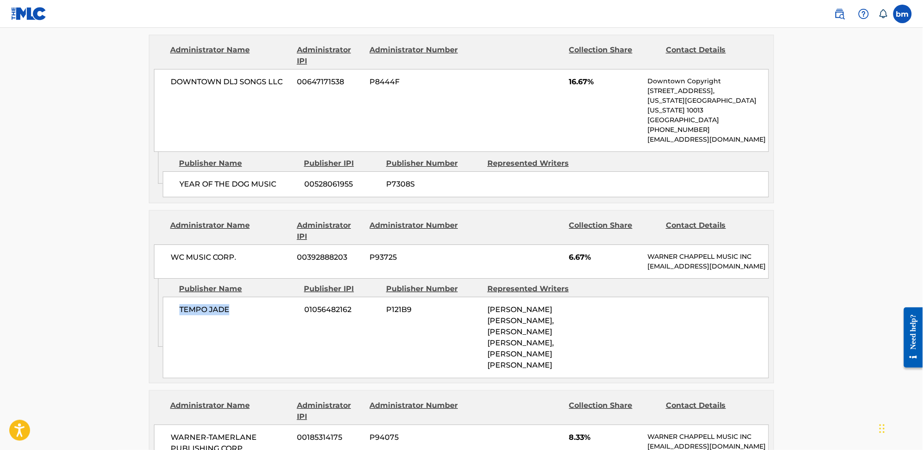
drag, startPoint x: 175, startPoint y: 287, endPoint x: 263, endPoint y: 286, distance: 88.4
click at [263, 297] on div "TEMPO JADE 01056482162 P121B9 [PERSON_NAME] [PERSON_NAME], [PERSON_NAME] [PERSO…" at bounding box center [466, 337] width 606 height 81
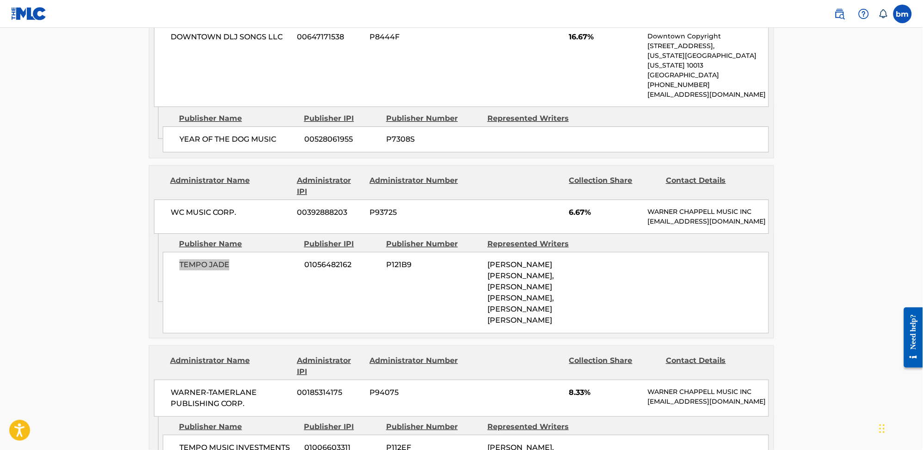
scroll to position [1048, 0]
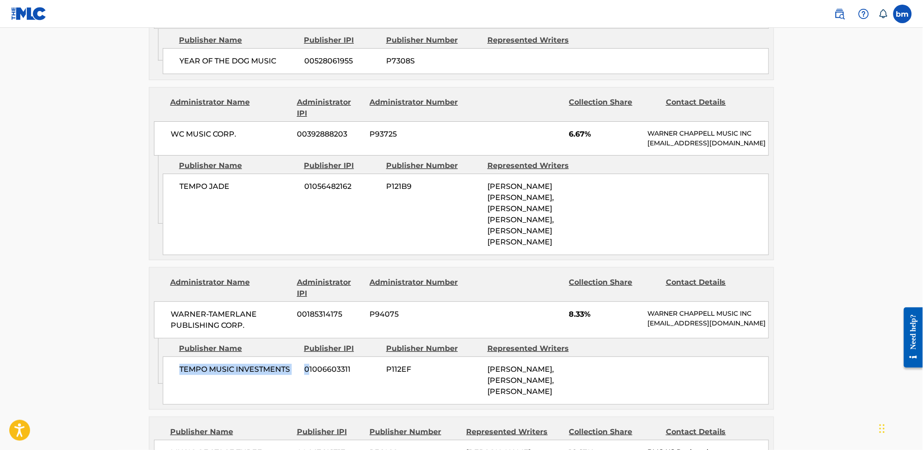
drag, startPoint x: 172, startPoint y: 335, endPoint x: 310, endPoint y: 335, distance: 138.3
click at [310, 356] on div "TEMPO MUSIC INVESTMENTS 01006603311 P112EF [PERSON_NAME], [PERSON_NAME], [PERSO…" at bounding box center [466, 380] width 606 height 48
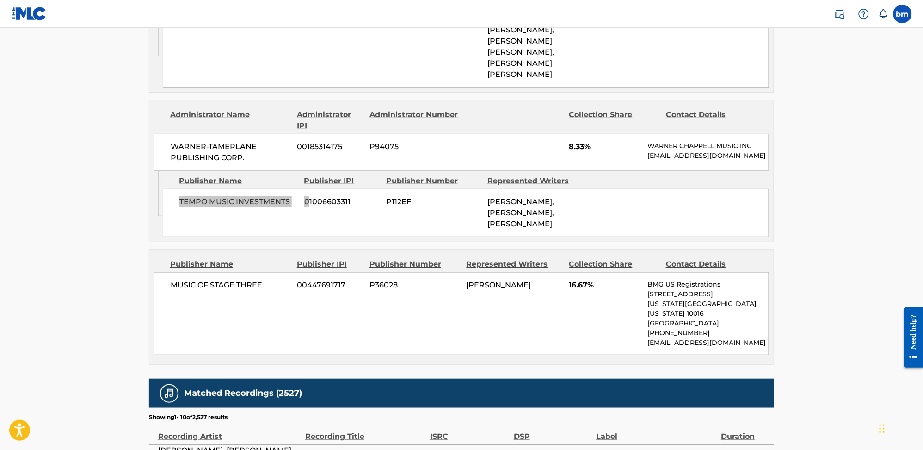
scroll to position [1233, 0]
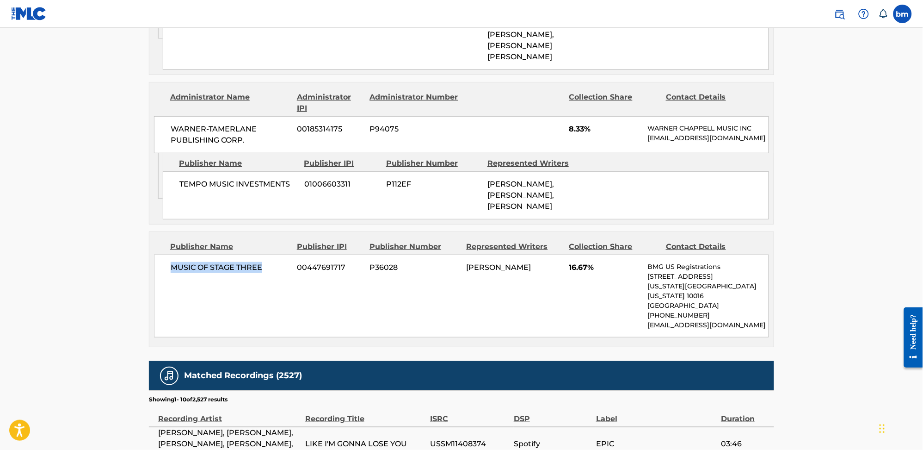
drag, startPoint x: 164, startPoint y: 256, endPoint x: 277, endPoint y: 262, distance: 113.1
click at [277, 262] on div "MUSIC OF STAGE THREE 00447691717 P36028 [PERSON_NAME] 16.67% BMG US Registratio…" at bounding box center [461, 295] width 615 height 83
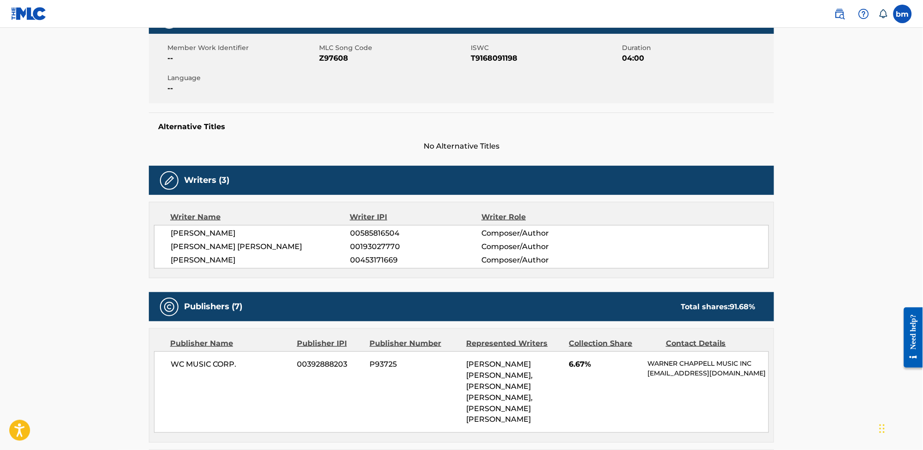
scroll to position [0, 0]
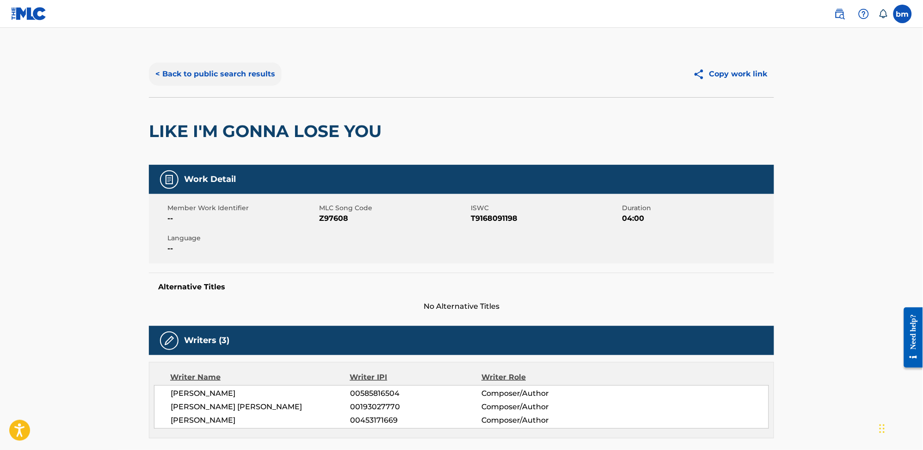
click at [225, 72] on button "< Back to public search results" at bounding box center [215, 73] width 133 height 23
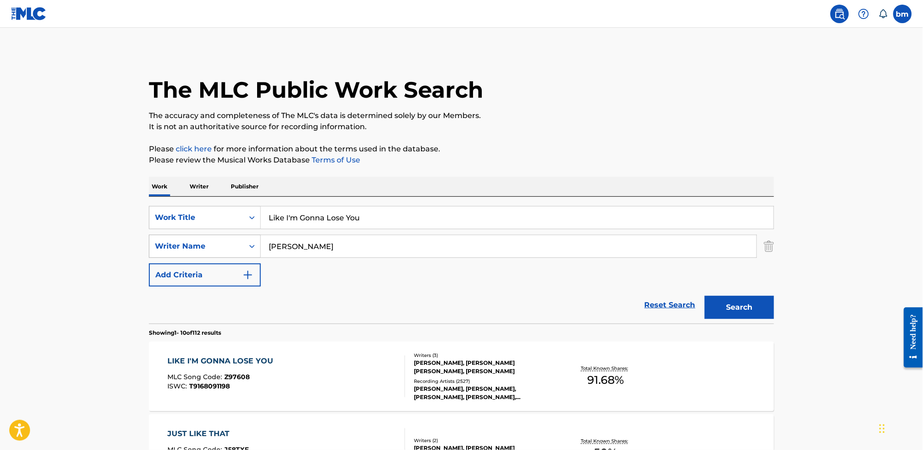
drag, startPoint x: 355, startPoint y: 241, endPoint x: 159, endPoint y: 238, distance: 196.2
click at [159, 238] on div "SearchWithCriteria0a0e701f-ca9e-47ac-9cf9-803f61fd4abd Writer Name [PERSON_NAME]" at bounding box center [461, 246] width 625 height 23
paste input "Summertime Sadness - [PERSON_NAME]"
type input "Summertime Sadness - [PERSON_NAME]"
drag, startPoint x: 254, startPoint y: 222, endPoint x: 349, endPoint y: 218, distance: 95.4
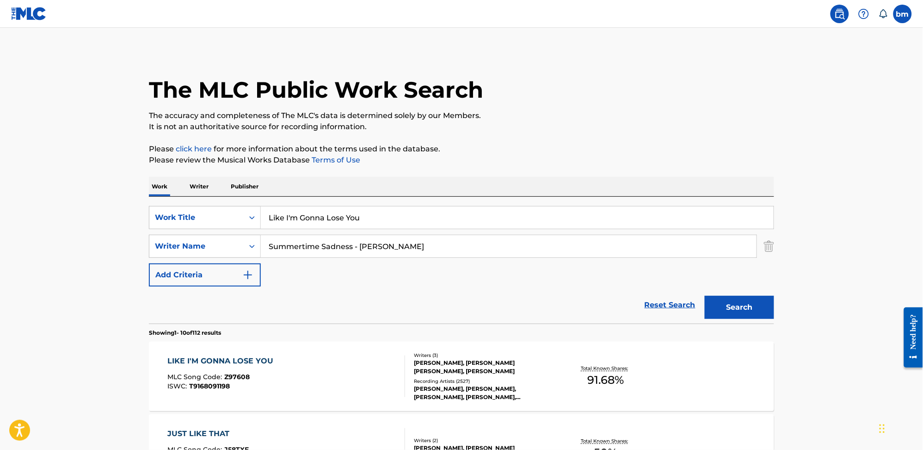
click at [178, 223] on div "SearchWithCriteria0546d917-5ab8-4d01-bea1-451668e671c7 Work Title Like I'm Gonn…" at bounding box center [461, 217] width 625 height 23
paste input "Summertime Sadness - [PERSON_NAME]"
drag, startPoint x: 355, startPoint y: 213, endPoint x: 646, endPoint y: 167, distance: 294.6
type input "Summertime Sadness"
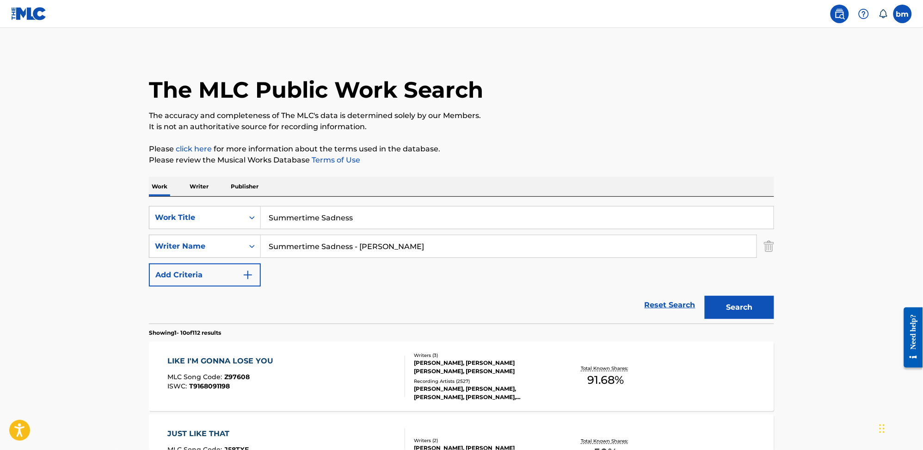
click at [639, 81] on div "The MLC Public Work Search" at bounding box center [461, 85] width 625 height 68
drag, startPoint x: 415, startPoint y: 248, endPoint x: 121, endPoint y: 248, distance: 293.8
paste input "[PERSON_NAME] [PERSON_NAME]"
drag, startPoint x: 338, startPoint y: 248, endPoint x: 171, endPoint y: 252, distance: 167.0
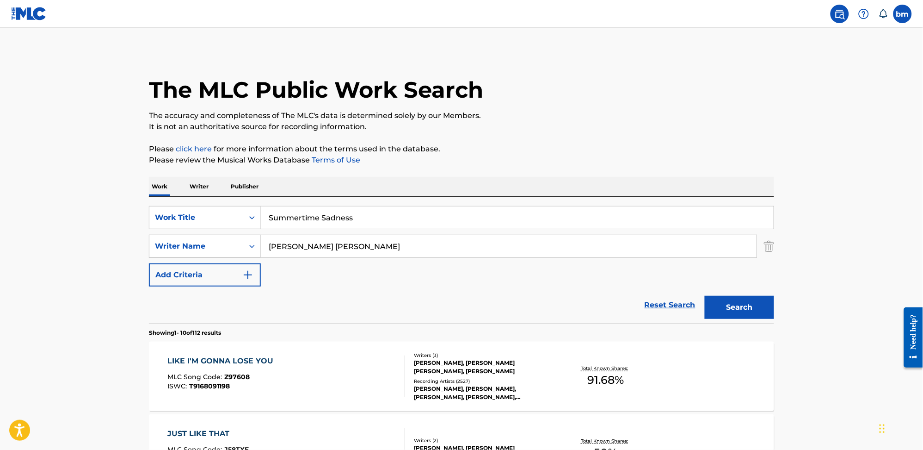
click at [171, 251] on div "SearchWithCriteria0a0e701f-ca9e-47ac-9cf9-803f61fd4abd Writer Name [PERSON_NAME…" at bounding box center [461, 246] width 625 height 23
paste input "[PERSON_NAME]"
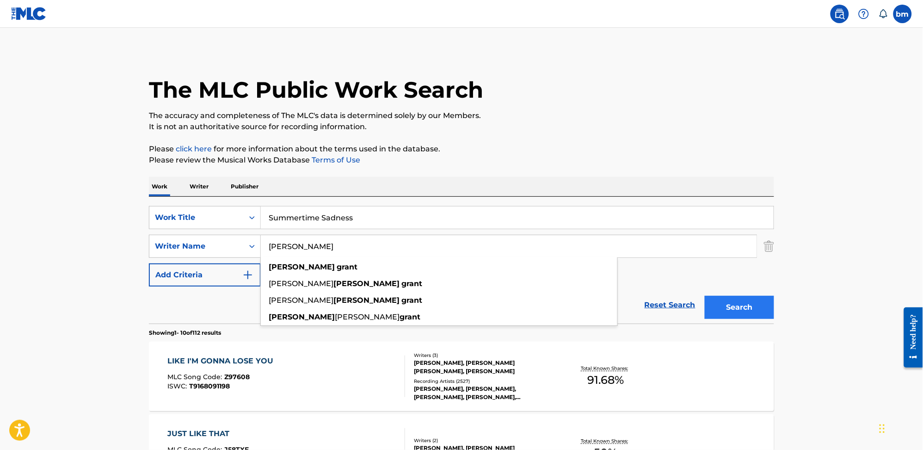
type input "[PERSON_NAME]"
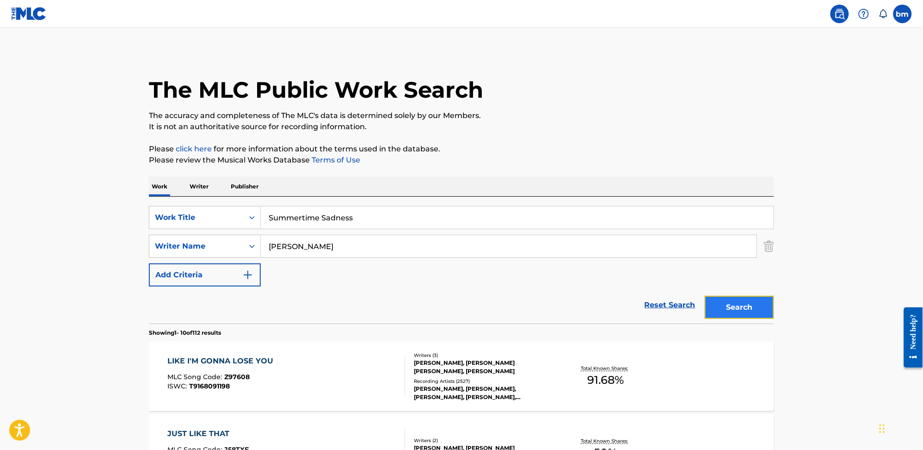
click at [750, 317] on button "Search" at bounding box center [739, 307] width 69 height 23
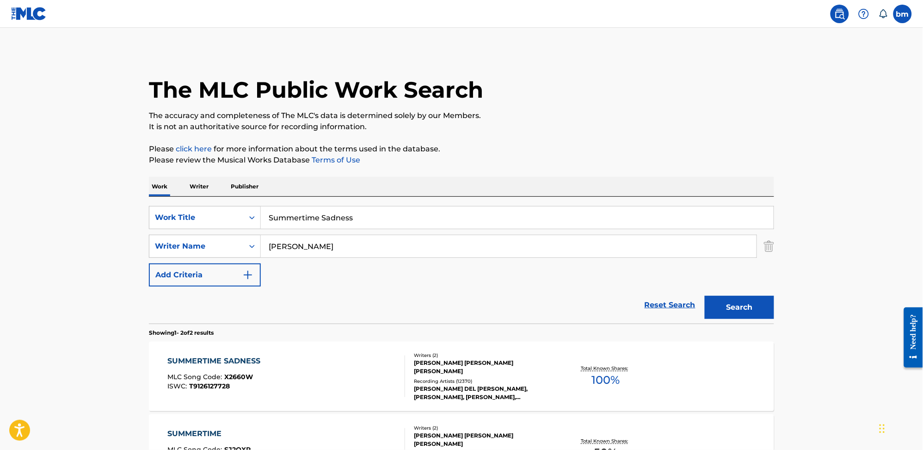
click at [359, 367] on div "SUMMERTIME SADNESS MLC Song Code : X2660W ISWC : T9126127728" at bounding box center [287, 376] width 238 height 42
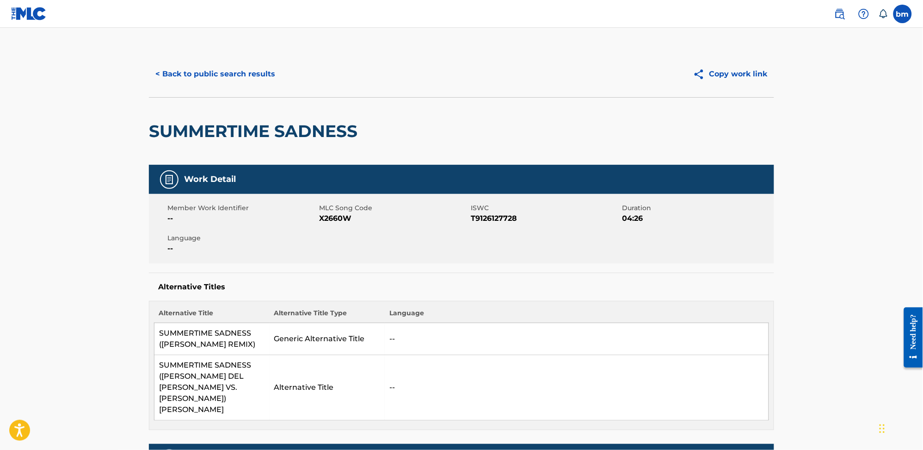
click at [327, 221] on span "X2660W" at bounding box center [393, 218] width 149 height 11
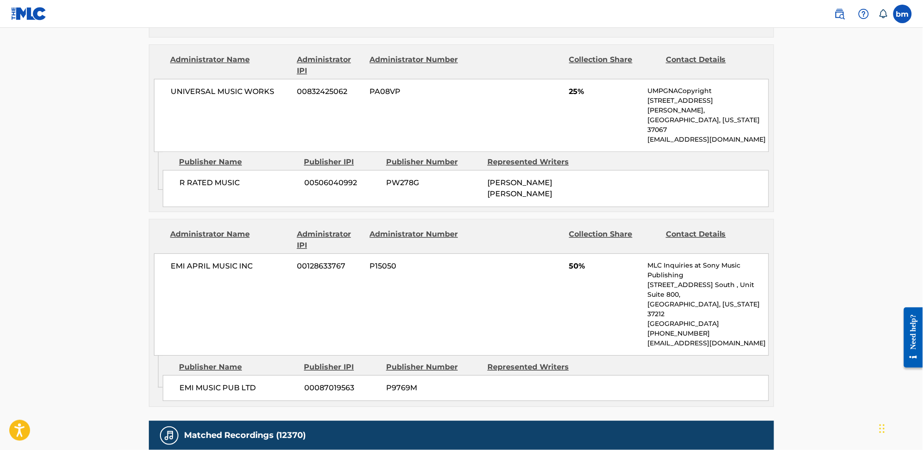
scroll to position [678, 0]
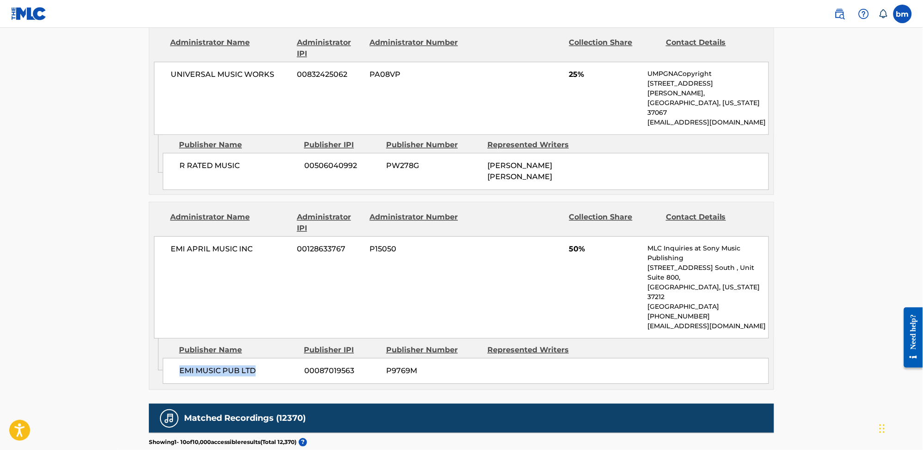
drag, startPoint x: 176, startPoint y: 282, endPoint x: 281, endPoint y: 287, distance: 105.2
click at [281, 358] on div "EMI MUSIC PUB LTD 00087019563 P9769M" at bounding box center [466, 371] width 606 height 26
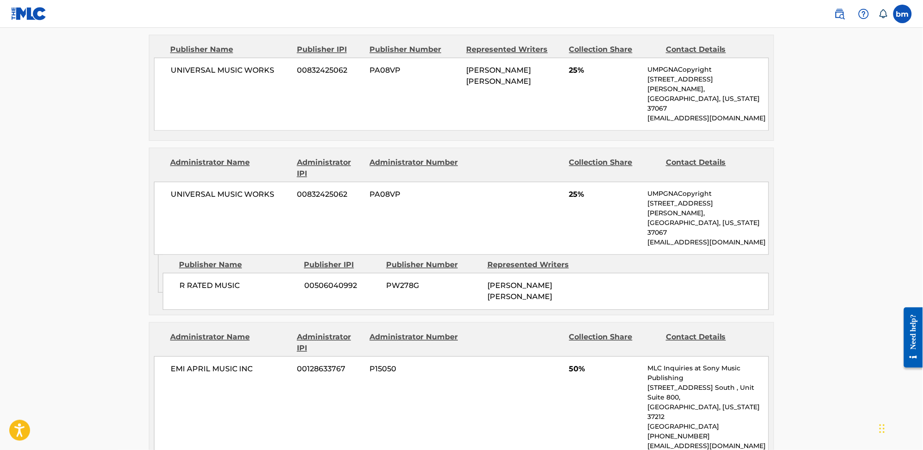
scroll to position [555, 0]
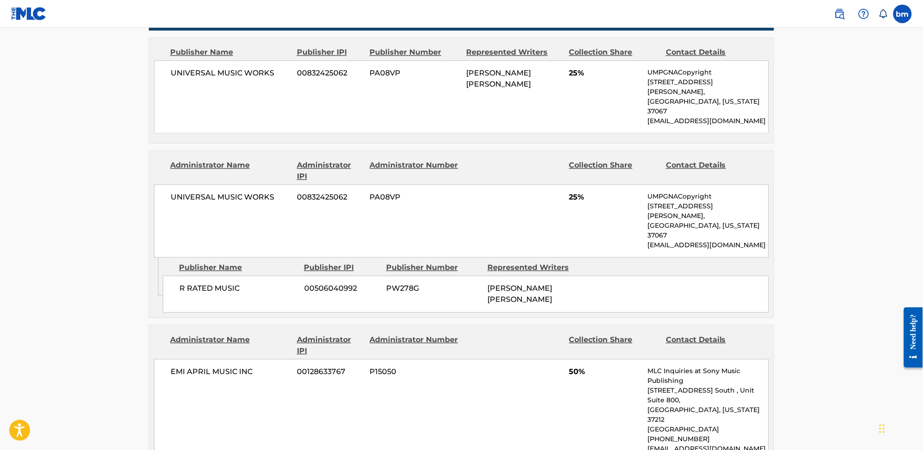
click at [212, 283] on span "R RATED MUSIC" at bounding box center [238, 288] width 118 height 11
click at [214, 68] on span "UNIVERSAL MUSIC WORKS" at bounding box center [231, 73] width 120 height 11
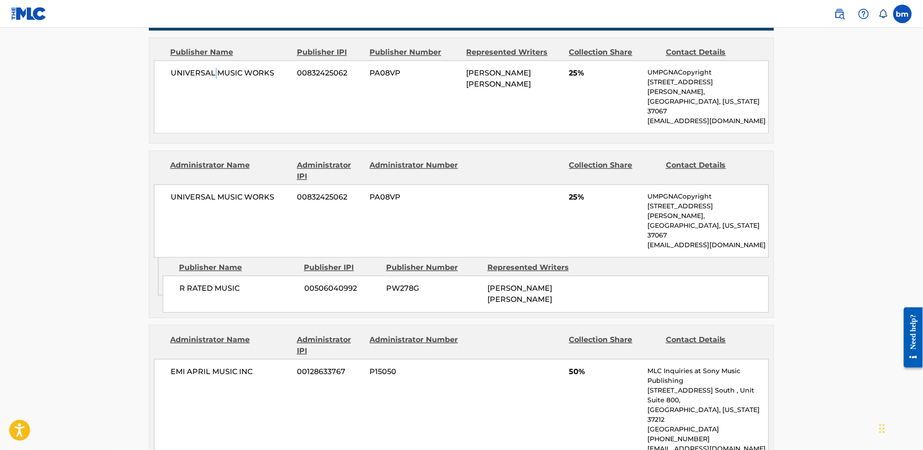
click at [214, 68] on span "UNIVERSAL MUSIC WORKS" at bounding box center [231, 73] width 120 height 11
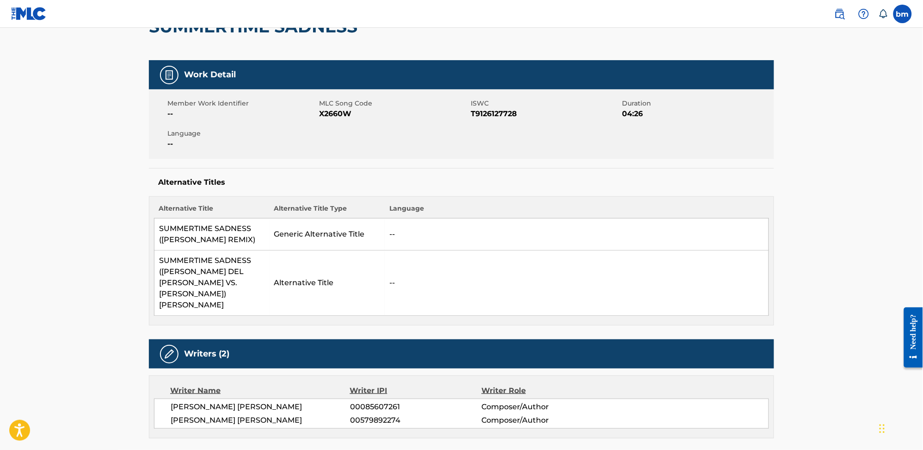
scroll to position [0, 0]
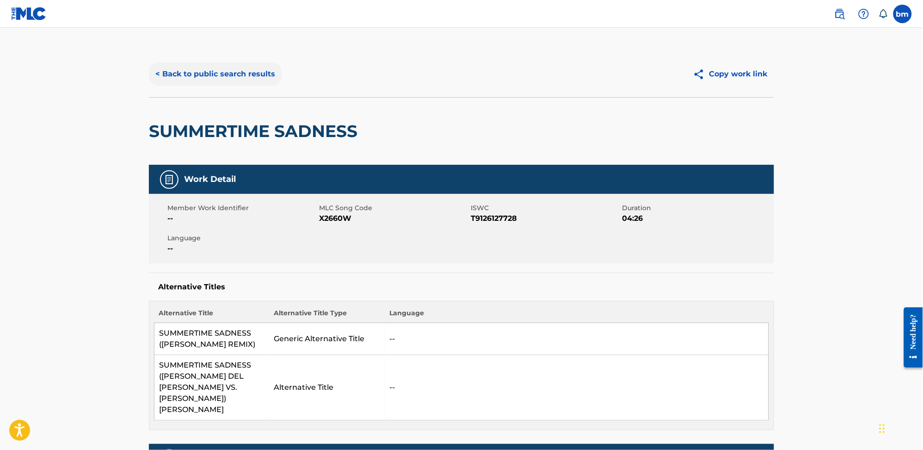
click at [208, 68] on button "< Back to public search results" at bounding box center [215, 73] width 133 height 23
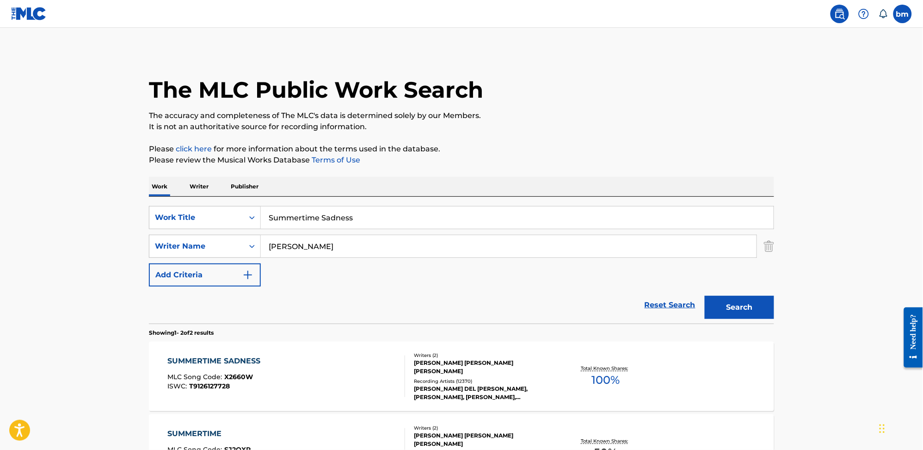
click at [348, 272] on div "SearchWithCriteria0546d917-5ab8-4d01-bea1-451668e671c7 Work Title Summertime Sa…" at bounding box center [461, 246] width 625 height 80
drag, startPoint x: 357, startPoint y: 248, endPoint x: 213, endPoint y: 246, distance: 143.4
click at [213, 246] on div "SearchWithCriteria0a0e701f-ca9e-47ac-9cf9-803f61fd4abd Writer Name [PERSON_NAME]" at bounding box center [461, 246] width 625 height 23
paste input "[PERSON_NAME] [PERSON_NAME] SalonenRollo"
type input "[PERSON_NAME] [PERSON_NAME] SalonenRollo"
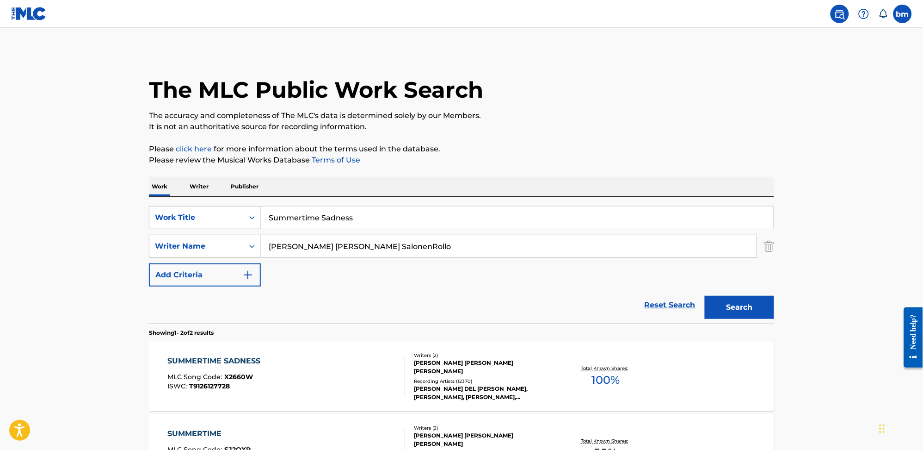
drag, startPoint x: 294, startPoint y: 216, endPoint x: 156, endPoint y: 216, distance: 138.3
click at [156, 216] on div "SearchWithCriteria0546d917-5ab8-4d01-bea1-451668e671c7 Work Title Summertime Sa…" at bounding box center [461, 217] width 625 height 23
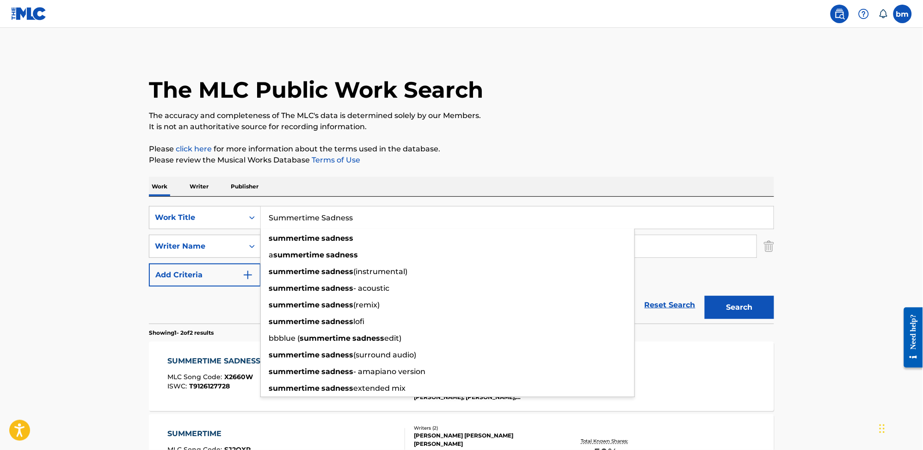
paste input "OMG What's Happening - Ava Max"
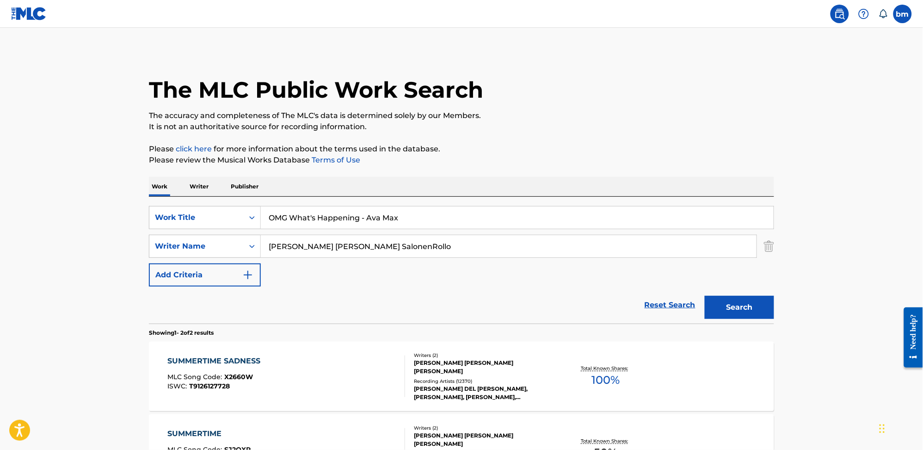
drag, startPoint x: 364, startPoint y: 216, endPoint x: 359, endPoint y: 217, distance: 4.6
click at [361, 217] on input "OMG What's Happening - Ava Max" at bounding box center [517, 217] width 513 height 22
drag, startPoint x: 359, startPoint y: 217, endPoint x: 483, endPoint y: 225, distance: 123.8
click at [483, 225] on input "OMG What's Happening - Ava Max" at bounding box center [517, 217] width 513 height 22
type input "OMG What's Happening"
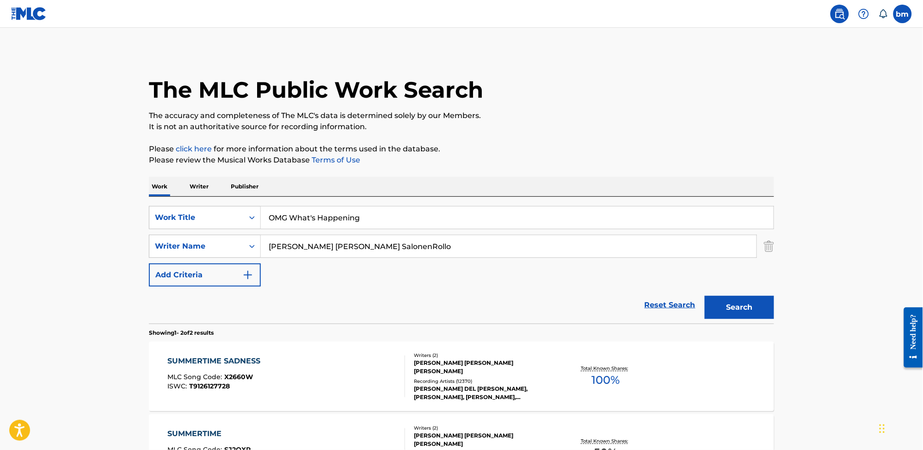
click at [538, 140] on div "The MLC Public Work Search The accuracy and completeness of The MLC's data is d…" at bounding box center [462, 289] width 648 height 476
drag, startPoint x: 301, startPoint y: 243, endPoint x: 335, endPoint y: 241, distance: 34.8
click at [335, 241] on input "[PERSON_NAME] [PERSON_NAME] SalonenRollo" at bounding box center [509, 246] width 496 height 22
click at [730, 311] on button "Search" at bounding box center [739, 307] width 69 height 23
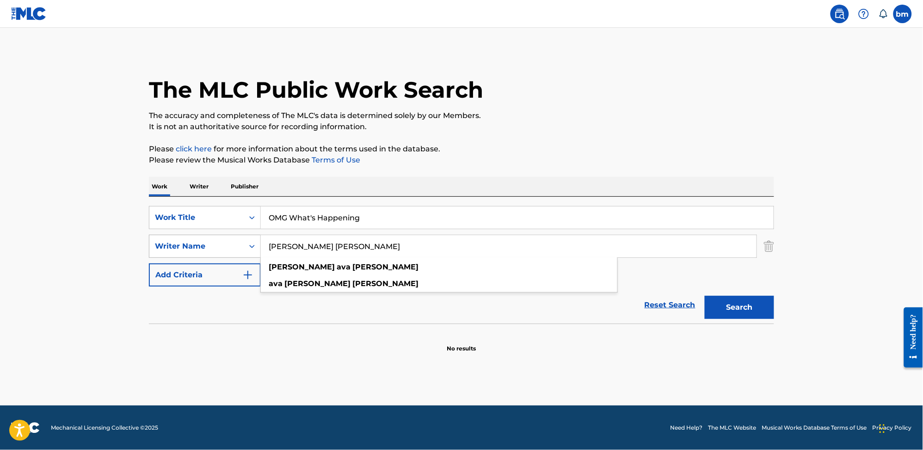
drag, startPoint x: 316, startPoint y: 245, endPoint x: 157, endPoint y: 245, distance: 159.1
click at [157, 245] on div "SearchWithCriteria0a0e701f-ca9e-47ac-9cf9-803f61fd4abd Writer Name [PERSON_NAME…" at bounding box center [461, 246] width 625 height 23
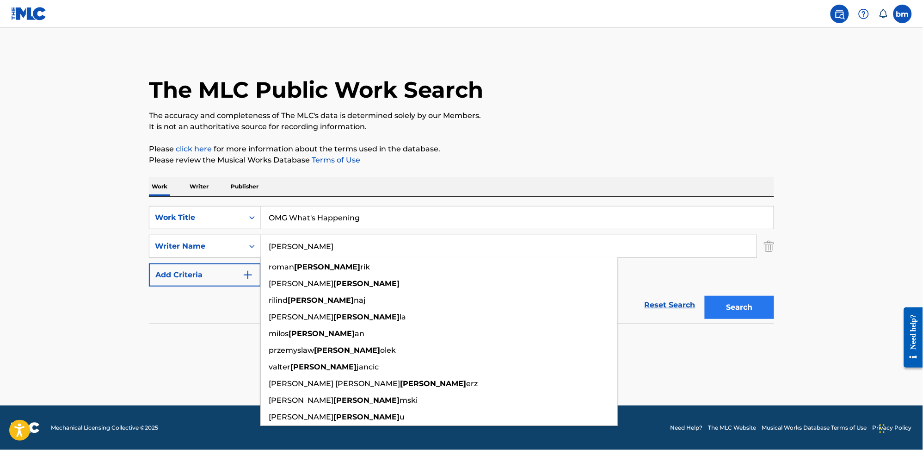
type input "[PERSON_NAME]"
click at [726, 316] on button "Search" at bounding box center [739, 307] width 69 height 23
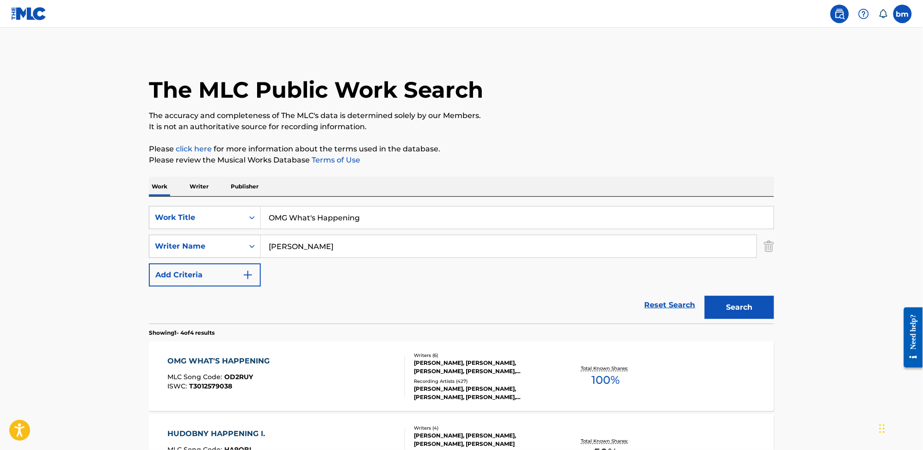
click at [350, 380] on div "OMG WHAT'S HAPPENING MLC Song Code : OD2RUY ISWC : T3012579038" at bounding box center [287, 376] width 238 height 42
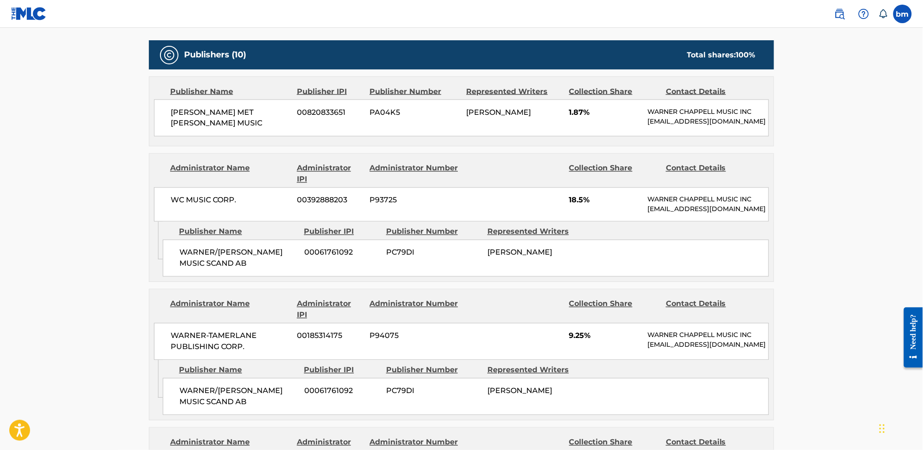
scroll to position [370, 0]
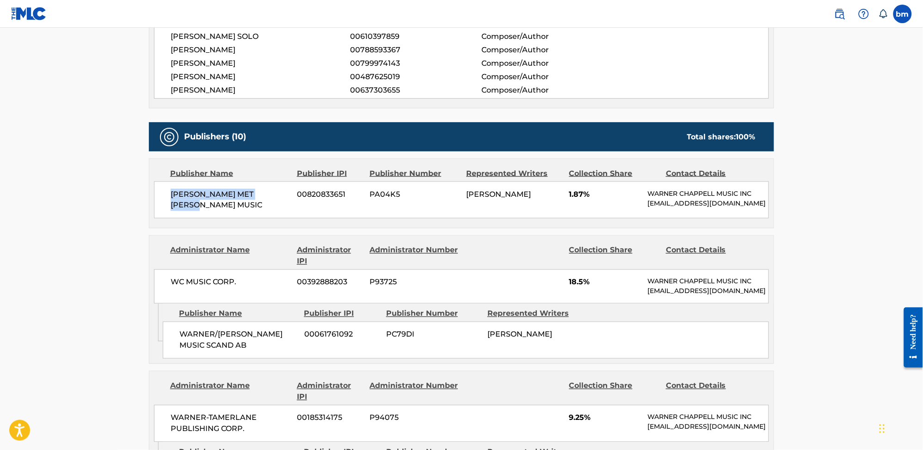
drag, startPoint x: 169, startPoint y: 192, endPoint x: 288, endPoint y: 200, distance: 119.1
click at [288, 200] on div "[PERSON_NAME] MET [PERSON_NAME] MUSIC 00820833651 PA04K5 [PERSON_NAME] 1.87% [P…" at bounding box center [461, 199] width 615 height 37
drag, startPoint x: 571, startPoint y: 188, endPoint x: 590, endPoint y: 190, distance: 19.5
click at [590, 190] on div "[PERSON_NAME] MET [PERSON_NAME] MUSIC 00820833651 PA04K5 [PERSON_NAME] 1.87% [P…" at bounding box center [461, 199] width 615 height 37
drag, startPoint x: 165, startPoint y: 347, endPoint x: 256, endPoint y: 371, distance: 94.5
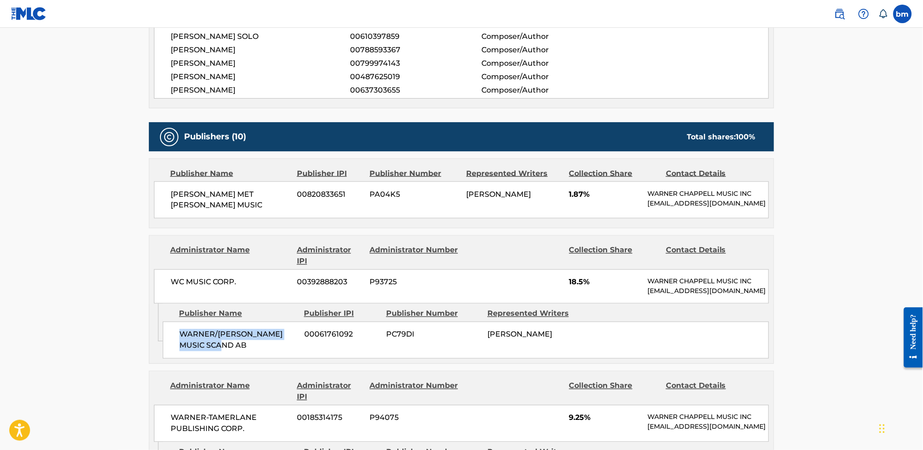
click at [256, 359] on div "WARNER/[PERSON_NAME] MUSIC SCAND AB 00061761092 PC79DI [PERSON_NAME]" at bounding box center [466, 340] width 606 height 37
drag, startPoint x: 562, startPoint y: 288, endPoint x: 603, endPoint y: 291, distance: 41.7
click at [603, 291] on div "WC MUSIC CORP. 00392888203 P93725 18.5% [PERSON_NAME] MUSIC INC [EMAIL_ADDRESS]…" at bounding box center [461, 286] width 615 height 34
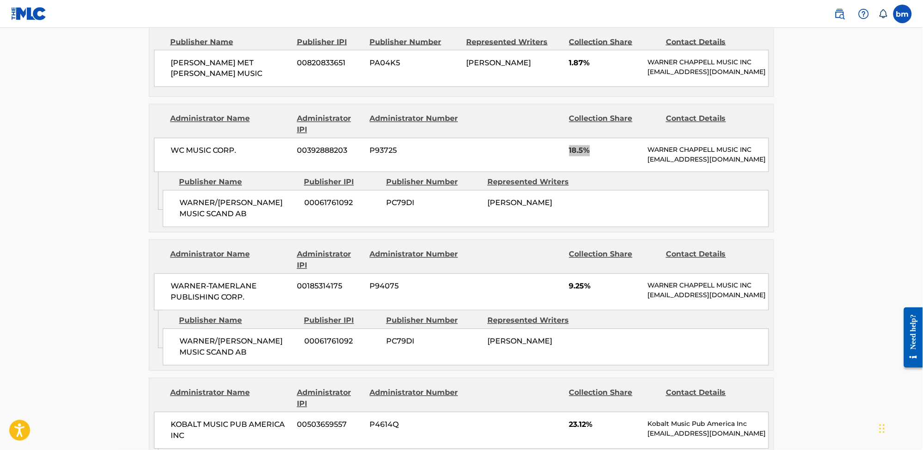
scroll to position [617, 0]
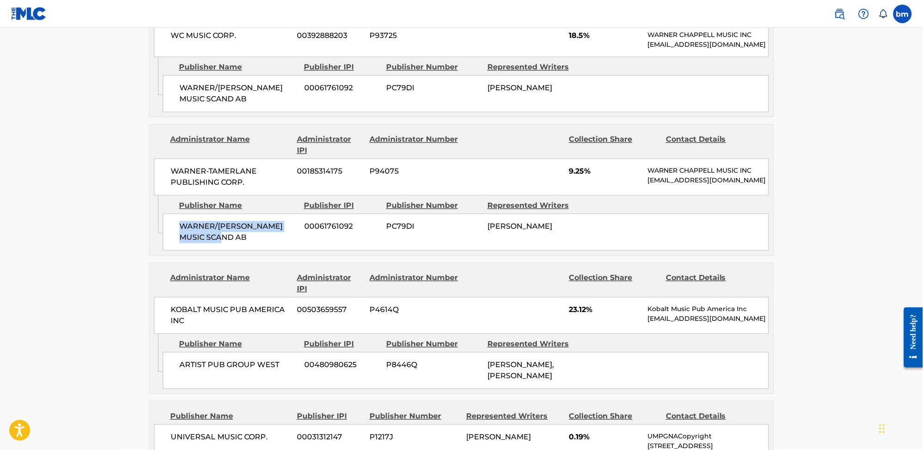
drag, startPoint x: 179, startPoint y: 247, endPoint x: 240, endPoint y: 271, distance: 65.8
click at [240, 250] on div "WARNER/[PERSON_NAME] MUSIC SCAND AB 00061761092 PC79DI [PERSON_NAME]" at bounding box center [466, 231] width 606 height 37
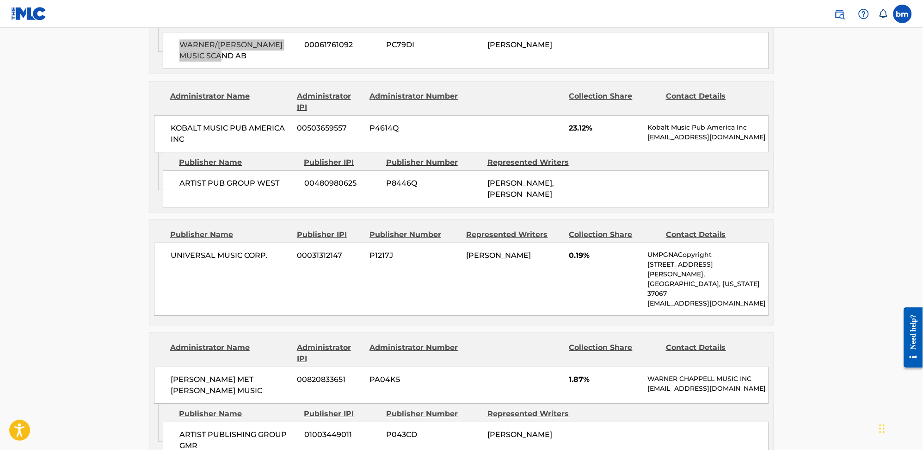
scroll to position [802, 0]
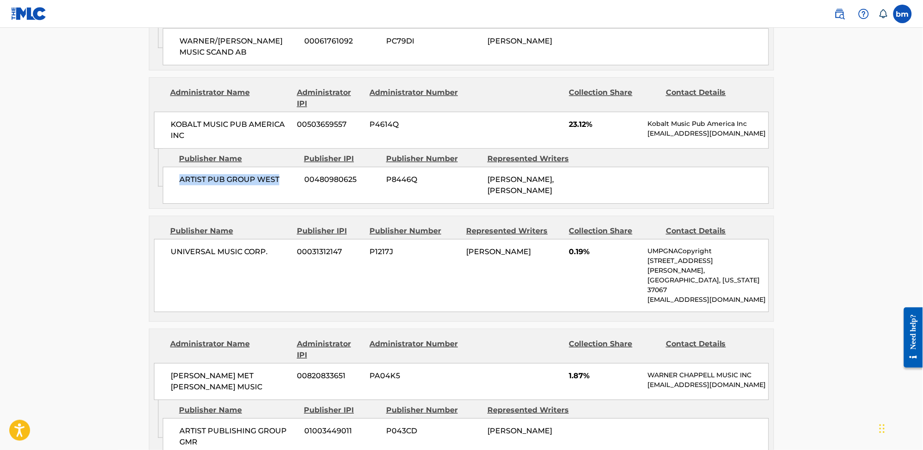
drag, startPoint x: 176, startPoint y: 203, endPoint x: 294, endPoint y: 207, distance: 117.6
click at [294, 204] on div "ARTIST PUB GROUP WEST 00480980625 P8446Q [PERSON_NAME], [PERSON_NAME]" at bounding box center [466, 185] width 606 height 37
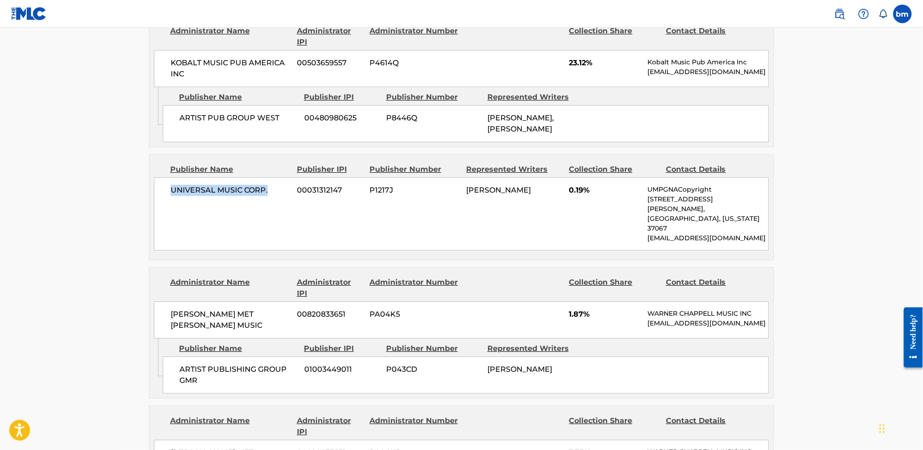
drag, startPoint x: 168, startPoint y: 225, endPoint x: 291, endPoint y: 234, distance: 123.3
click at [291, 234] on div "UNIVERSAL MUSIC CORP. 00031312147 P1217J [PERSON_NAME] 0.19% UMPGNACopyright [S…" at bounding box center [461, 213] width 615 height 73
drag, startPoint x: 568, startPoint y: 225, endPoint x: 643, endPoint y: 240, distance: 76.8
click at [643, 240] on div "UNIVERSAL MUSIC CORP. 00031312147 P1217J [PERSON_NAME] 0.19% UMPGNACopyright [S…" at bounding box center [461, 213] width 615 height 73
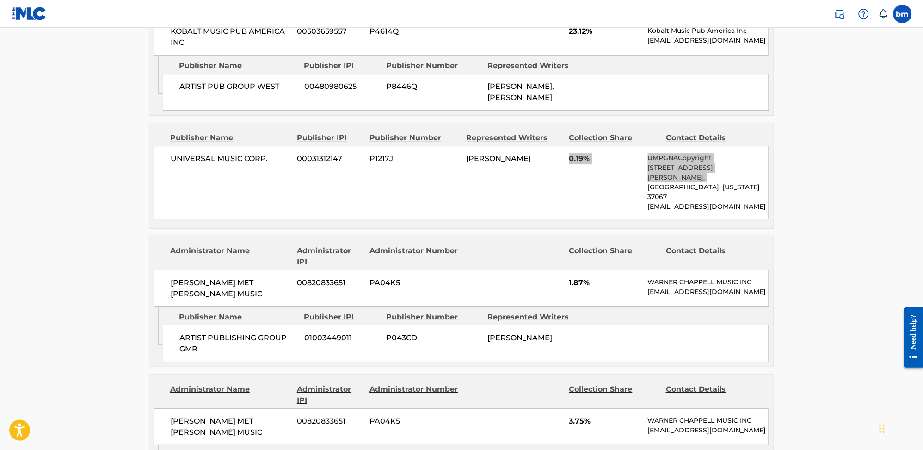
scroll to position [925, 0]
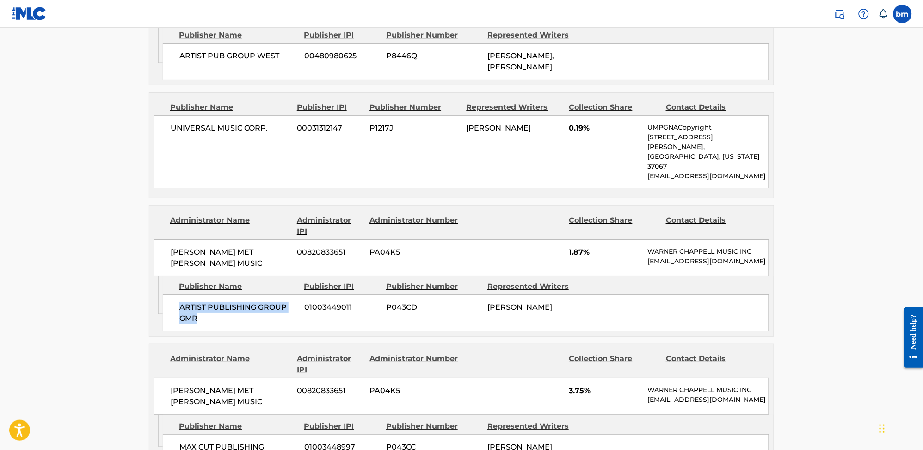
drag, startPoint x: 167, startPoint y: 324, endPoint x: 214, endPoint y: 347, distance: 51.7
click at [214, 331] on div "ARTIST PUBLISHING GROUP GMR 01003449011 P043CD [PERSON_NAME]" at bounding box center [466, 312] width 606 height 37
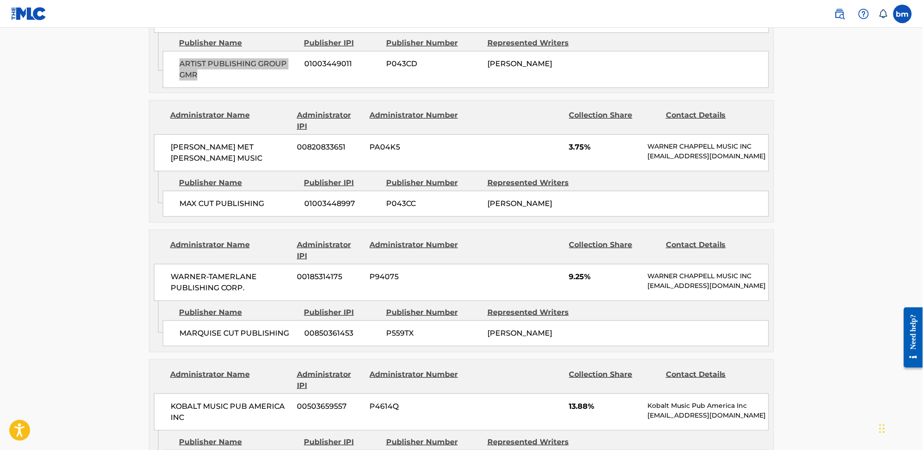
scroll to position [1172, 0]
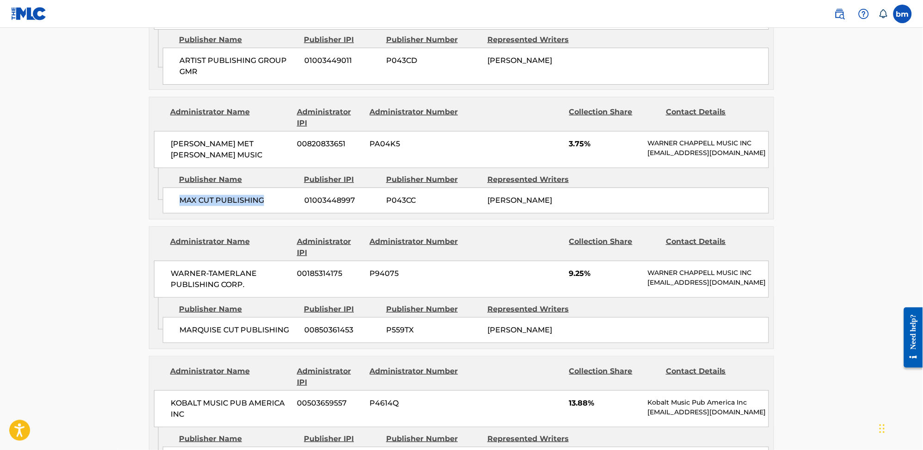
drag, startPoint x: 171, startPoint y: 225, endPoint x: 267, endPoint y: 236, distance: 96.4
click at [267, 213] on div "MAX CUT PUBLISHING 01003448997 P043CC [PERSON_NAME]" at bounding box center [466, 200] width 606 height 26
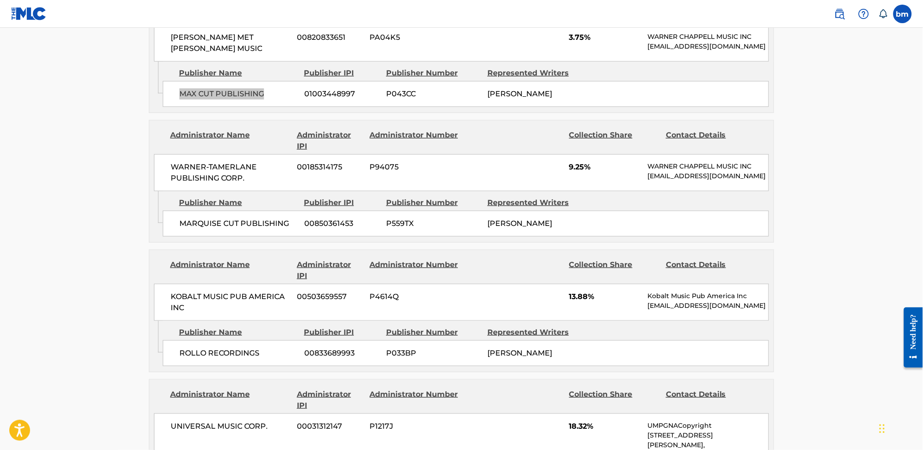
scroll to position [1295, 0]
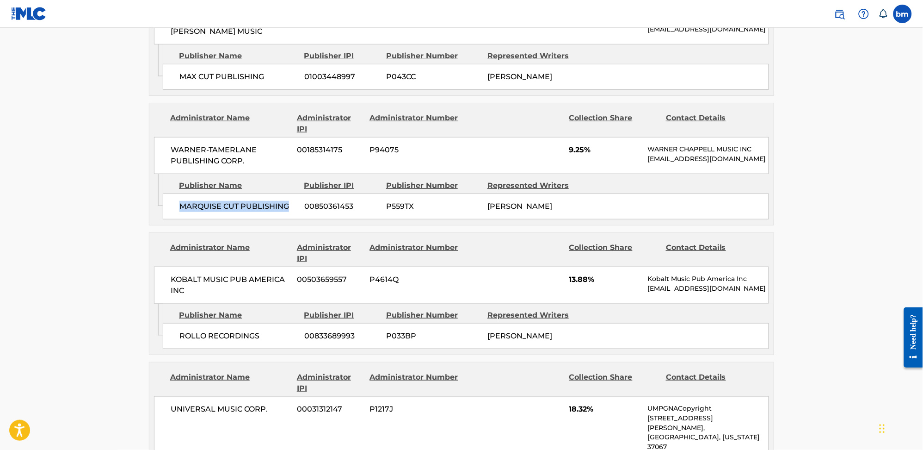
drag, startPoint x: 171, startPoint y: 238, endPoint x: 289, endPoint y: 247, distance: 118.3
click at [289, 219] on div "MARQUISE CUT PUBLISHING 00850361453 P559TX [PERSON_NAME]" at bounding box center [466, 206] width 606 height 26
drag, startPoint x: 176, startPoint y: 369, endPoint x: 289, endPoint y: 377, distance: 113.6
click at [289, 349] on div "ROLLO RECORDINGS 00833689993 P033BP [PERSON_NAME]" at bounding box center [466, 336] width 606 height 26
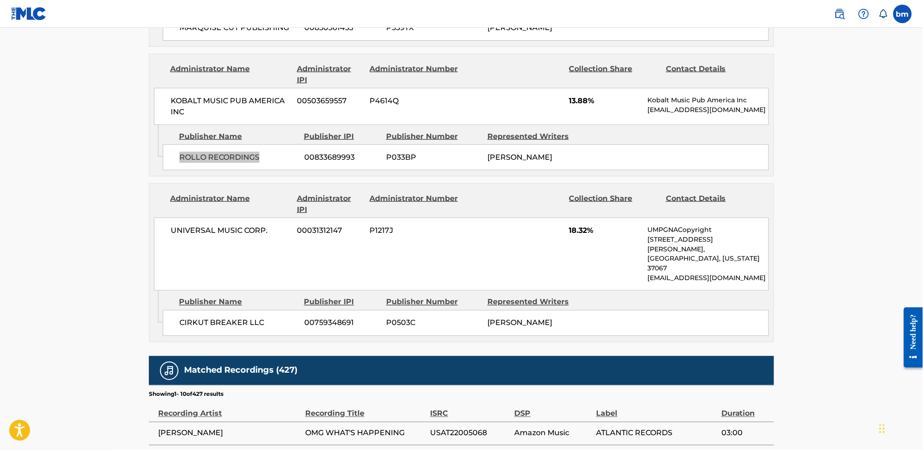
scroll to position [1480, 0]
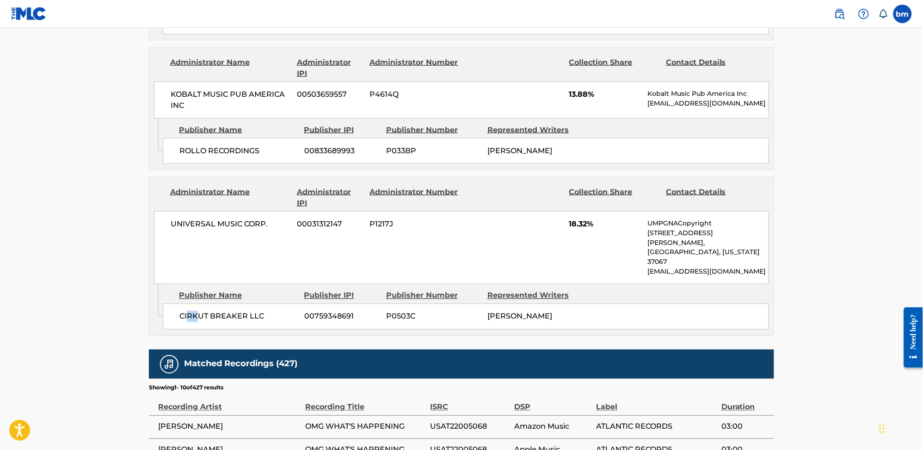
drag, startPoint x: 188, startPoint y: 345, endPoint x: 197, endPoint y: 348, distance: 9.4
click at [197, 329] on div "CIRKUT BREAKER LLC 00759348691 P0503C [PERSON_NAME]" at bounding box center [466, 316] width 606 height 26
drag, startPoint x: 173, startPoint y: 337, endPoint x: 266, endPoint y: 347, distance: 93.0
click at [266, 329] on div "CIRKUT BREAKER LLC 00759348691 P0503C [PERSON_NAME]" at bounding box center [466, 316] width 606 height 26
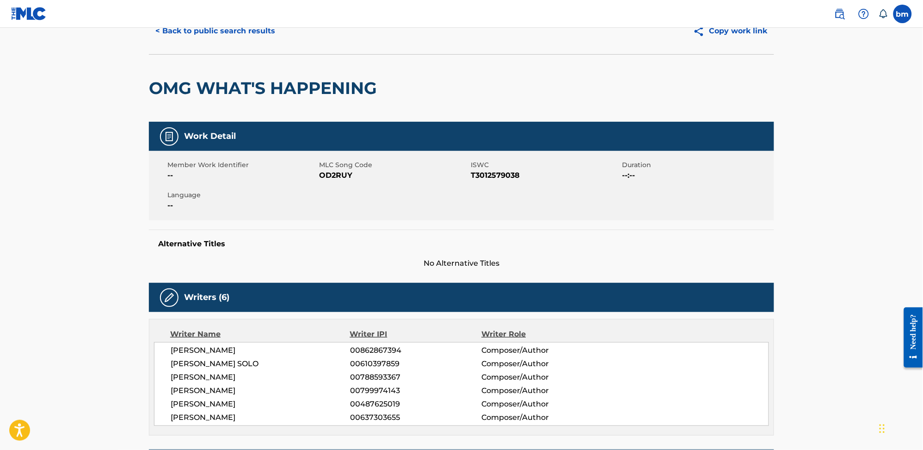
scroll to position [0, 0]
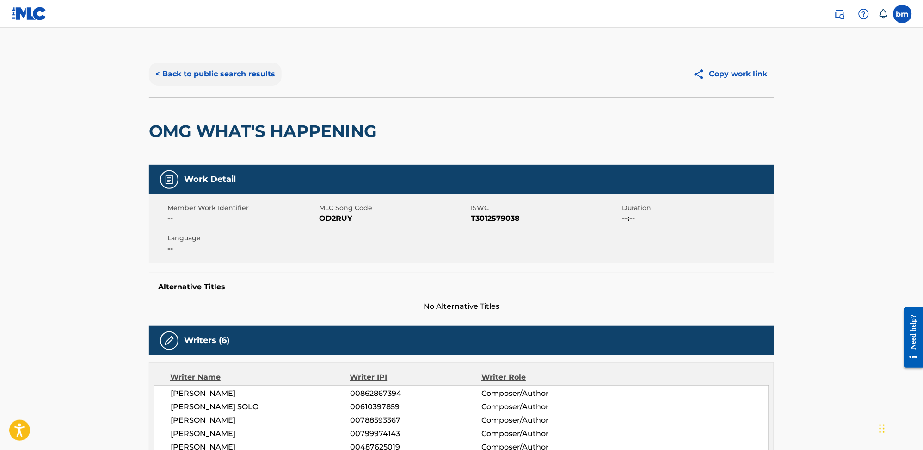
click at [203, 77] on button "< Back to public search results" at bounding box center [215, 73] width 133 height 23
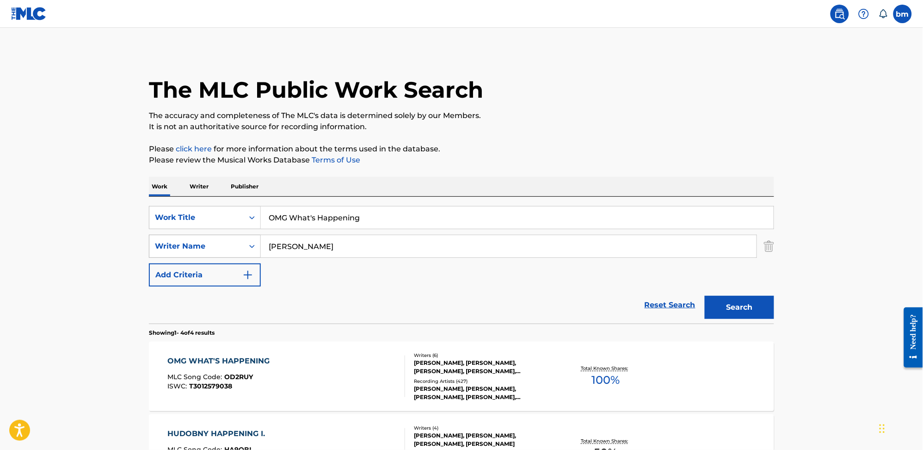
drag, startPoint x: 300, startPoint y: 248, endPoint x: 229, endPoint y: 248, distance: 70.8
click at [229, 248] on div "SearchWithCriteria0a0e701f-ca9e-47ac-9cf9-803f61fd4abd Writer Name [PERSON_NAME]" at bounding box center [461, 246] width 625 height 23
paste input "[PERSON_NAME]"
type input "[PERSON_NAME]"
drag, startPoint x: 412, startPoint y: 228, endPoint x: 228, endPoint y: 226, distance: 184.1
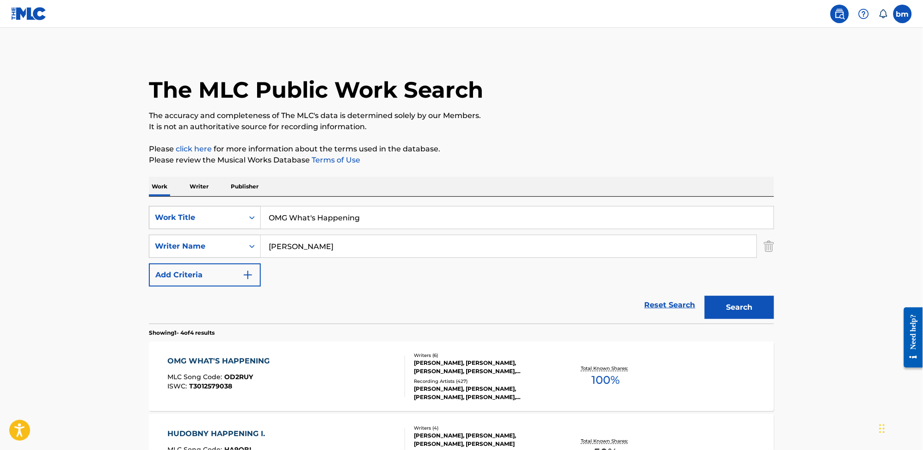
click at [228, 226] on div "SearchWithCriteria0546d917-5ab8-4d01-bea1-451668e671c7 Work Title OMG What's Ha…" at bounding box center [461, 217] width 625 height 23
paste input "n The Floor - [PERSON_NAME] ft. Pitbull"
drag, startPoint x: 320, startPoint y: 219, endPoint x: 662, endPoint y: 124, distance: 354.5
click at [643, 182] on div "Work Writer Publisher SearchWithCriteria0546d917-5ab8-4d01-bea1-451668e671c7 Wo…" at bounding box center [461, 424] width 625 height 495
type input "On The Floor"
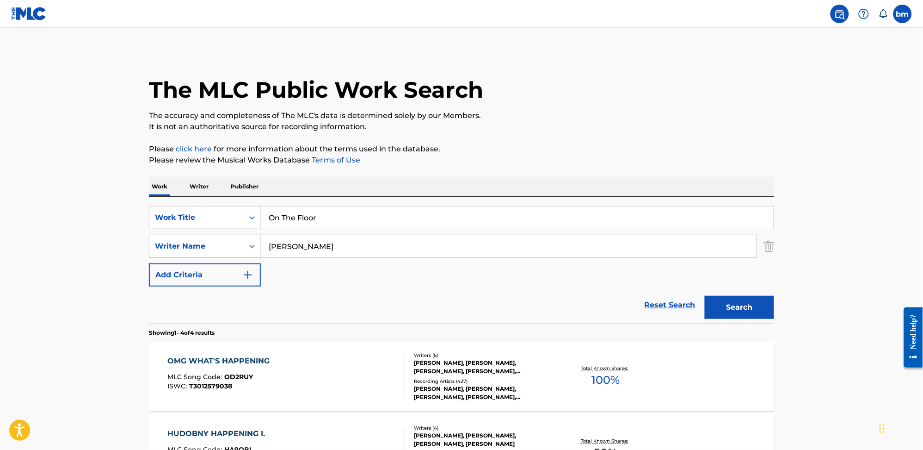
click at [657, 115] on p "The accuracy and completeness of The MLC's data is determined solely by our Mem…" at bounding box center [461, 115] width 625 height 11
click at [736, 311] on button "Search" at bounding box center [739, 307] width 69 height 23
click at [353, 382] on div "ON THE FLOOR MLC Song Code : O3636Z ISWC : T9058309323" at bounding box center [287, 376] width 238 height 42
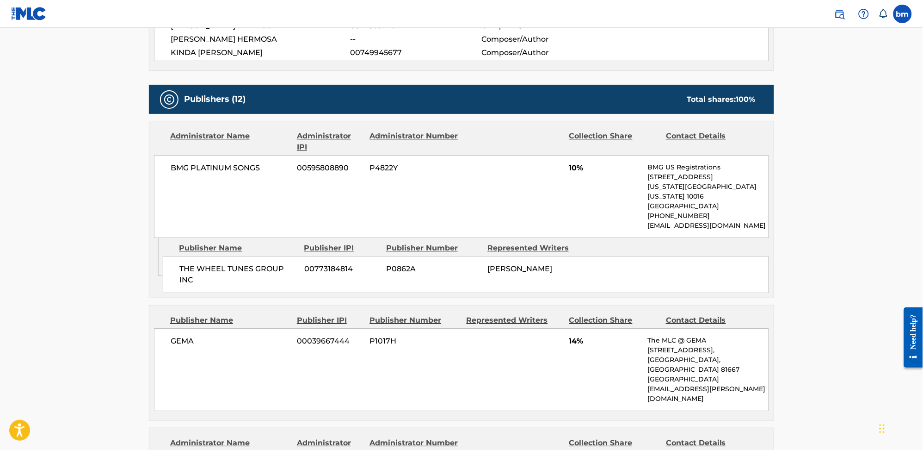
scroll to position [863, 0]
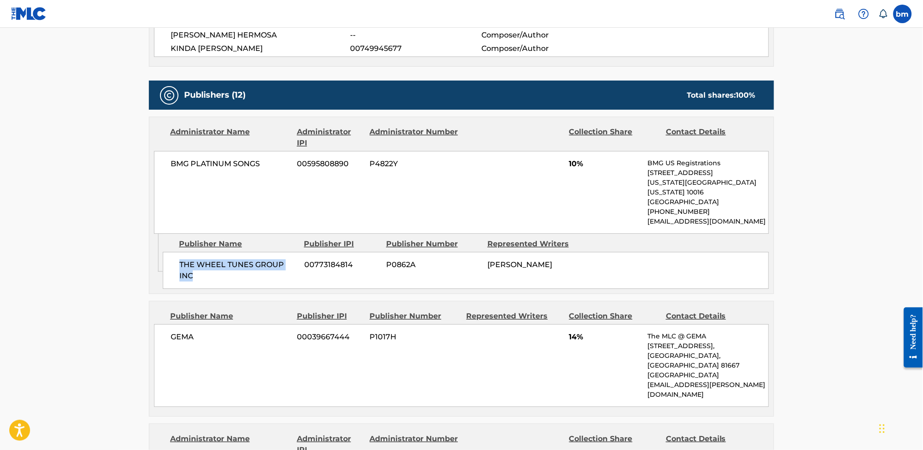
drag, startPoint x: 167, startPoint y: 250, endPoint x: 213, endPoint y: 267, distance: 48.3
click at [213, 267] on div "THE WHEEL TUNES GROUP INC 00773184814 P0862A [PERSON_NAME]" at bounding box center [466, 270] width 606 height 37
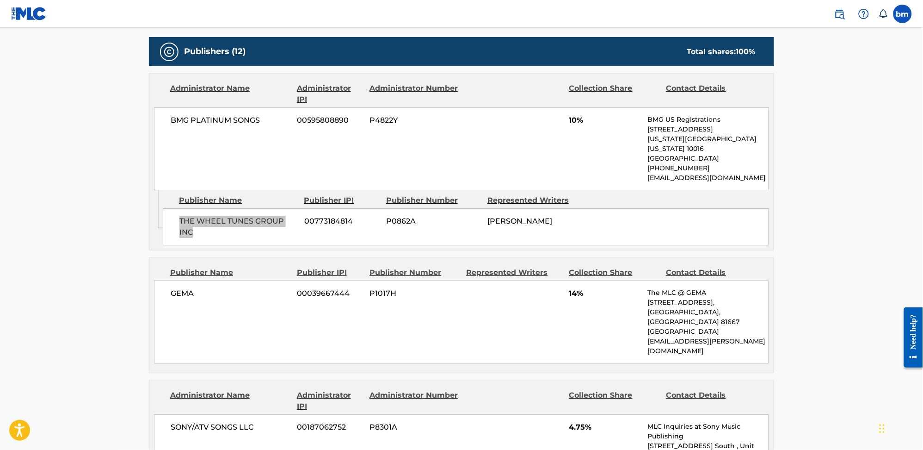
scroll to position [987, 0]
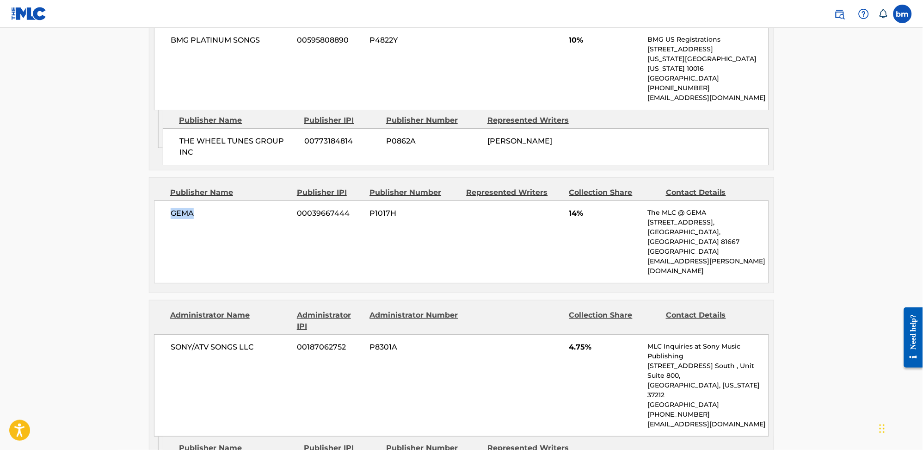
drag, startPoint x: 172, startPoint y: 204, endPoint x: 219, endPoint y: 204, distance: 47.6
click at [219, 208] on span "GEMA" at bounding box center [231, 213] width 120 height 11
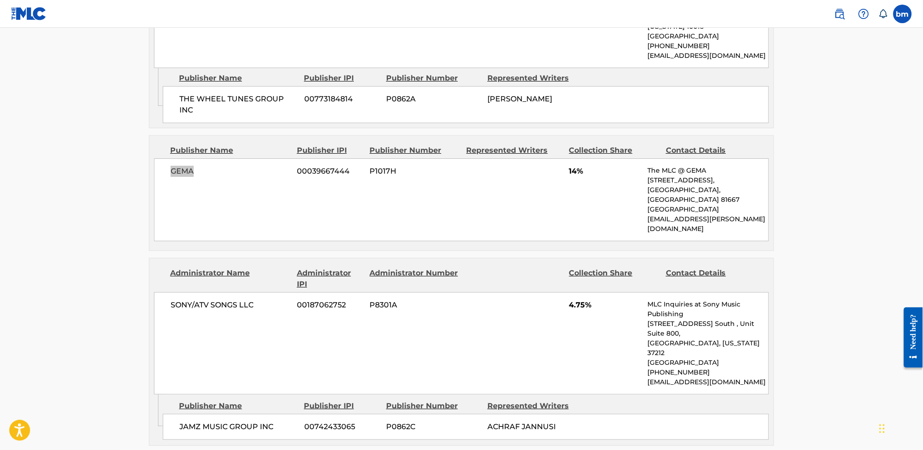
scroll to position [1048, 0]
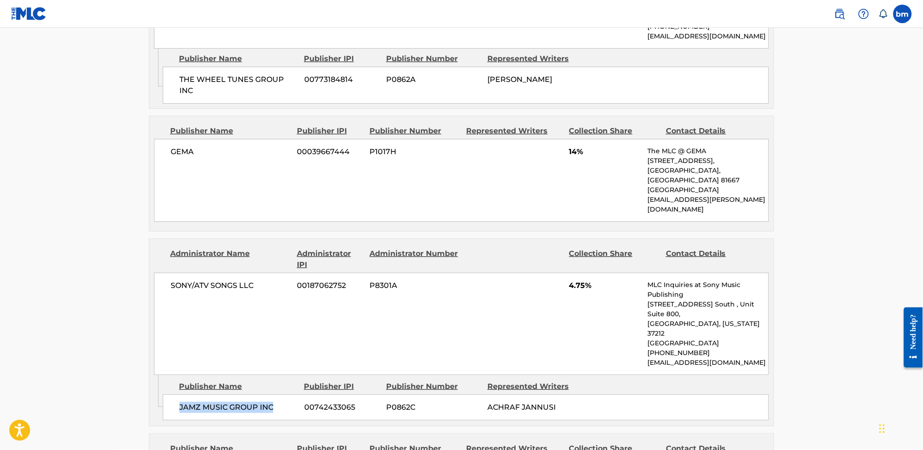
drag, startPoint x: 173, startPoint y: 354, endPoint x: 272, endPoint y: 359, distance: 99.1
click at [272, 394] on div "JAMZ MUSIC GROUP INC 00742433065 P0862C [PERSON_NAME]" at bounding box center [466, 407] width 606 height 26
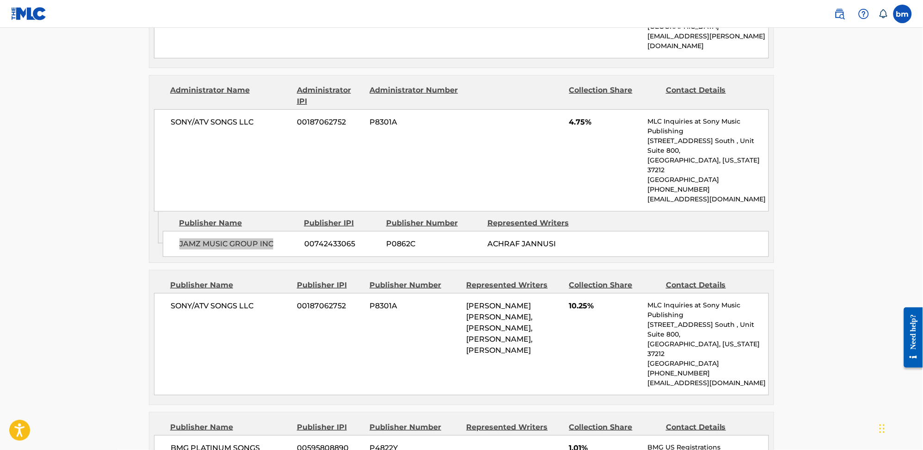
scroll to position [1233, 0]
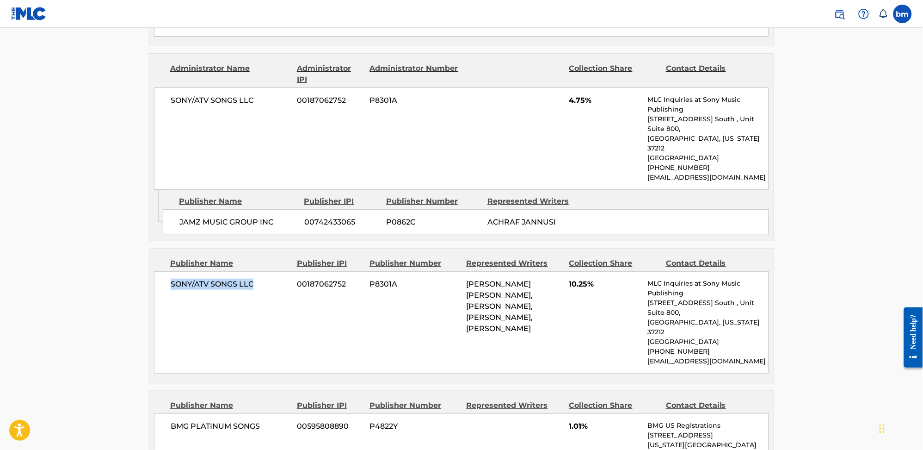
drag, startPoint x: 165, startPoint y: 241, endPoint x: 270, endPoint y: 241, distance: 105.0
click at [270, 271] on div "SONY/ATV SONGS LLC 00187062752 P8301A [PERSON_NAME] [PERSON_NAME], [PERSON_NAME…" at bounding box center [461, 322] width 615 height 102
drag, startPoint x: 167, startPoint y: 360, endPoint x: 271, endPoint y: 358, distance: 104.1
click at [271, 413] on div "BMG PLATINUM SONGS 00595808890 P4822Y 1.01% BMG US Registrations [STREET_ADDRES…" at bounding box center [461, 454] width 615 height 83
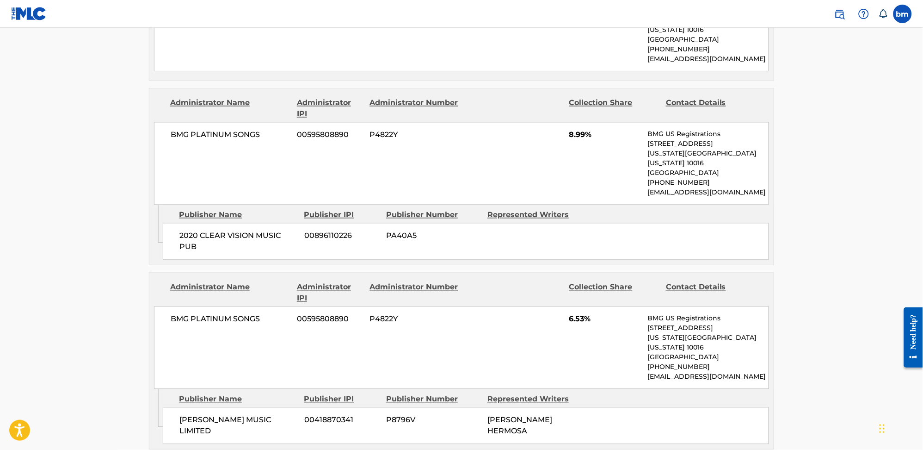
scroll to position [1665, 0]
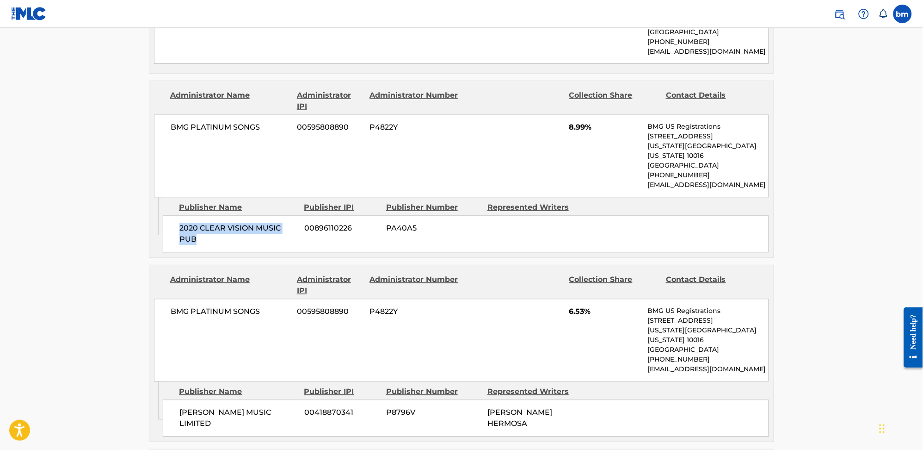
drag, startPoint x: 175, startPoint y: 136, endPoint x: 210, endPoint y: 155, distance: 39.4
click at [210, 216] on div "2020 CLEAR VISION MUSIC PUB 00896110226 PA40A5" at bounding box center [466, 234] width 606 height 37
drag, startPoint x: 548, startPoint y: 50, endPoint x: 605, endPoint y: 49, distance: 57.4
click at [605, 115] on div "BMG PLATINUM SONGS 00595808890 P4822Y 8.99% BMG US Registrations [STREET_ADDRES…" at bounding box center [461, 156] width 615 height 83
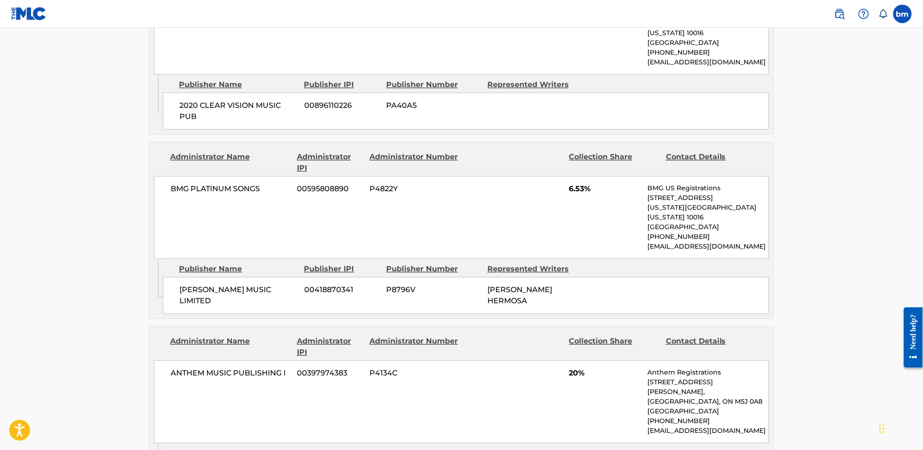
scroll to position [1850, 0]
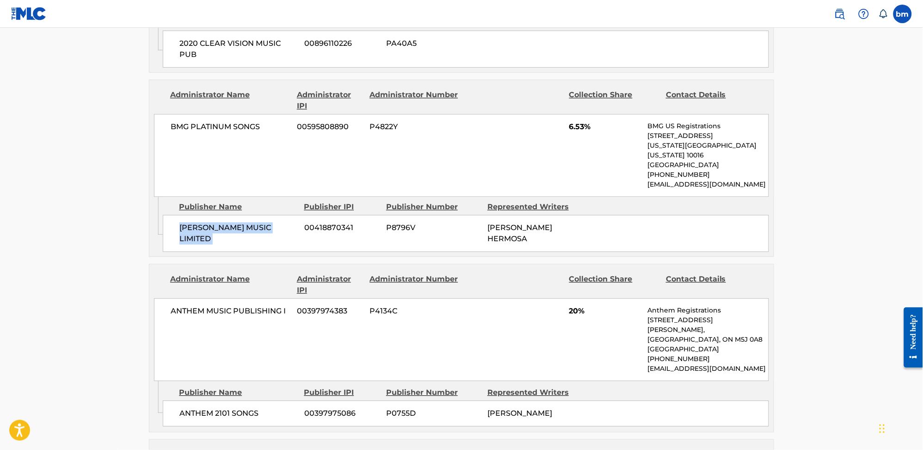
drag, startPoint x: 181, startPoint y: 132, endPoint x: 301, endPoint y: 138, distance: 120.4
click at [301, 215] on div "[PERSON_NAME] MUSIC LIMITED 00418870341 P8796V [PERSON_NAME] HERMOSA" at bounding box center [466, 233] width 606 height 37
drag, startPoint x: 560, startPoint y: 40, endPoint x: 601, endPoint y: 40, distance: 41.6
click at [601, 114] on div "BMG PLATINUM SONGS 00595808890 P4822Y 6.53% BMG US Registrations [STREET_ADDRES…" at bounding box center [461, 155] width 615 height 83
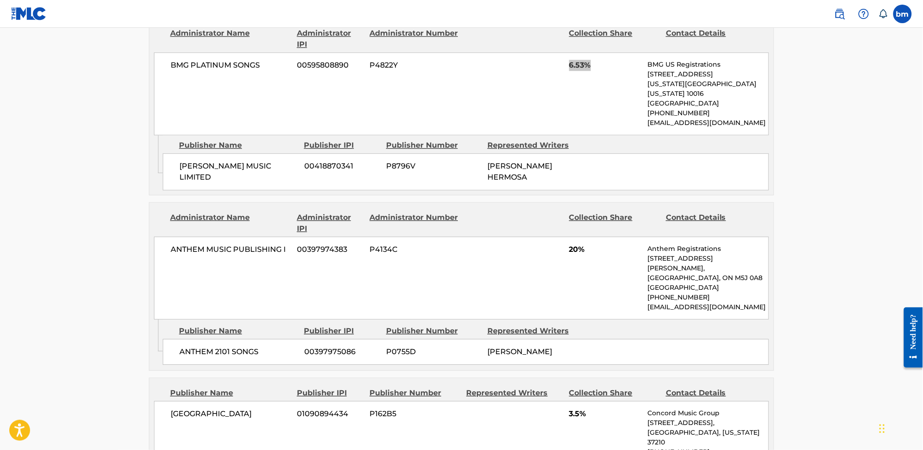
scroll to position [1974, 0]
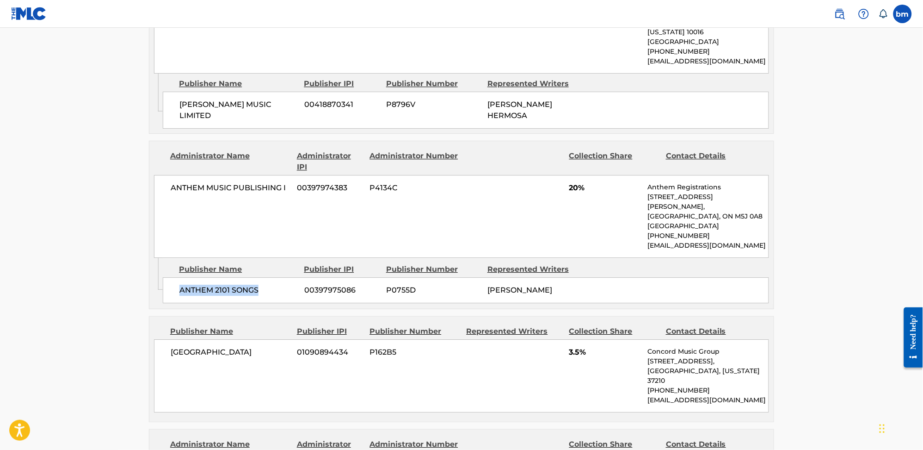
drag, startPoint x: 171, startPoint y: 199, endPoint x: 272, endPoint y: 207, distance: 101.6
click at [272, 277] on div "ANTHEM 2101 SONGS 00397975086 P0755D [PERSON_NAME]" at bounding box center [466, 290] width 606 height 26
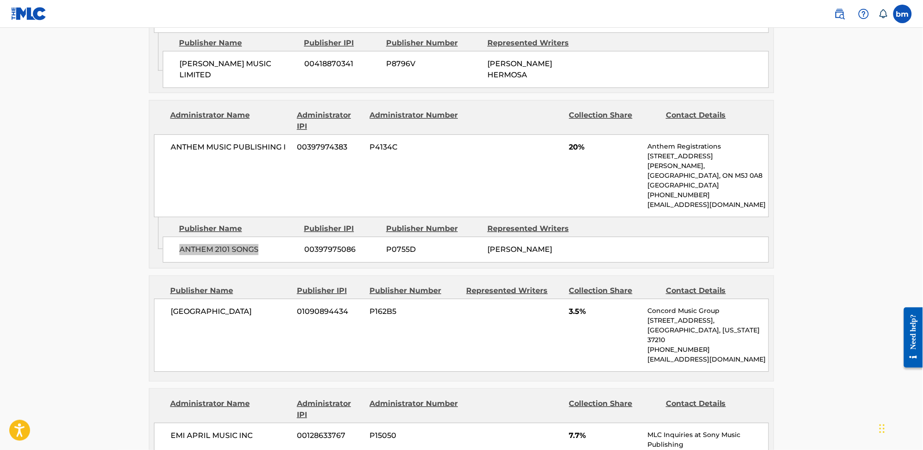
scroll to position [2036, 0]
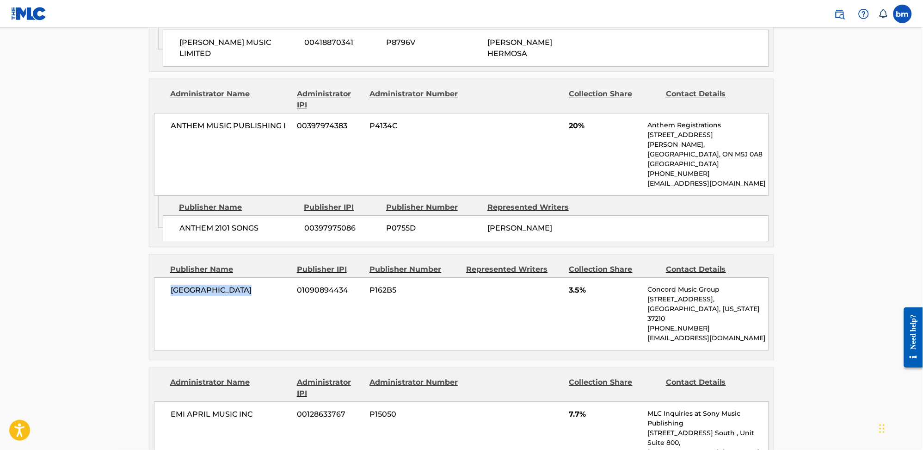
drag, startPoint x: 167, startPoint y: 206, endPoint x: 263, endPoint y: 218, distance: 97.0
click at [263, 277] on div "CONCORD BOULEVARD 01090894434 P162B5 3.5% Concord Music Group [STREET_ADDRESS][…" at bounding box center [461, 313] width 615 height 73
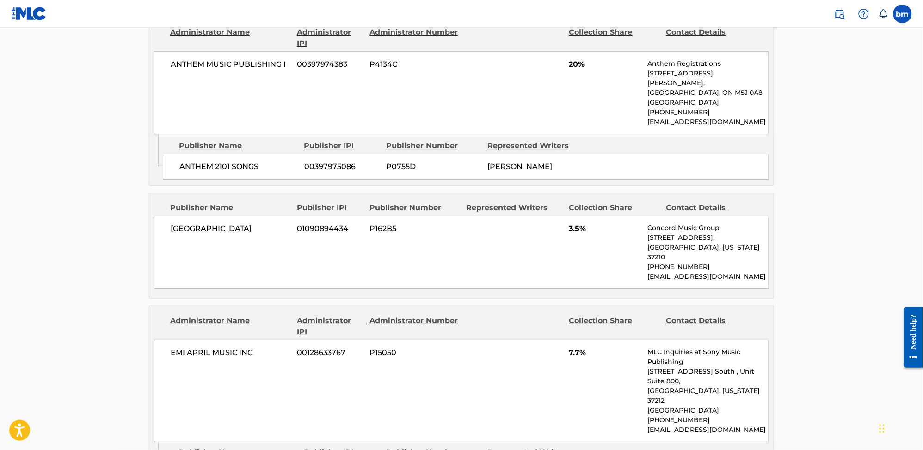
drag, startPoint x: 176, startPoint y: 367, endPoint x: 282, endPoint y: 373, distance: 105.6
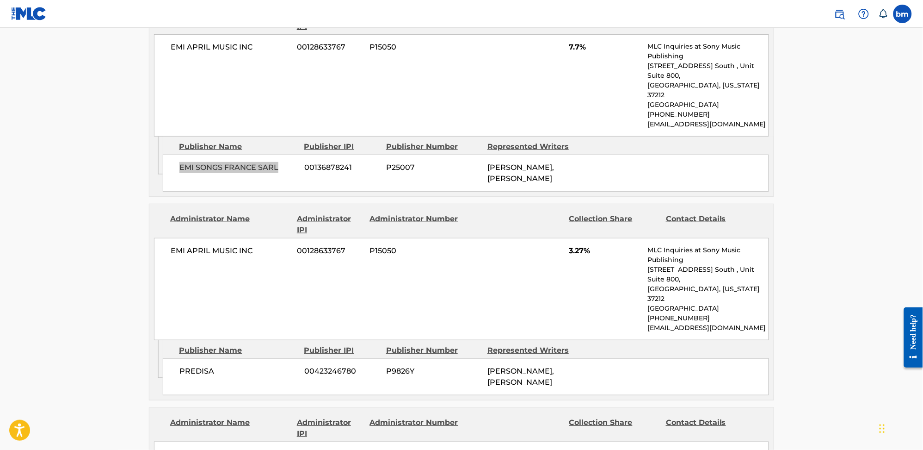
scroll to position [2406, 0]
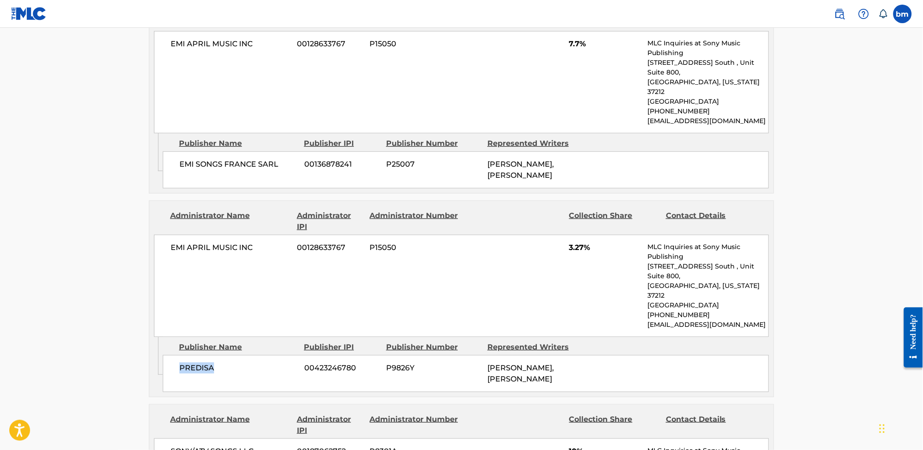
drag, startPoint x: 176, startPoint y: 251, endPoint x: 230, endPoint y: 255, distance: 54.7
click at [230, 355] on div "PREDISA 00423246780 P9826Y [PERSON_NAME], [PERSON_NAME]" at bounding box center [466, 373] width 606 height 37
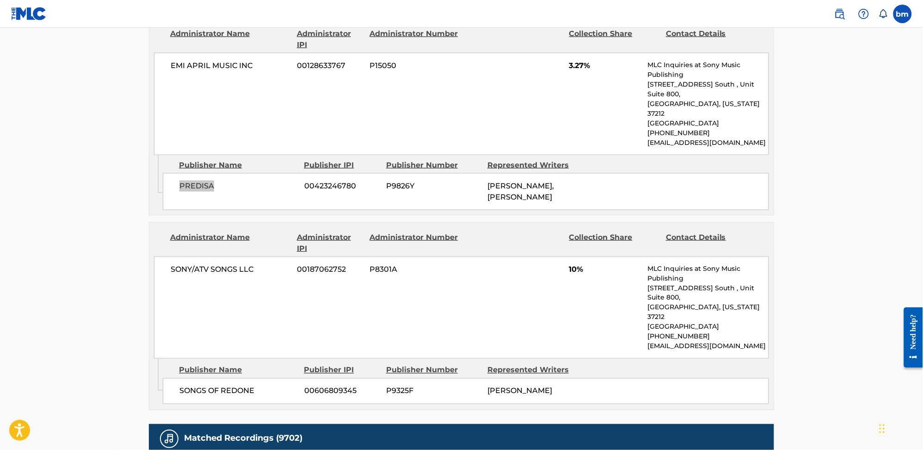
scroll to position [2591, 0]
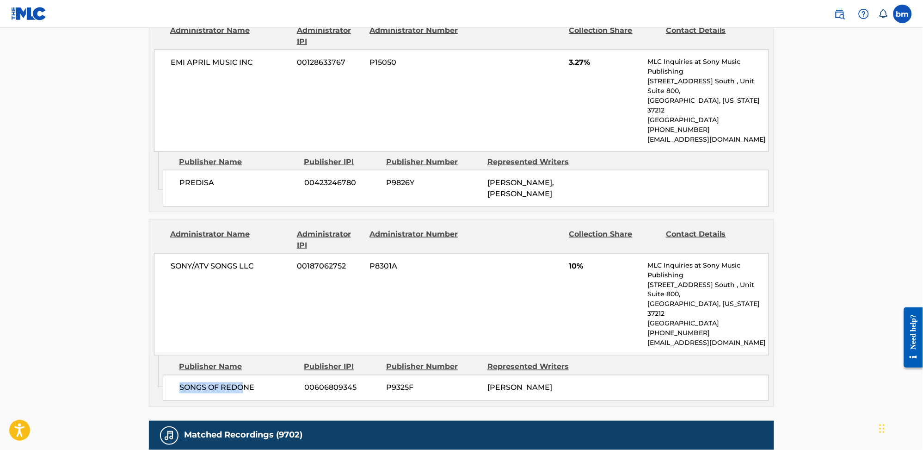
drag, startPoint x: 175, startPoint y: 260, endPoint x: 245, endPoint y: 252, distance: 70.8
click at [245, 375] on div "SONGS OF REDONE 00606809345 P9325F [PERSON_NAME]" at bounding box center [466, 388] width 606 height 26
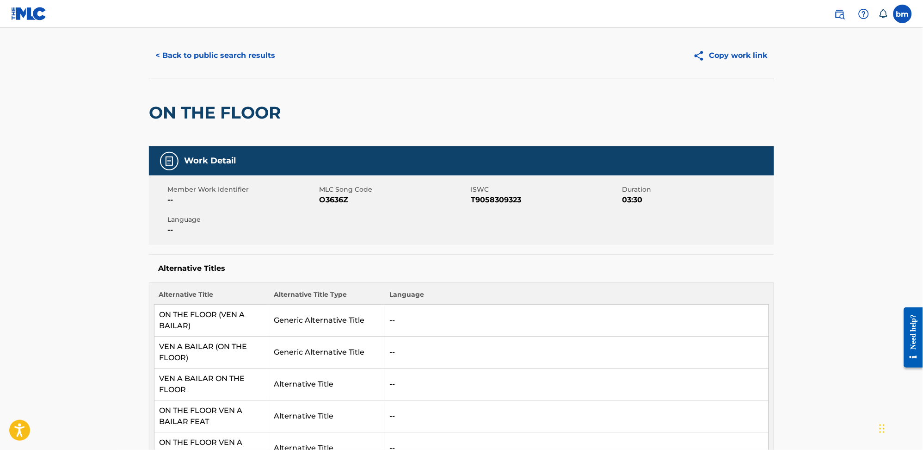
scroll to position [0, 0]
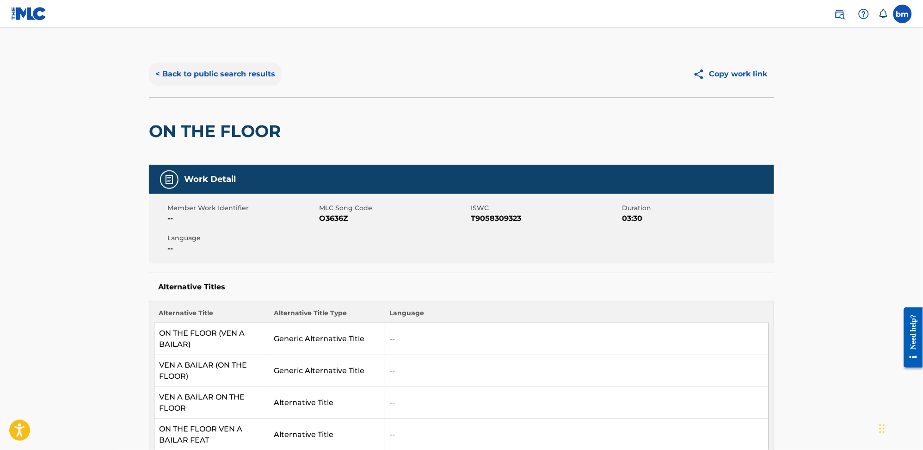
click at [246, 72] on button "< Back to public search results" at bounding box center [215, 73] width 133 height 23
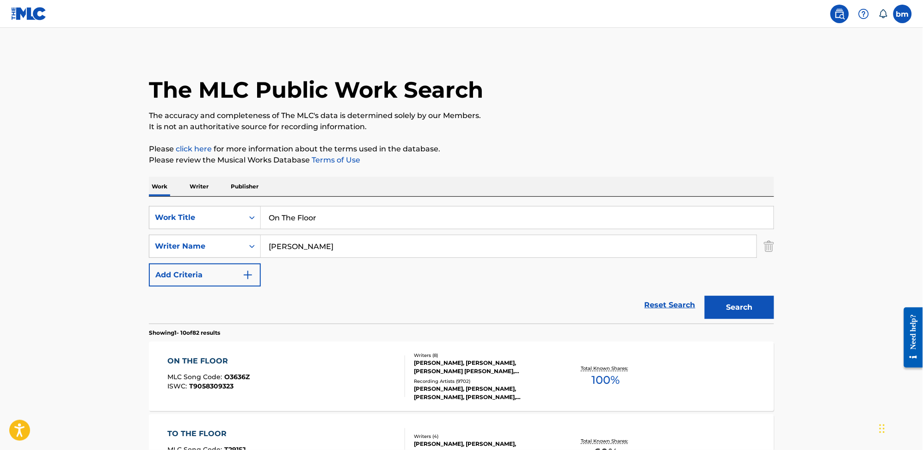
drag, startPoint x: 344, startPoint y: 268, endPoint x: 345, endPoint y: 251, distance: 16.7
click at [344, 267] on div "SearchWithCriteria0546d917-5ab8-4d01-bea1-451668e671c7 Work Title On The Floor …" at bounding box center [461, 246] width 625 height 80
drag, startPoint x: 346, startPoint y: 241, endPoint x: 192, endPoint y: 241, distance: 154.1
click at [192, 241] on div "SearchWithCriteria0a0e701f-ca9e-47ac-9cf9-803f61fd4abd Writer Name [PERSON_NAME]" at bounding box center [461, 246] width 625 height 23
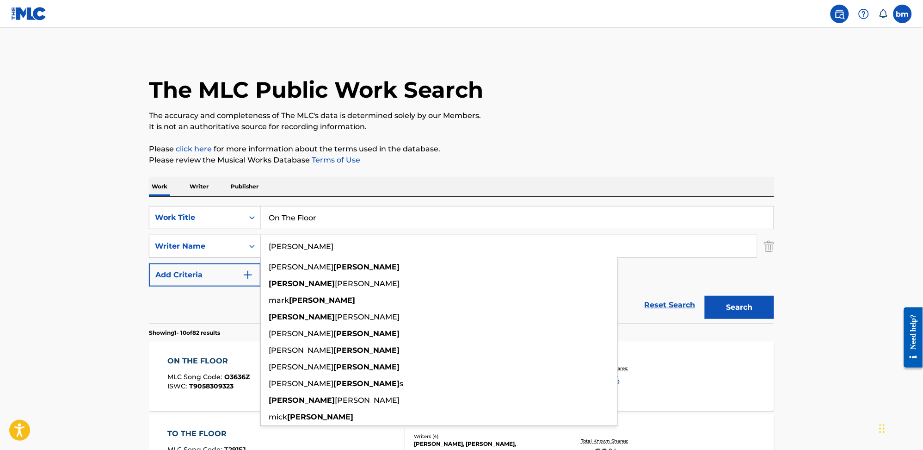
type input "[PERSON_NAME]"
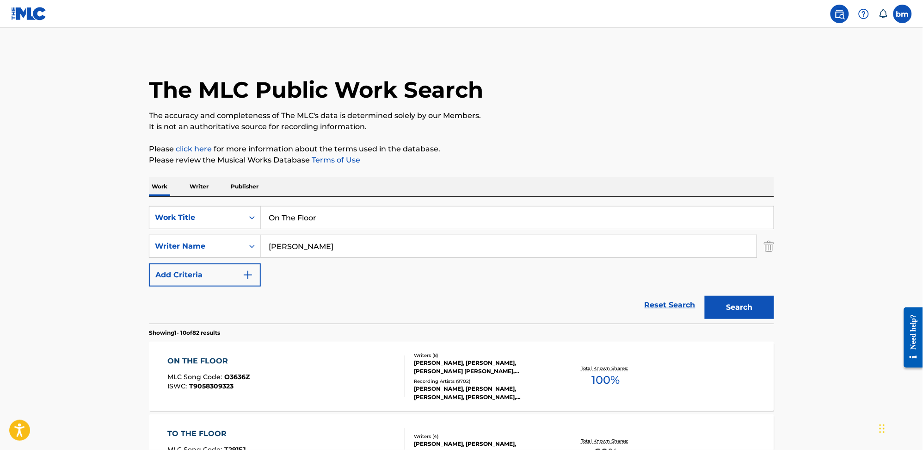
drag, startPoint x: 302, startPoint y: 216, endPoint x: 218, endPoint y: 217, distance: 84.2
click at [216, 216] on div "SearchWithCriteria0546d917-5ab8-4d01-bea1-451668e671c7 Work Title On The Floor" at bounding box center [461, 217] width 625 height 23
drag, startPoint x: 334, startPoint y: 203, endPoint x: 201, endPoint y: 203, distance: 132.8
click at [201, 203] on div "SearchWithCriteria0546d917-5ab8-4d01-bea1-451668e671c7 Work Title On The Floor …" at bounding box center [461, 260] width 625 height 127
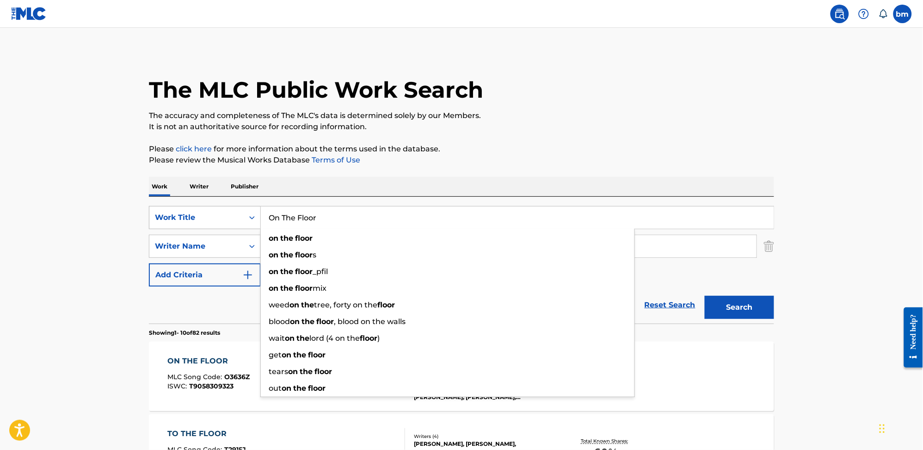
drag, startPoint x: 342, startPoint y: 223, endPoint x: 238, endPoint y: 223, distance: 104.1
click at [238, 223] on div "SearchWithCriteria0546d917-5ab8-4d01-bea1-451668e671c7 Work Title On The Floor …" at bounding box center [461, 217] width 625 height 23
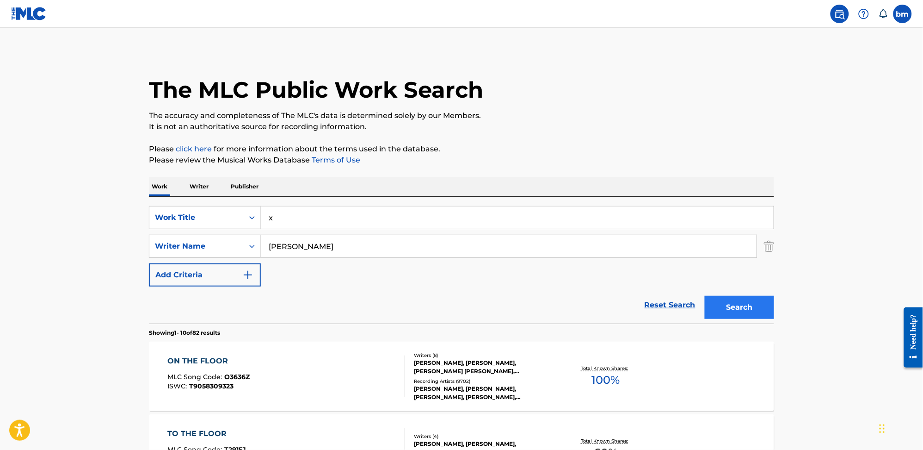
type input "x"
click at [769, 309] on button "Search" at bounding box center [739, 307] width 69 height 23
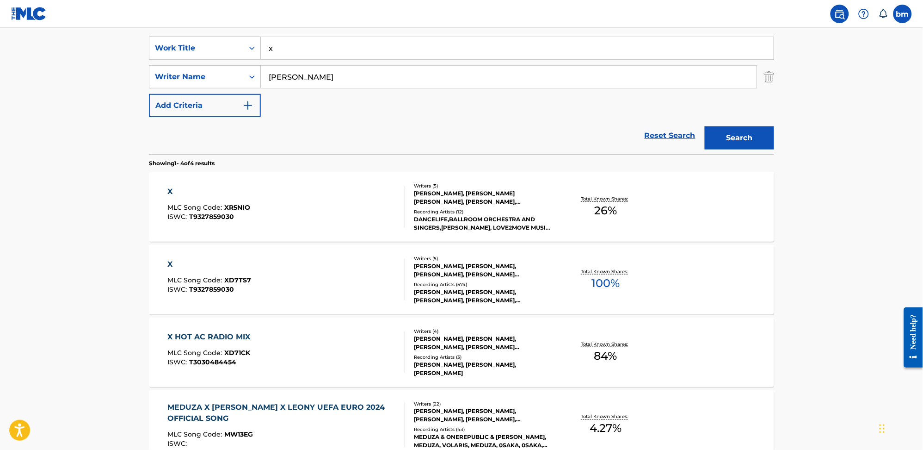
scroll to position [185, 0]
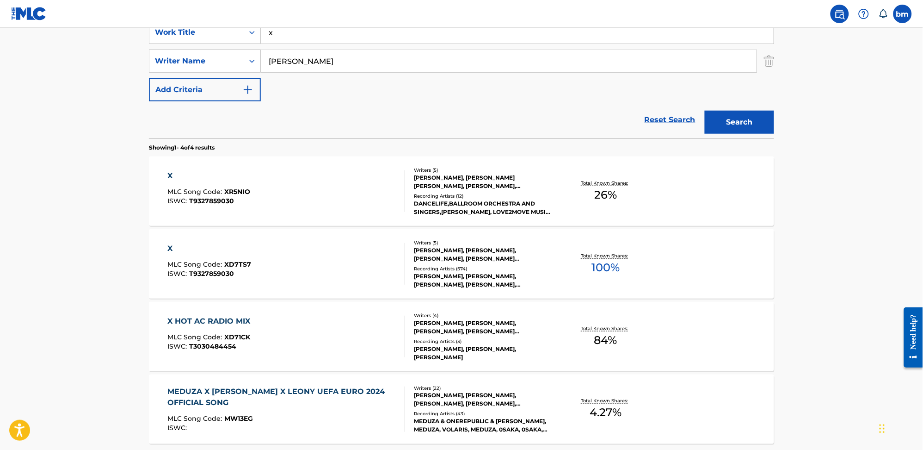
click at [361, 271] on div "X MLC Song Code : XD7TS7 ISWC : T9327859030" at bounding box center [287, 264] width 238 height 42
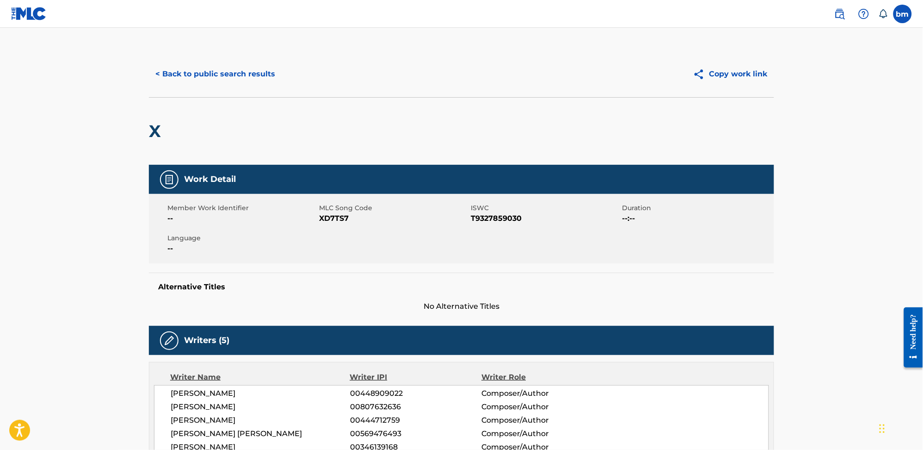
click at [328, 215] on span "XD7TS7" at bounding box center [393, 218] width 149 height 11
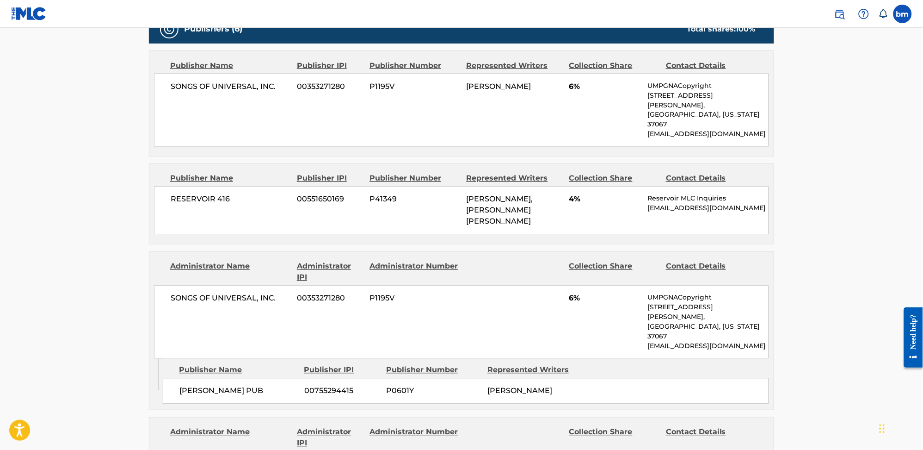
scroll to position [370, 0]
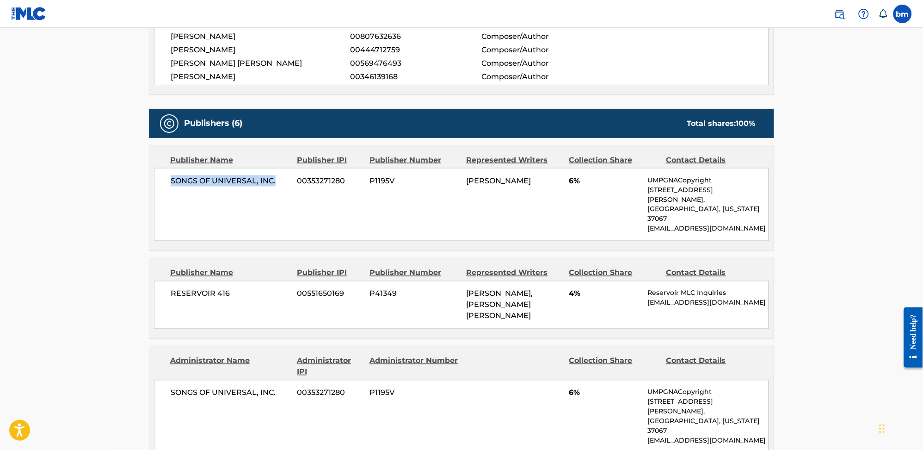
drag, startPoint x: 166, startPoint y: 180, endPoint x: 315, endPoint y: 194, distance: 149.6
click at [289, 182] on div "SONGS OF UNIVERSAL, INC. 00353271280 P1195V [PERSON_NAME] 6% UMPGNACopyright [S…" at bounding box center [461, 204] width 615 height 73
drag, startPoint x: 164, startPoint y: 269, endPoint x: 312, endPoint y: 284, distance: 149.3
click at [275, 283] on div "RESERVOIR 416 00551650169 P41349 [PERSON_NAME], [PERSON_NAME] [PERSON_NAME] 4% …" at bounding box center [461, 305] width 615 height 48
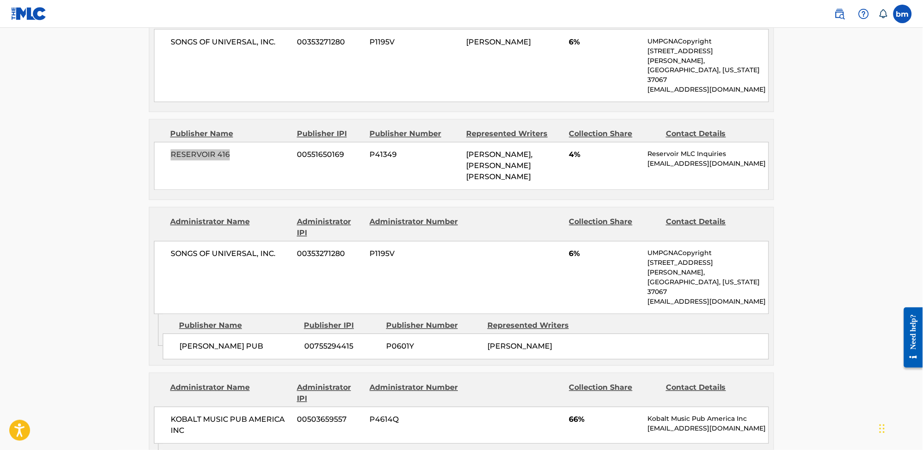
scroll to position [555, 0]
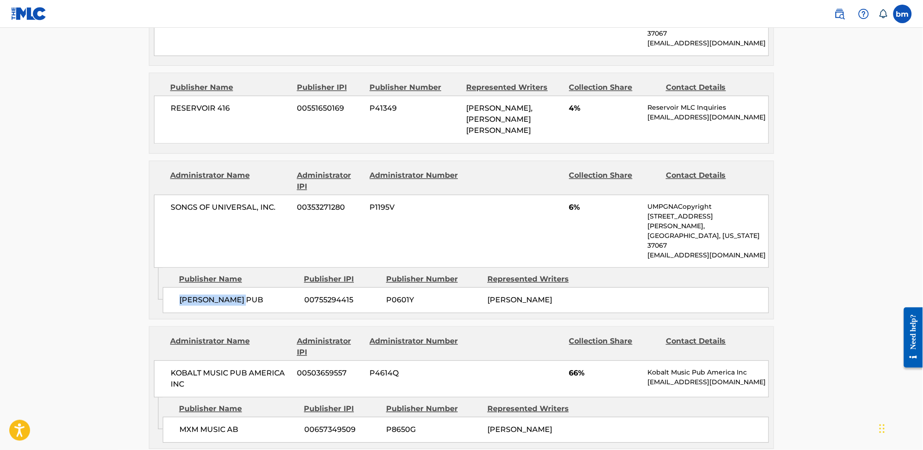
drag, startPoint x: 178, startPoint y: 265, endPoint x: 280, endPoint y: 266, distance: 102.7
click at [280, 287] on div "[PERSON_NAME] PUB 00755294415 P0601Y [PERSON_NAME]" at bounding box center [466, 300] width 606 height 26
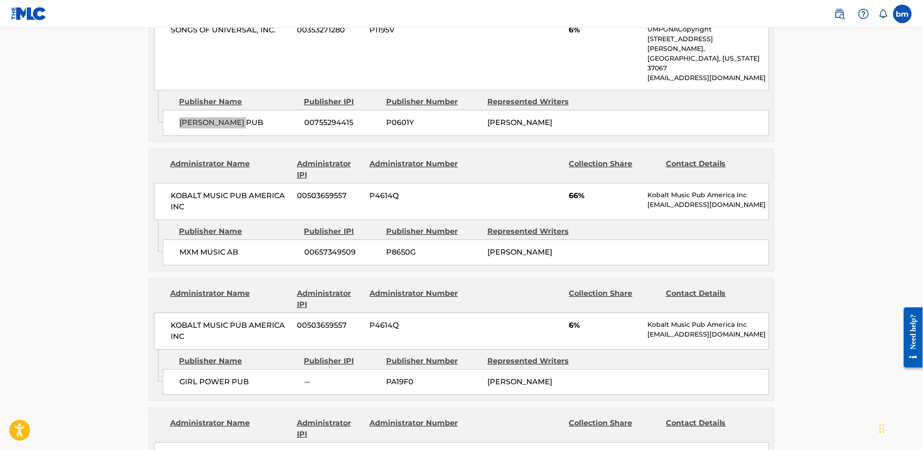
scroll to position [740, 0]
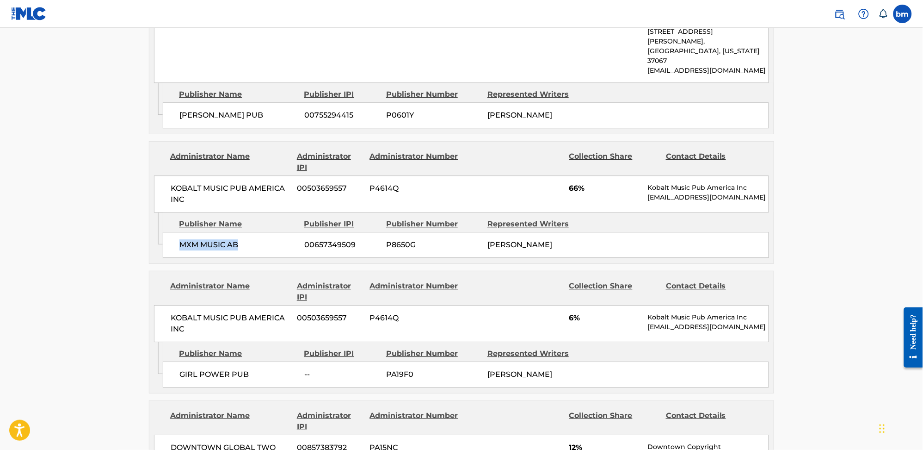
drag, startPoint x: 173, startPoint y: 210, endPoint x: 274, endPoint y: 217, distance: 101.1
click at [274, 232] on div "MXM MUSIC AB 00657349509 P8650G [PERSON_NAME]" at bounding box center [466, 245] width 606 height 26
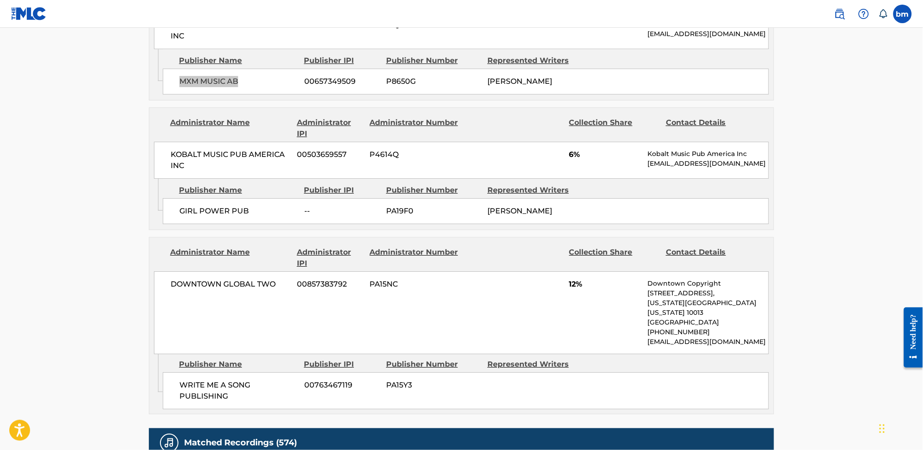
scroll to position [925, 0]
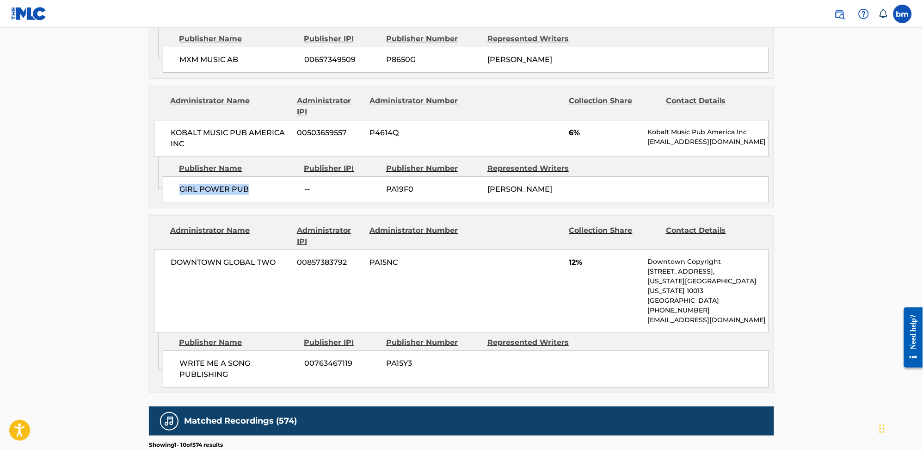
drag, startPoint x: 179, startPoint y: 159, endPoint x: 261, endPoint y: 164, distance: 82.9
click at [261, 176] on div "GIRL POWER PUB -- PA19F0 [PERSON_NAME]" at bounding box center [466, 189] width 606 height 26
drag, startPoint x: 172, startPoint y: 312, endPoint x: 220, endPoint y: 337, distance: 54.4
click at [220, 337] on div "Publisher Name Publisher IPI Publisher Number Represented Writers WRITE ME A SO…" at bounding box center [468, 359] width 611 height 55
click at [226, 358] on span "WRITE ME A SONG PUBLISHING" at bounding box center [238, 369] width 118 height 22
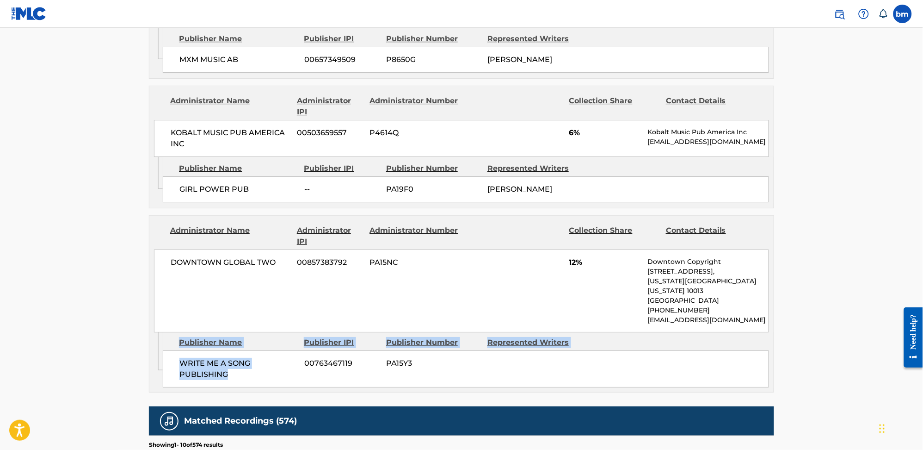
drag, startPoint x: 235, startPoint y: 334, endPoint x: 162, endPoint y: 326, distance: 74.0
click at [162, 332] on div "Admin Original Publisher Connecting Line Publisher Name Publisher IPI Publisher…" at bounding box center [461, 362] width 625 height 60
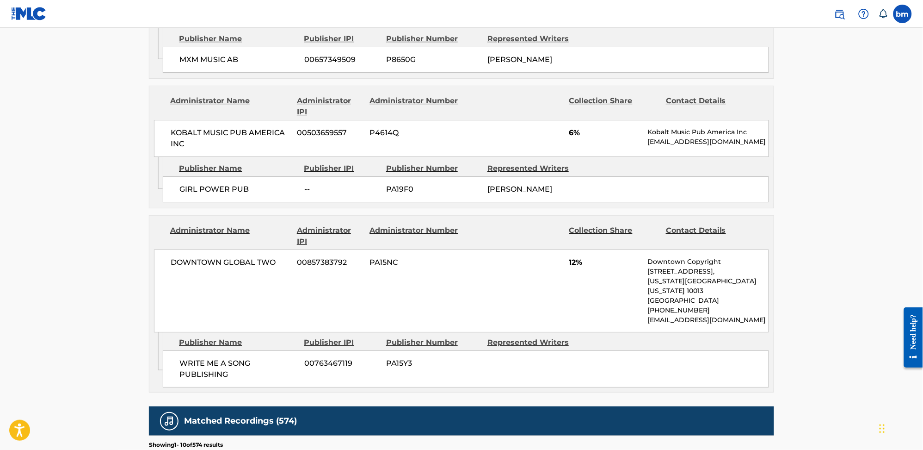
click at [162, 332] on icon "Admin Original Publisher Connecting Line" at bounding box center [155, 351] width 13 height 38
click at [182, 358] on span "WRITE ME A SONG PUBLISHING" at bounding box center [238, 369] width 118 height 22
drag, startPoint x: 182, startPoint y: 321, endPoint x: 204, endPoint y: 332, distance: 24.2
click at [202, 358] on span "WRITE ME A SONG PUBLISHING" at bounding box center [238, 369] width 118 height 22
click at [204, 358] on span "WRITE ME A SONG PUBLISHING" at bounding box center [238, 369] width 118 height 22
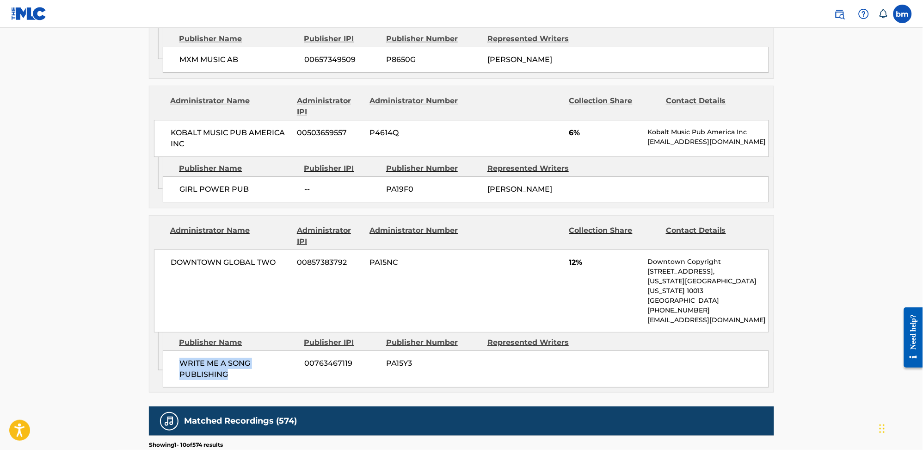
drag, startPoint x: 229, startPoint y: 337, endPoint x: 179, endPoint y: 325, distance: 50.4
click at [179, 358] on span "WRITE ME A SONG PUBLISHING" at bounding box center [238, 369] width 118 height 22
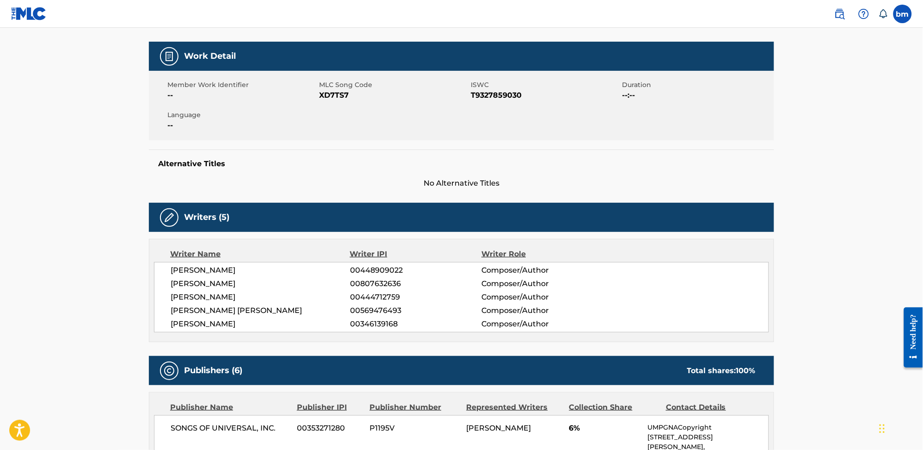
scroll to position [0, 0]
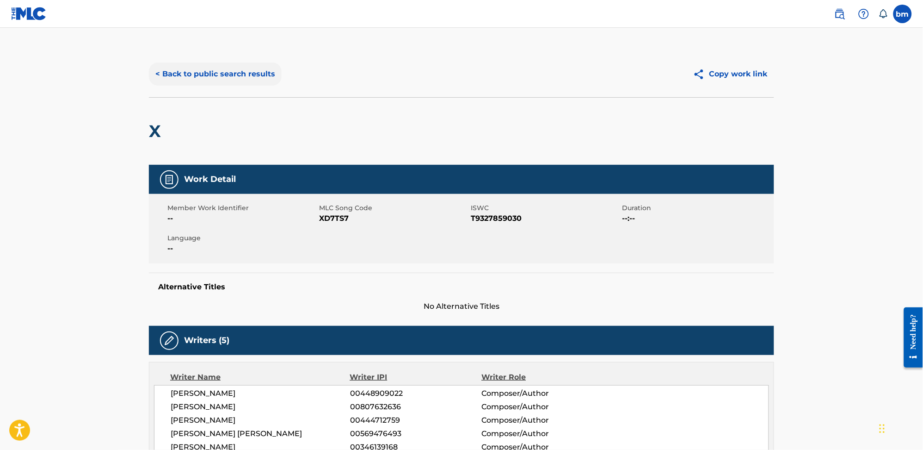
click at [231, 69] on button "< Back to public search results" at bounding box center [215, 73] width 133 height 23
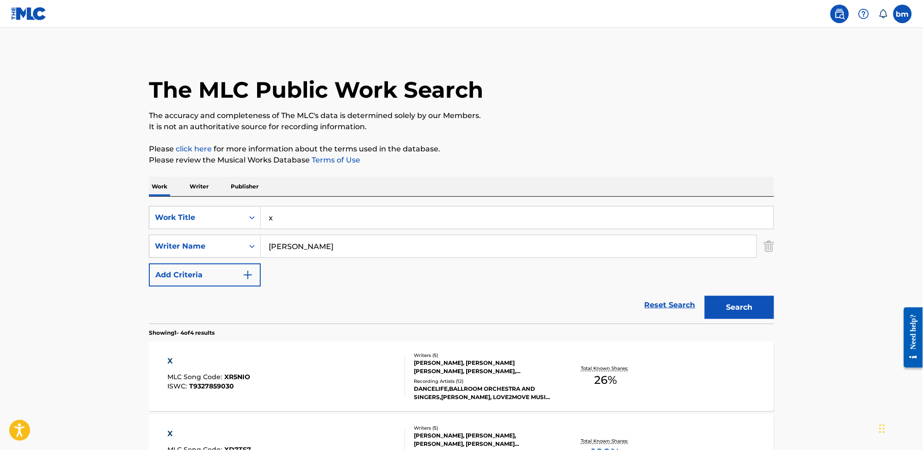
scroll to position [185, 0]
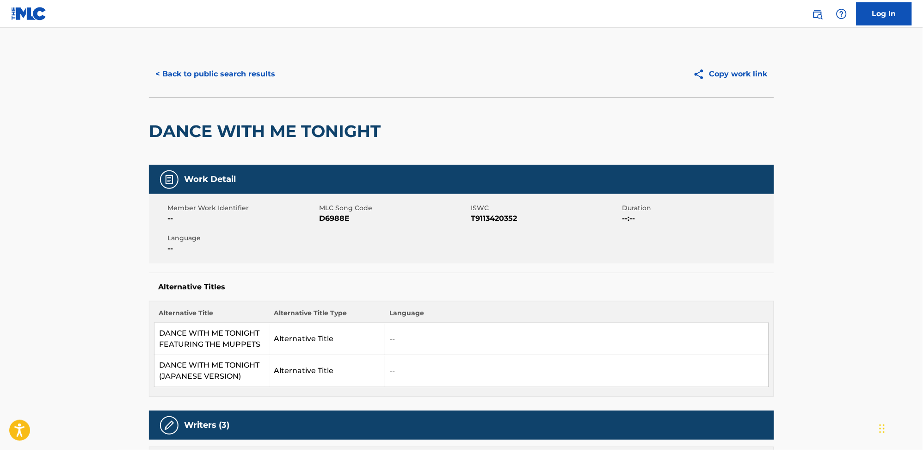
click at [240, 71] on button "< Back to public search results" at bounding box center [215, 73] width 133 height 23
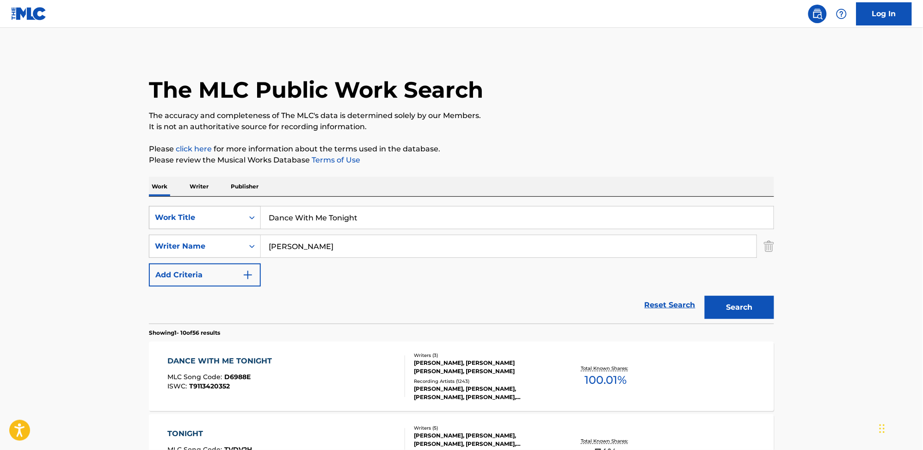
drag, startPoint x: 411, startPoint y: 224, endPoint x: 196, endPoint y: 223, distance: 215.6
click at [196, 223] on div "SearchWithCriteriac31513ea-ced9-4d64-9316-02a4ad10ada7 Work Title Dance With Me…" at bounding box center [461, 217] width 625 height 23
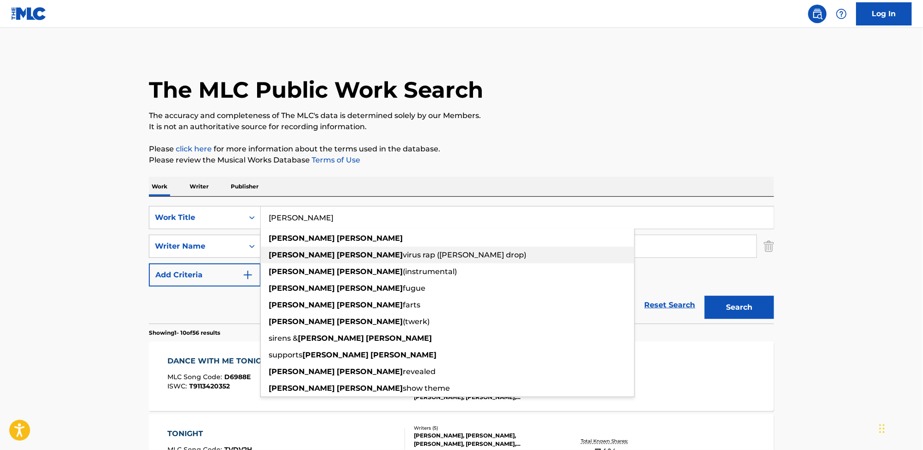
type input "[PERSON_NAME]"
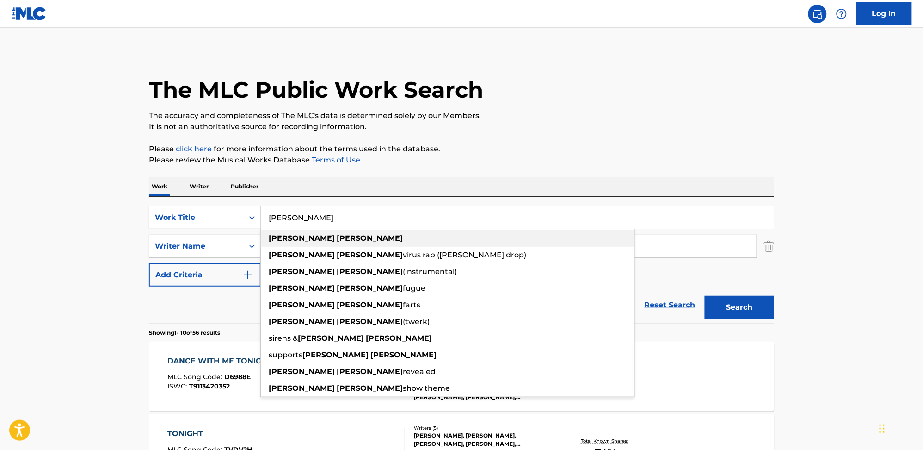
click at [337, 241] on strong "[PERSON_NAME]" at bounding box center [370, 238] width 66 height 9
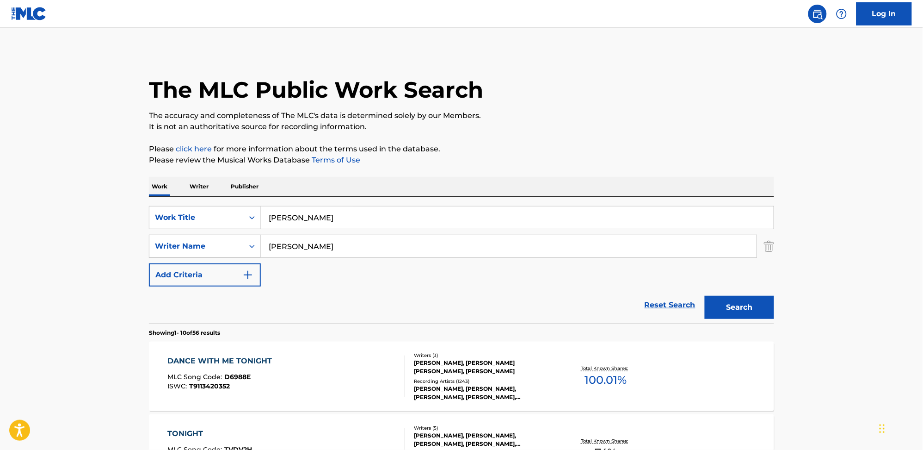
drag, startPoint x: 346, startPoint y: 247, endPoint x: 186, endPoint y: 246, distance: 160.1
click at [186, 246] on div "SearchWithCriteria6d779afd-151e-4197-bb46-3fb2871bc358 Writer Name [PERSON_NAME]" at bounding box center [461, 246] width 625 height 23
type input "[PERSON_NAME]"
click at [705, 296] on button "Search" at bounding box center [739, 307] width 69 height 23
